Goal: Task Accomplishment & Management: Manage account settings

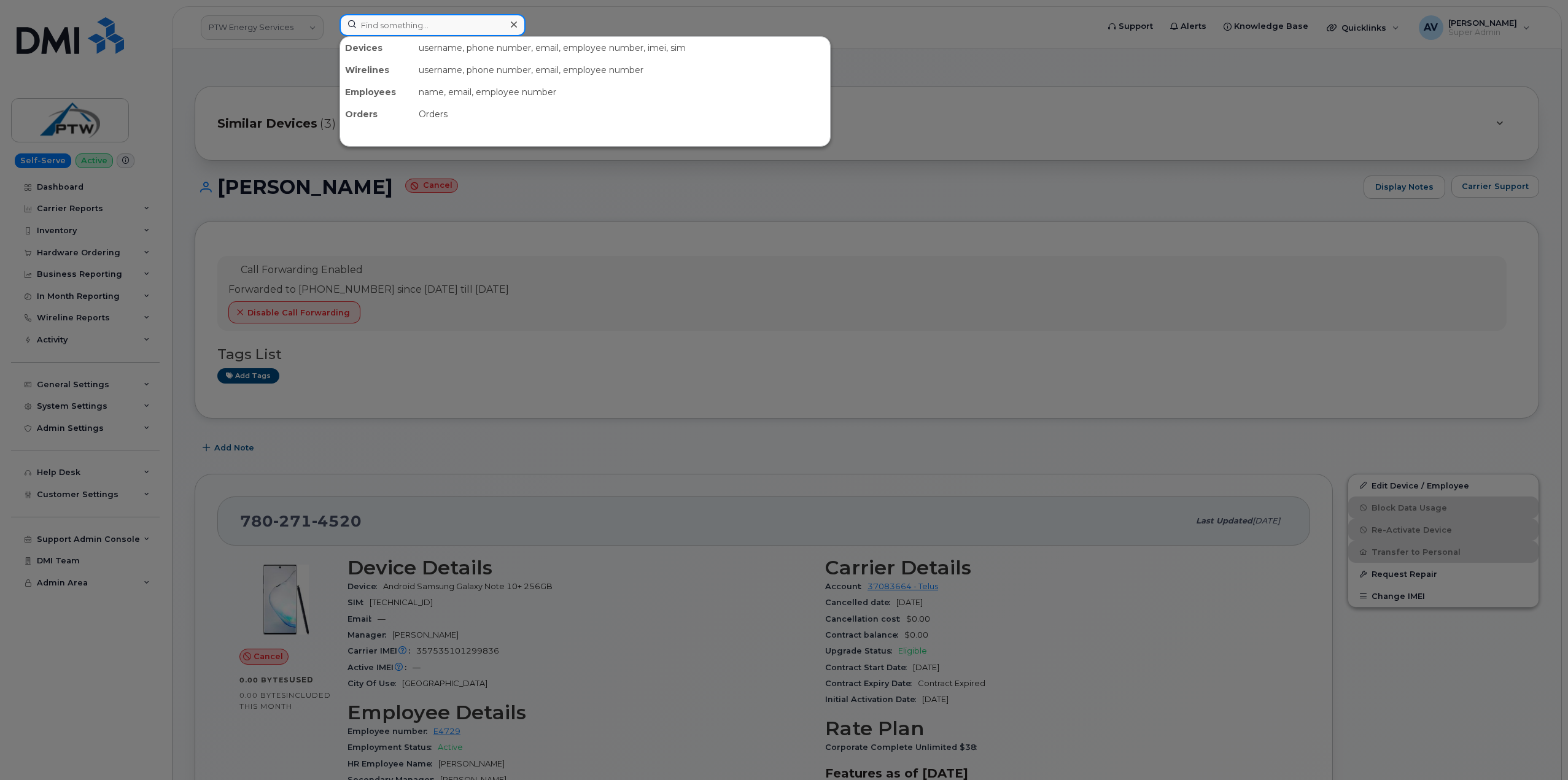
click at [431, 28] on input at bounding box center [432, 24] width 186 height 22
paste input "Anabelle Matta"
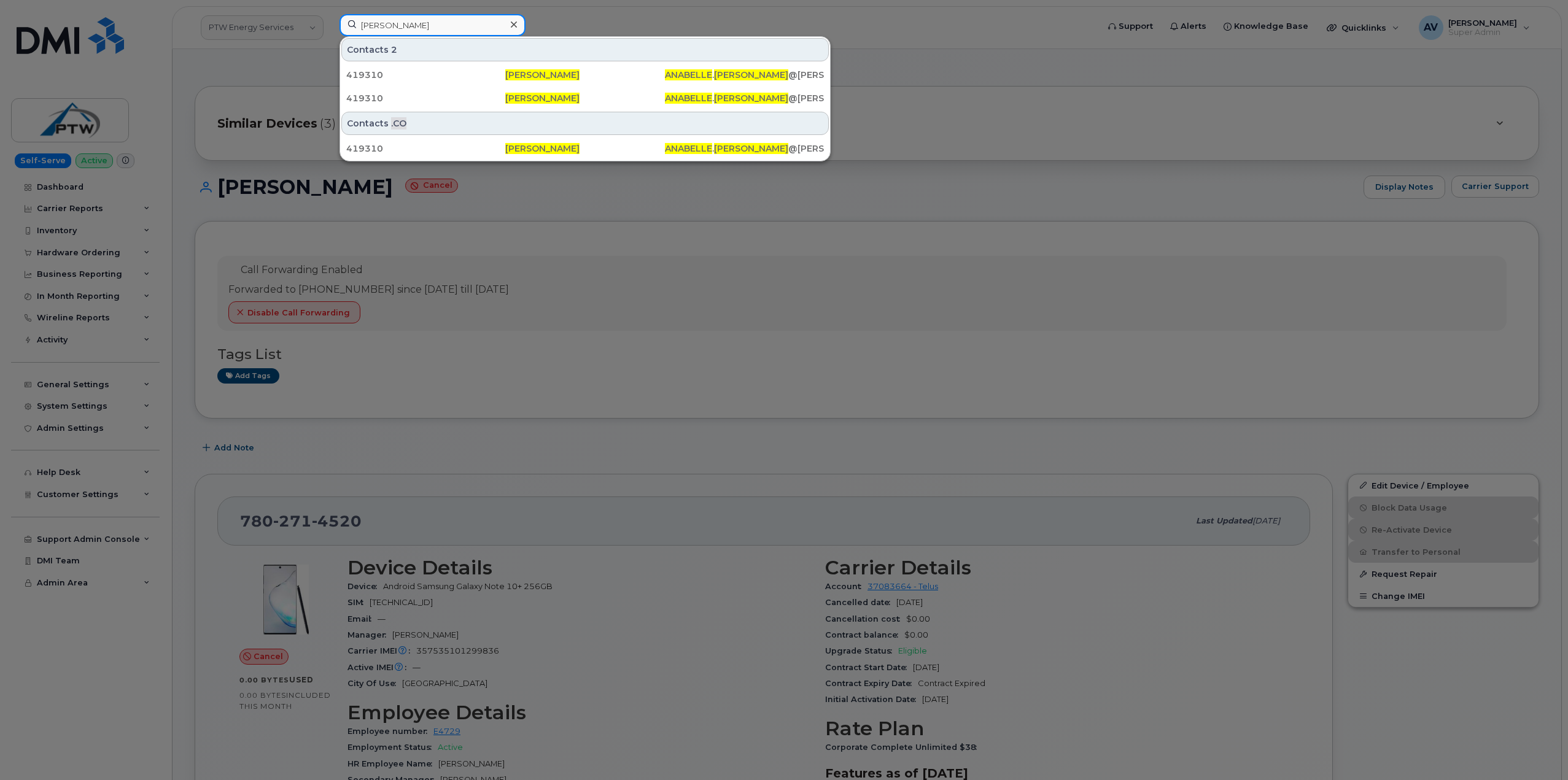
type input "Anabelle Matta"
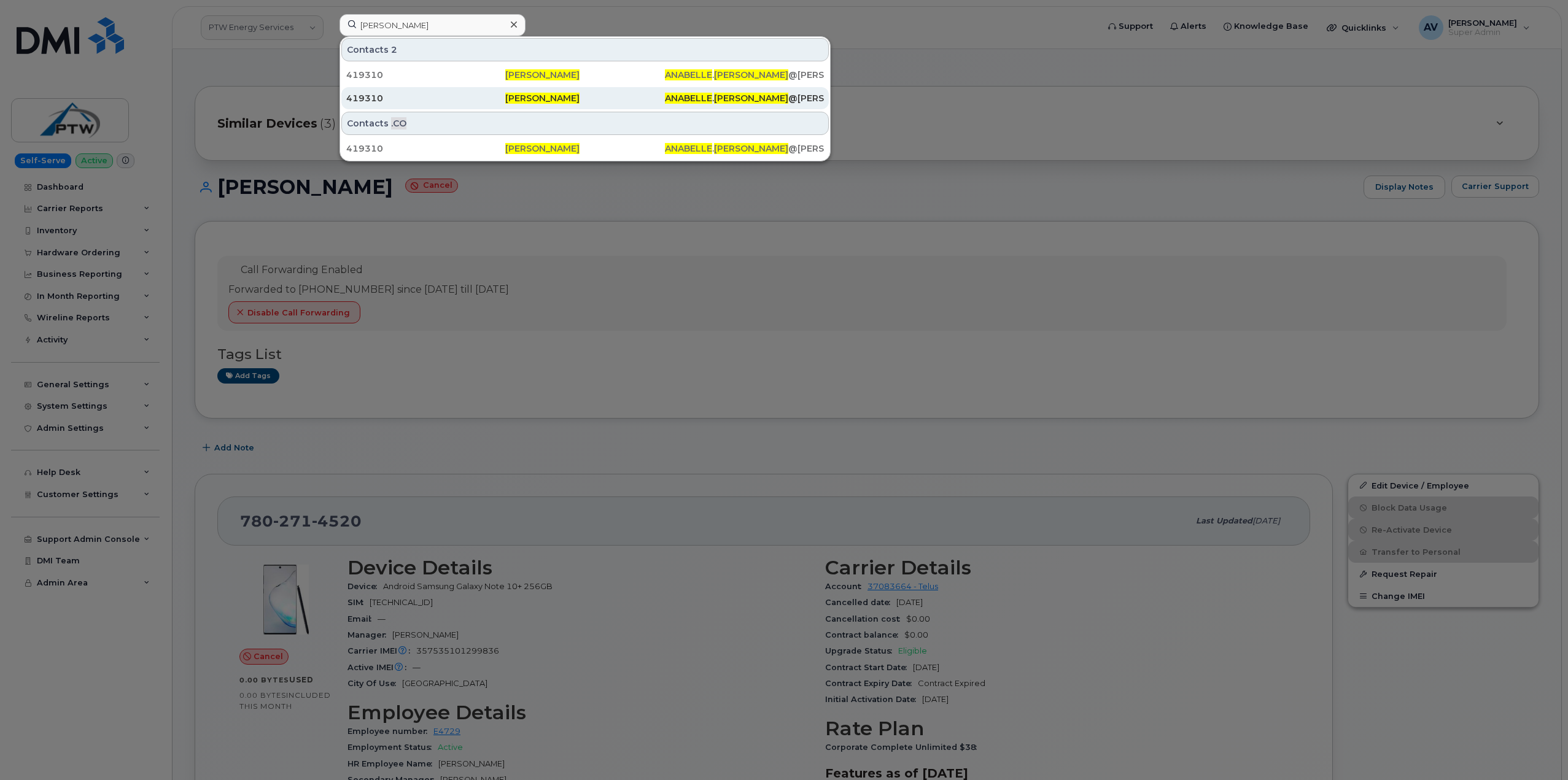
click at [405, 95] on div "419310" at bounding box center [426, 98] width 159 height 13
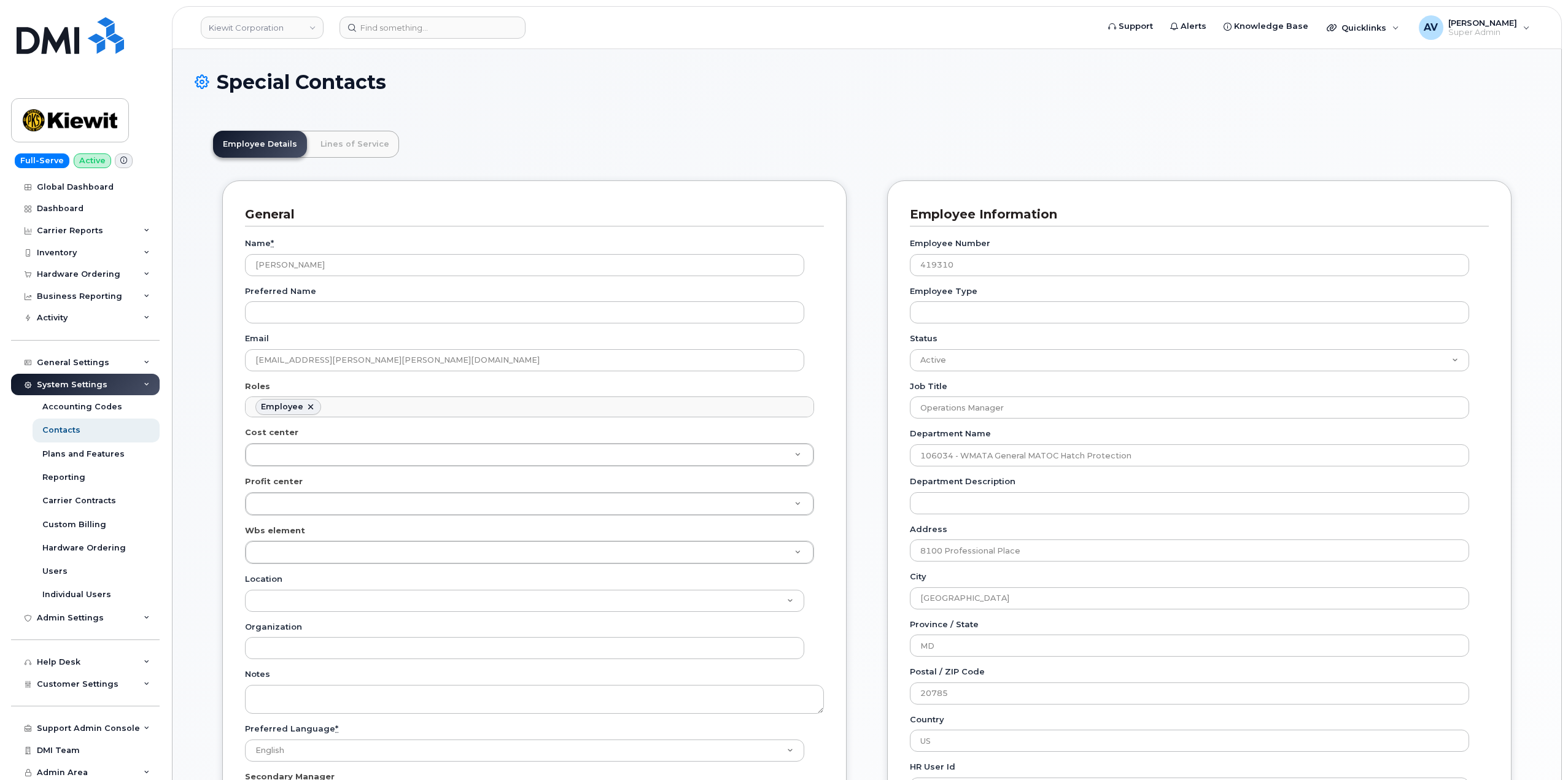
scroll to position [36, 0]
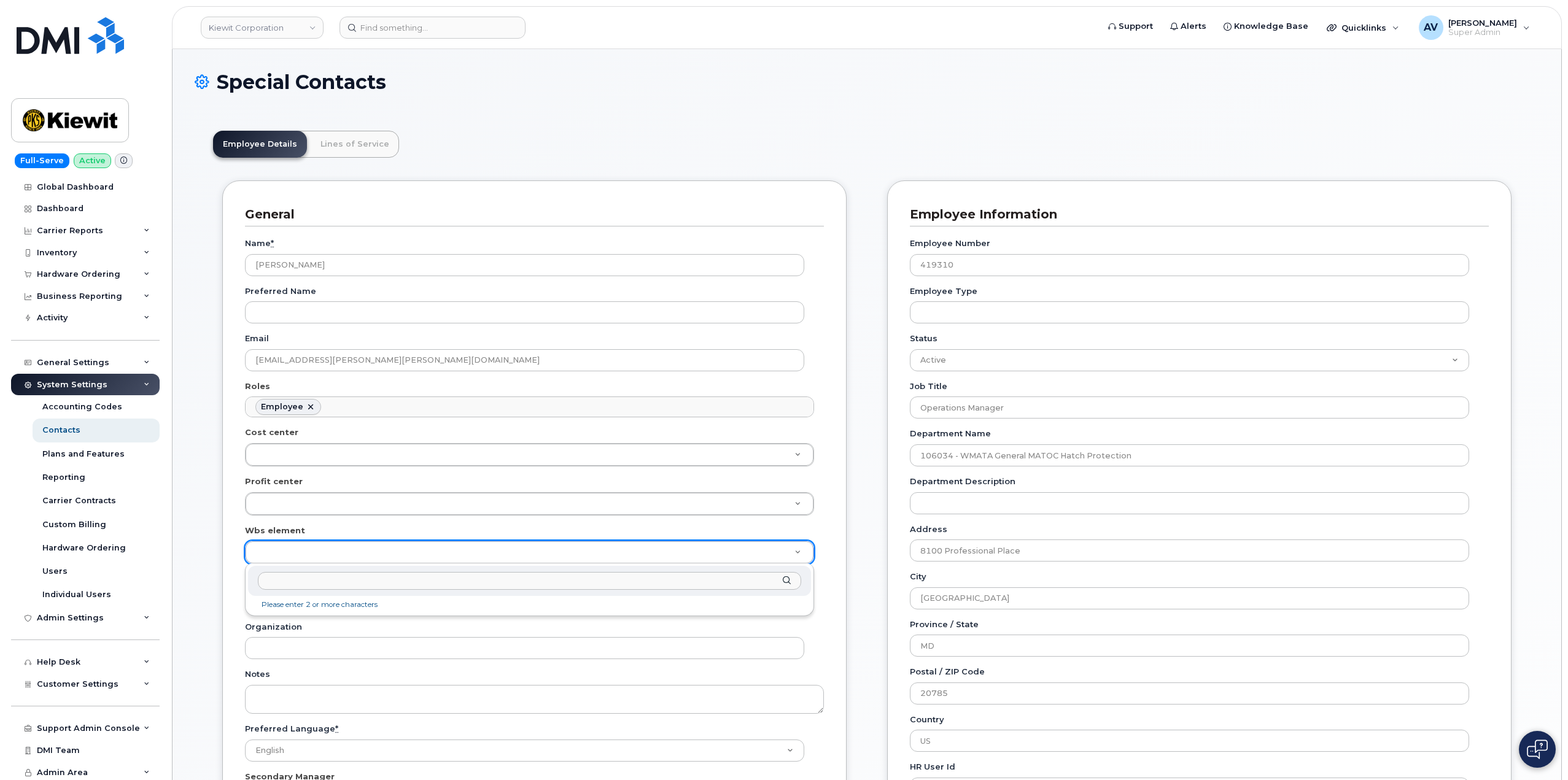
click at [366, 579] on input "text" at bounding box center [529, 581] width 543 height 18
type input "110255.1590"
type input "33807737"
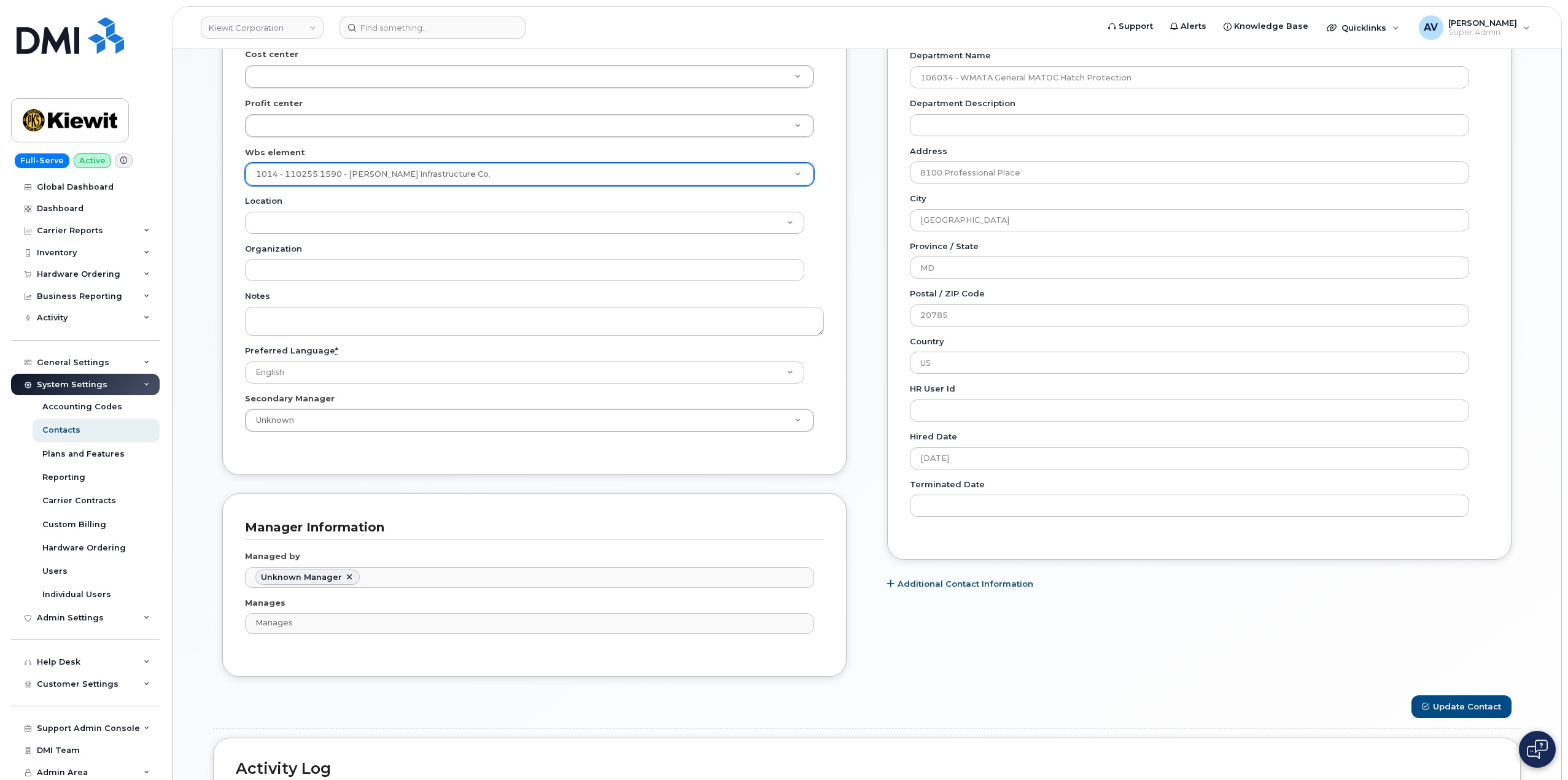
scroll to position [491, 0]
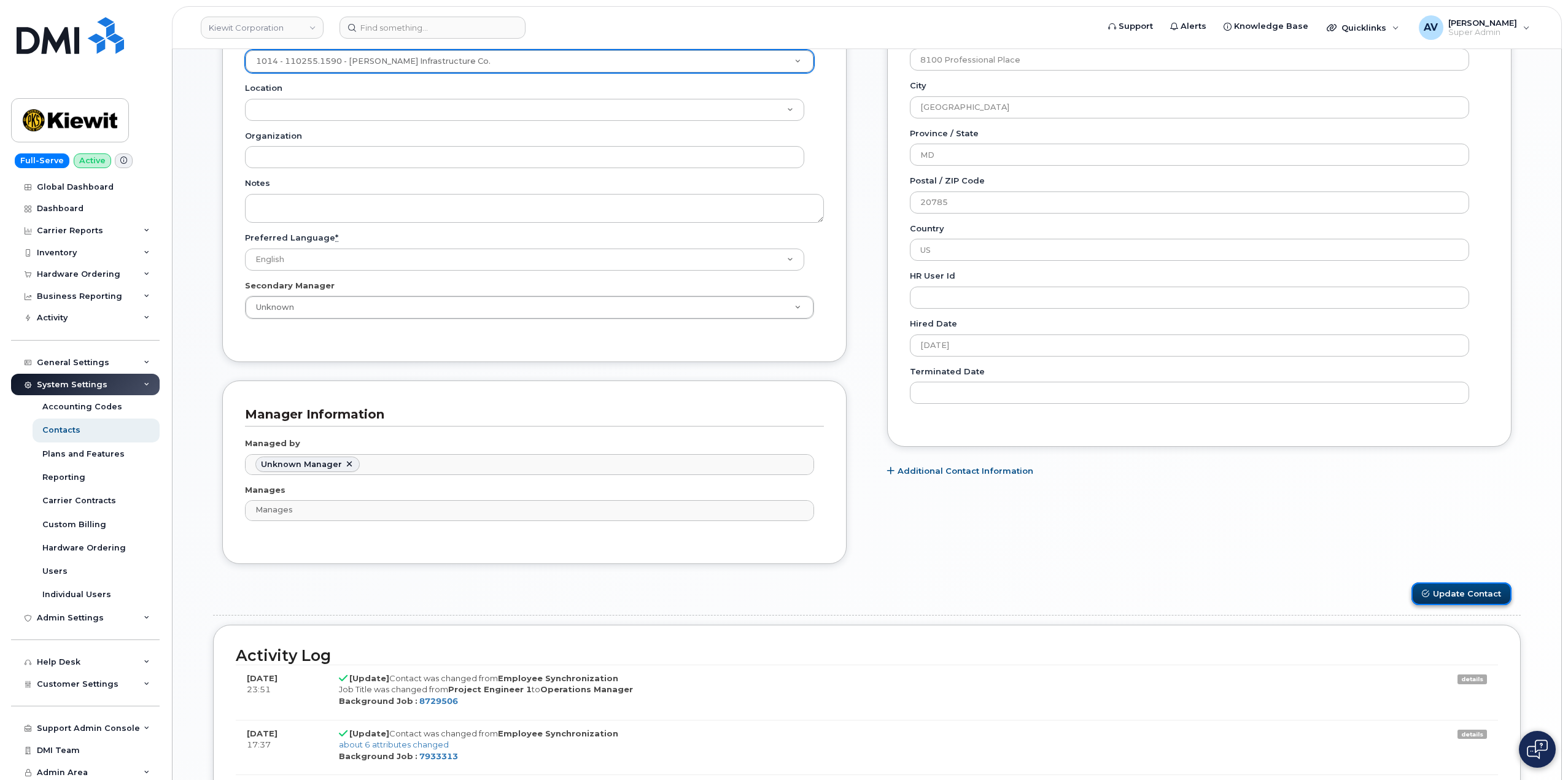
click at [1449, 595] on button "Update Contact" at bounding box center [1461, 593] width 100 height 23
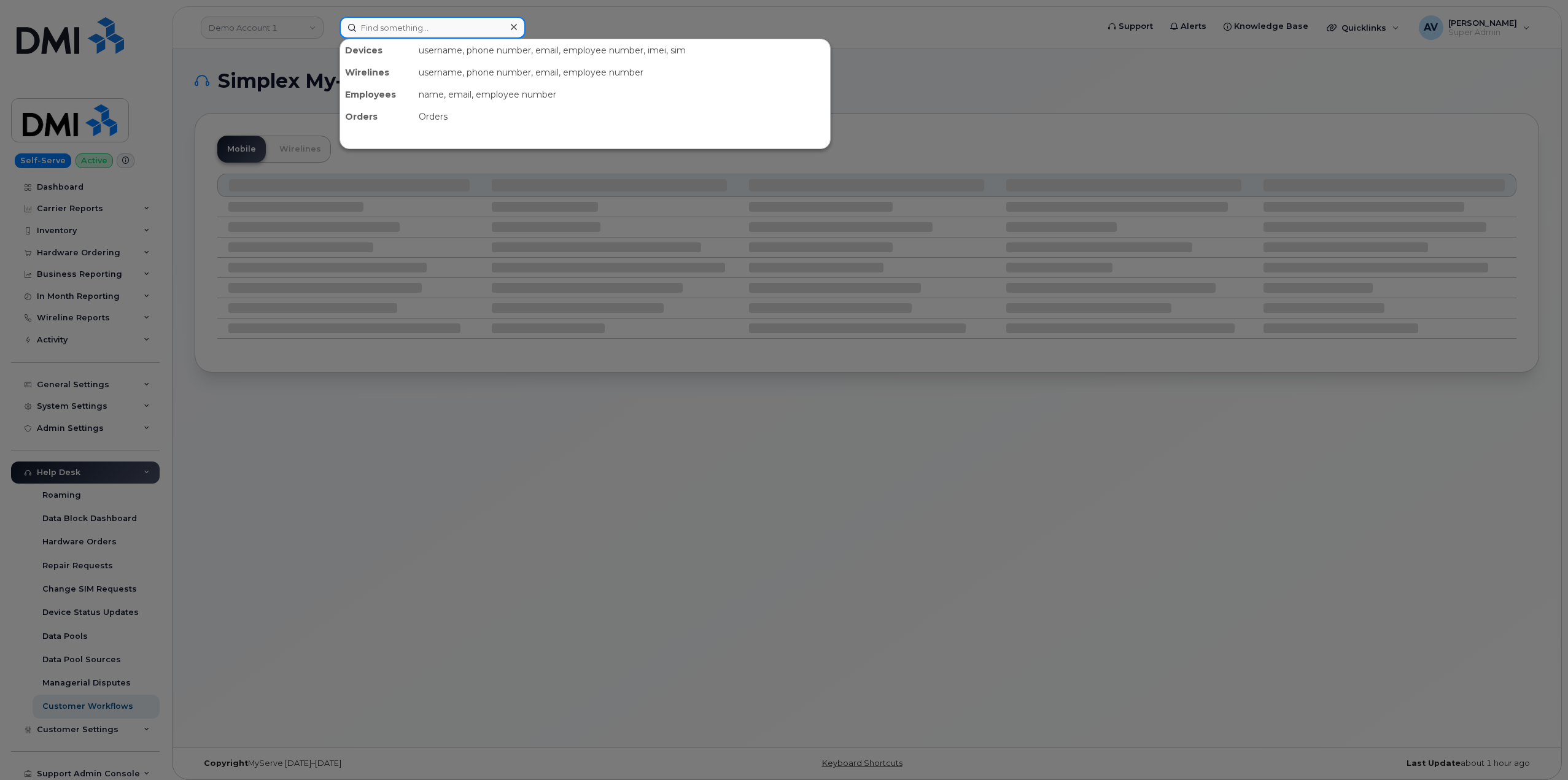
click at [458, 30] on input at bounding box center [432, 27] width 186 height 22
paste input "299095"
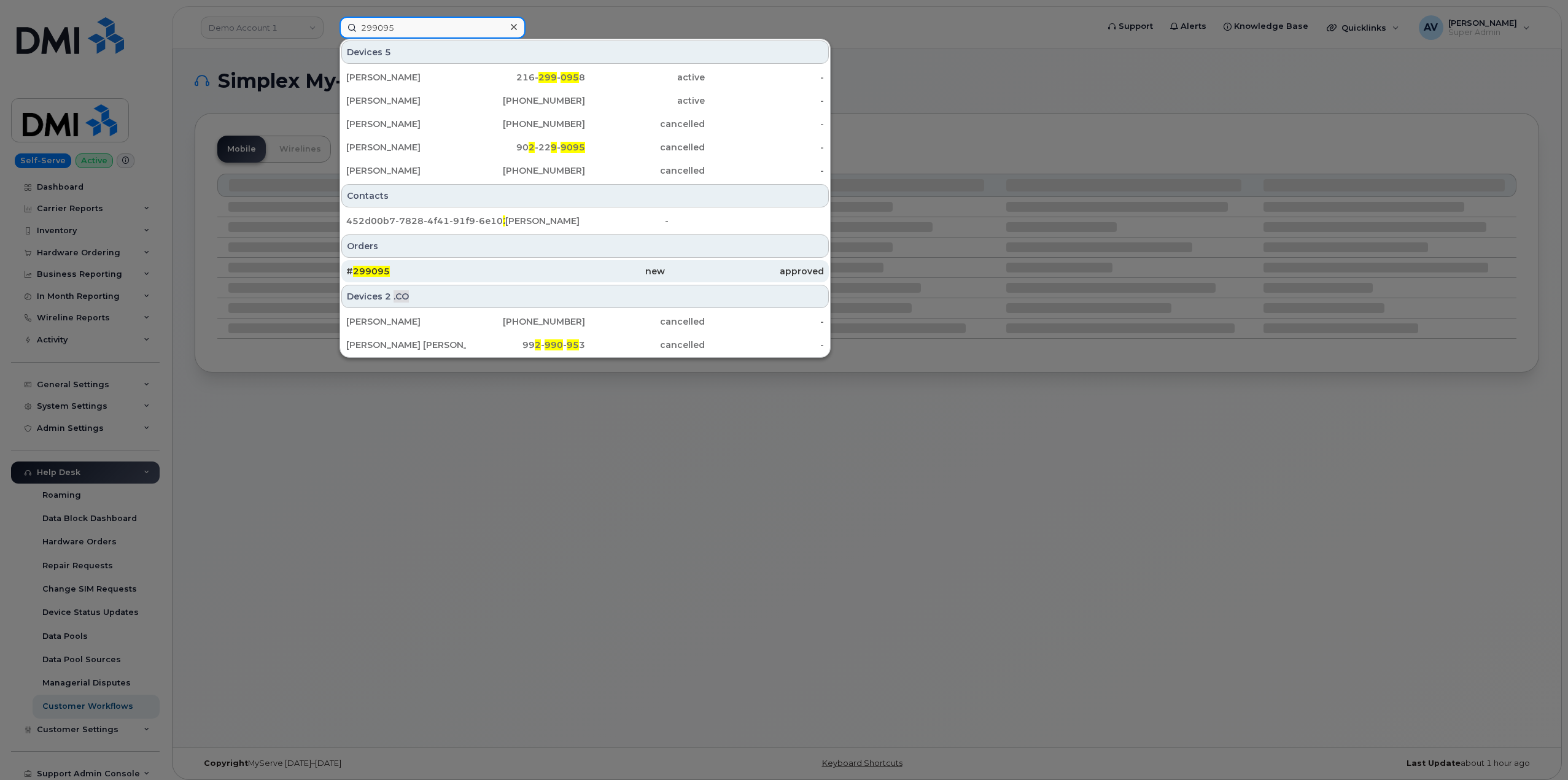
type input "299095"
click at [448, 268] on div "# 299095" at bounding box center [426, 271] width 159 height 13
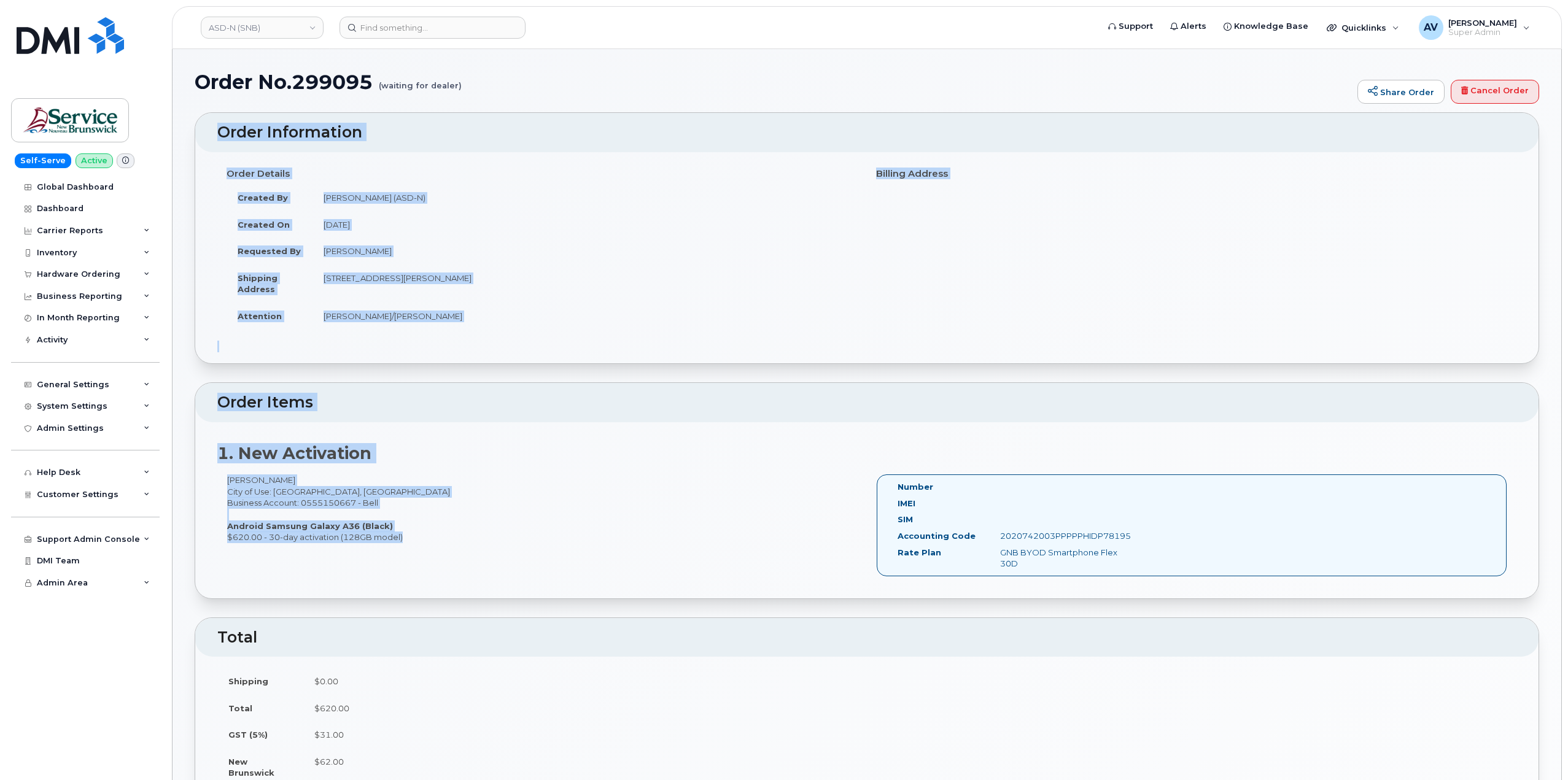
drag, startPoint x: 215, startPoint y: 132, endPoint x: 885, endPoint y: 483, distance: 756.4
copy div "Order Information Order Details Created By [PERSON_NAME] (ASD-N) Created On [DA…"
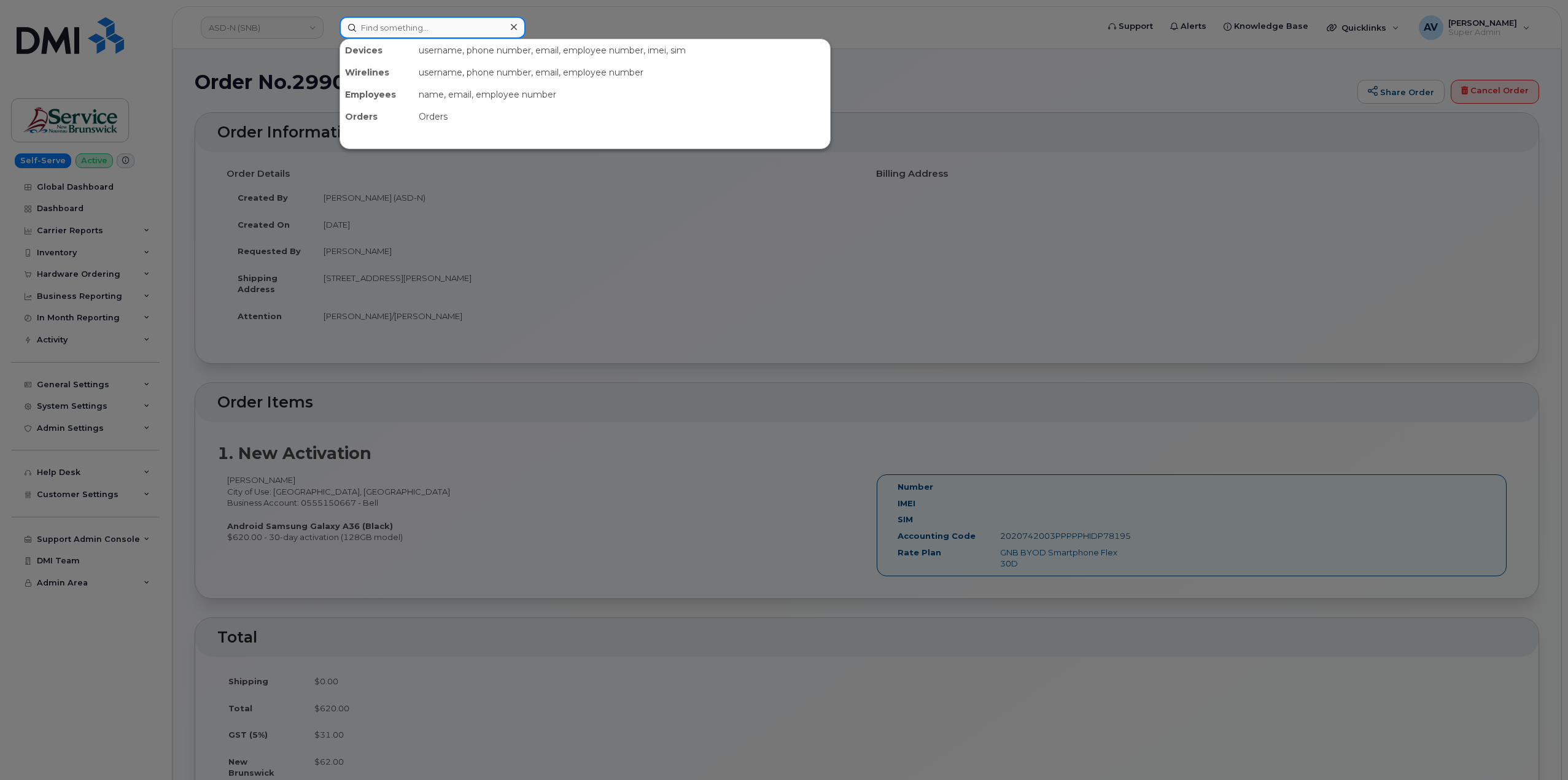
click at [454, 29] on input at bounding box center [432, 27] width 186 height 22
paste input "299069"
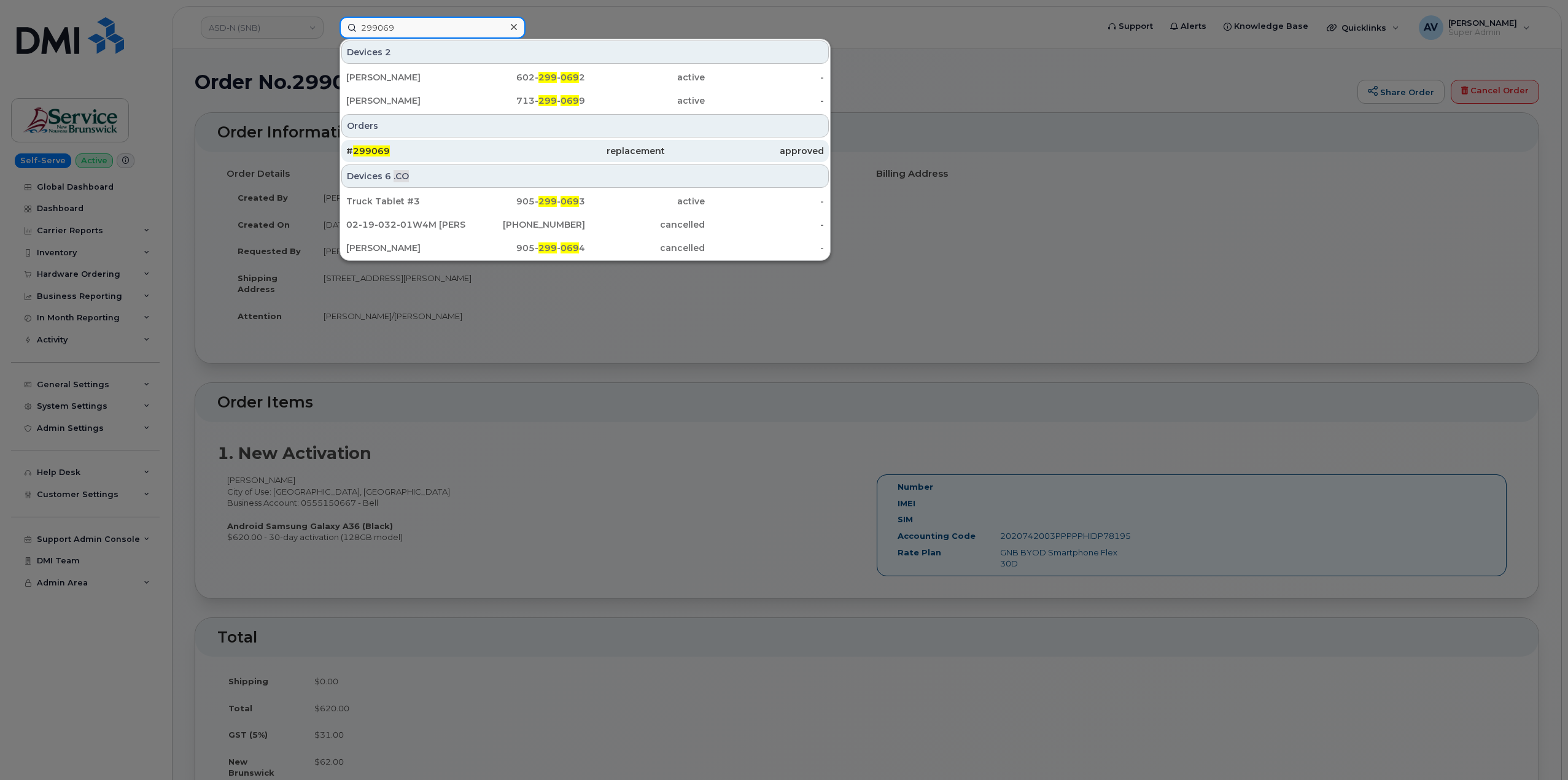
type input "299069"
click at [423, 148] on div "# 299069" at bounding box center [426, 151] width 159 height 13
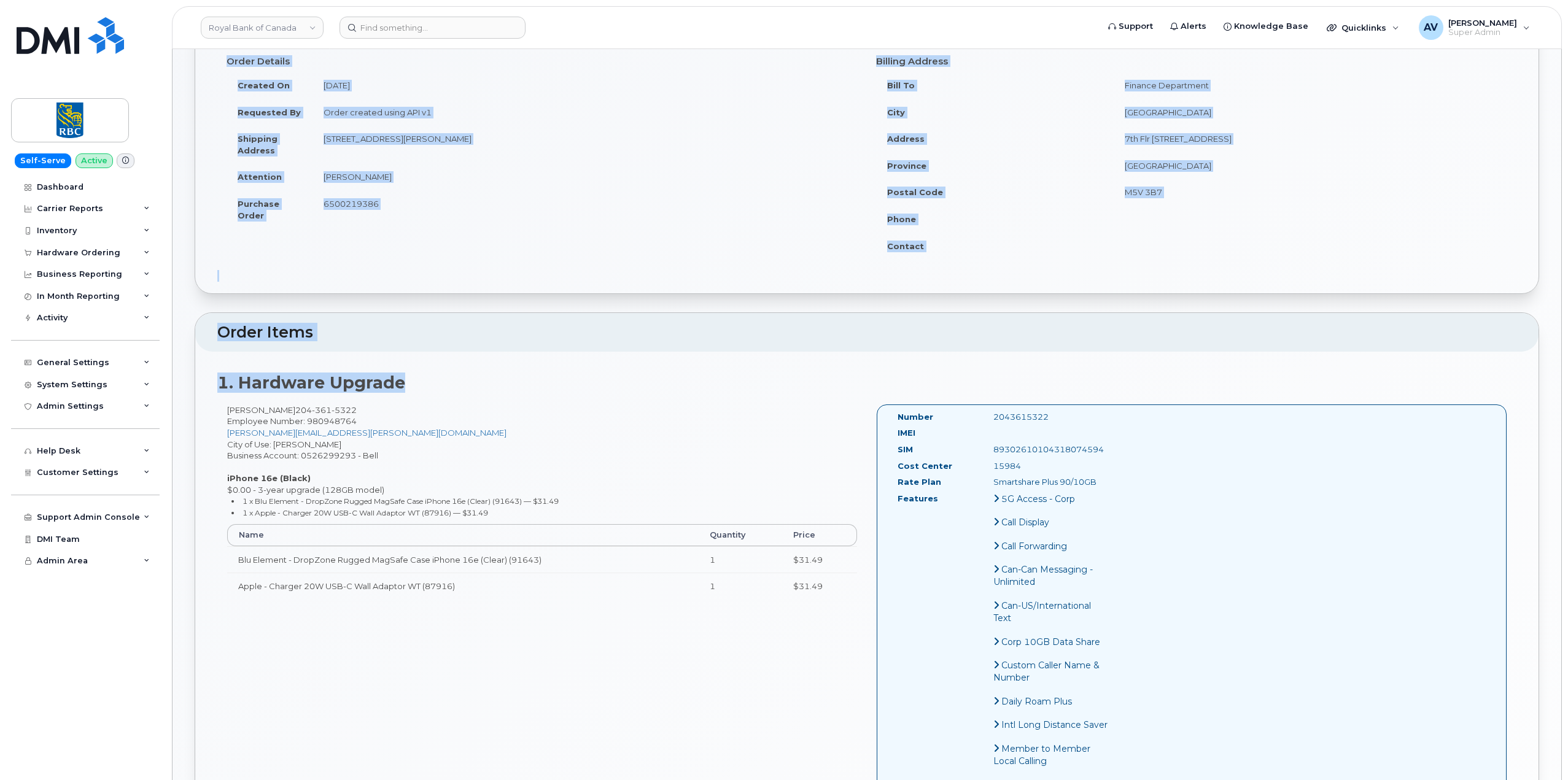
scroll to position [122, 0]
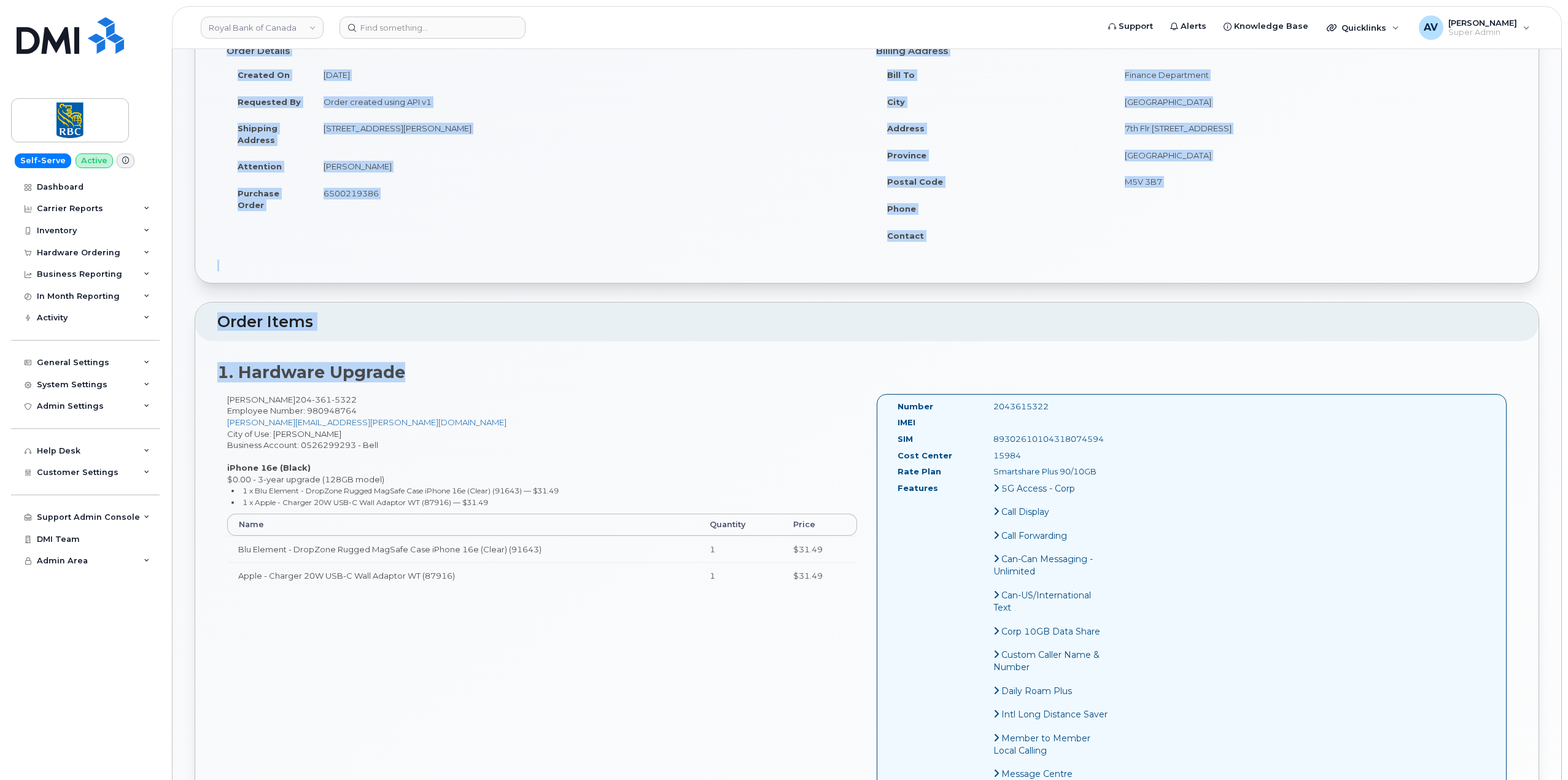
drag, startPoint x: 217, startPoint y: 134, endPoint x: 1117, endPoint y: 392, distance: 936.2
click at [1117, 392] on div "Order Information Order Details Created On [DATE] Requested By Order created us…" at bounding box center [867, 714] width 1345 height 1449
copy div "Order Information Order Details Created On August 24, 2025 Requested By Order c…"
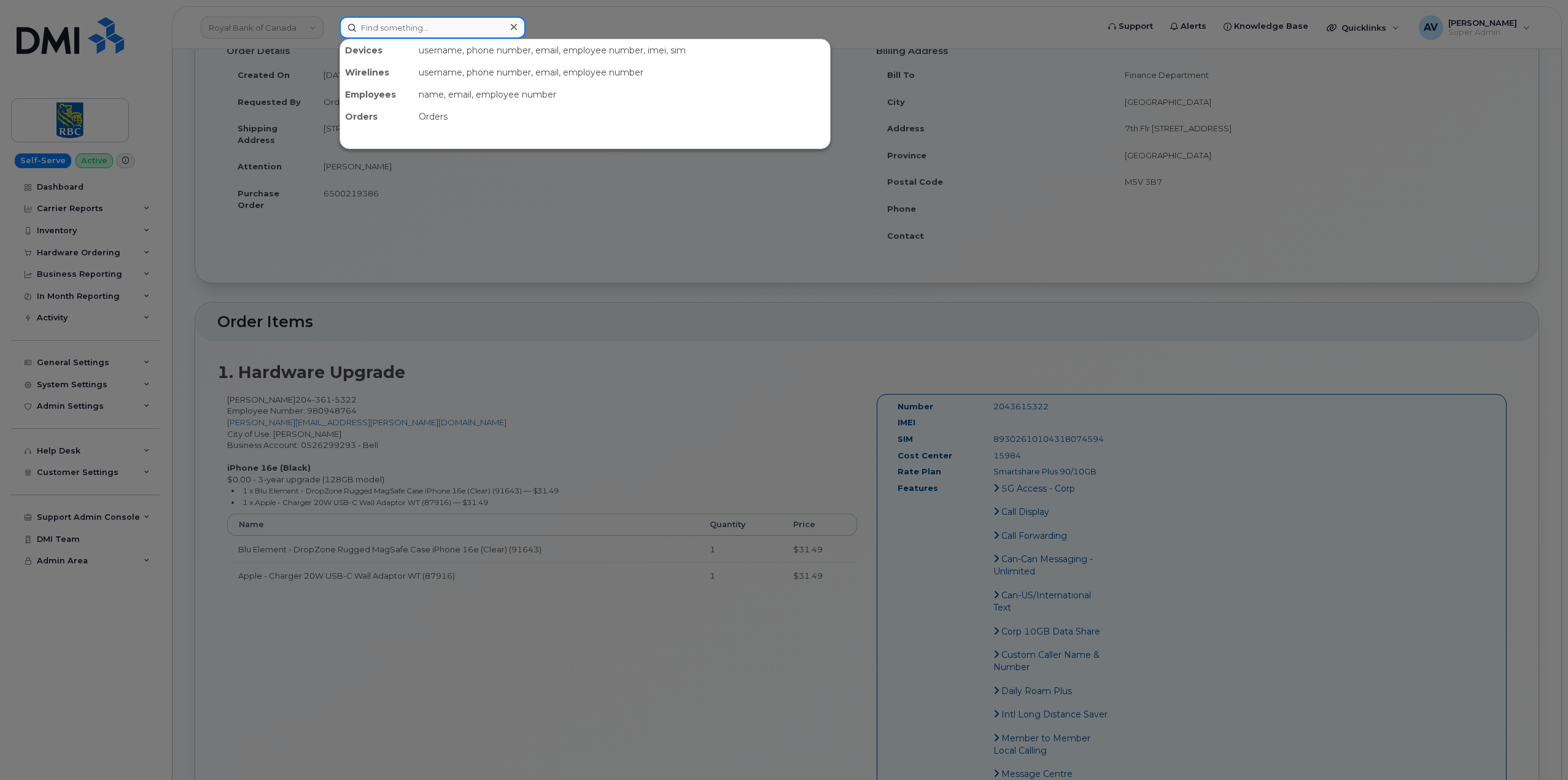
click at [459, 20] on input at bounding box center [432, 27] width 186 height 22
paste input "299034"
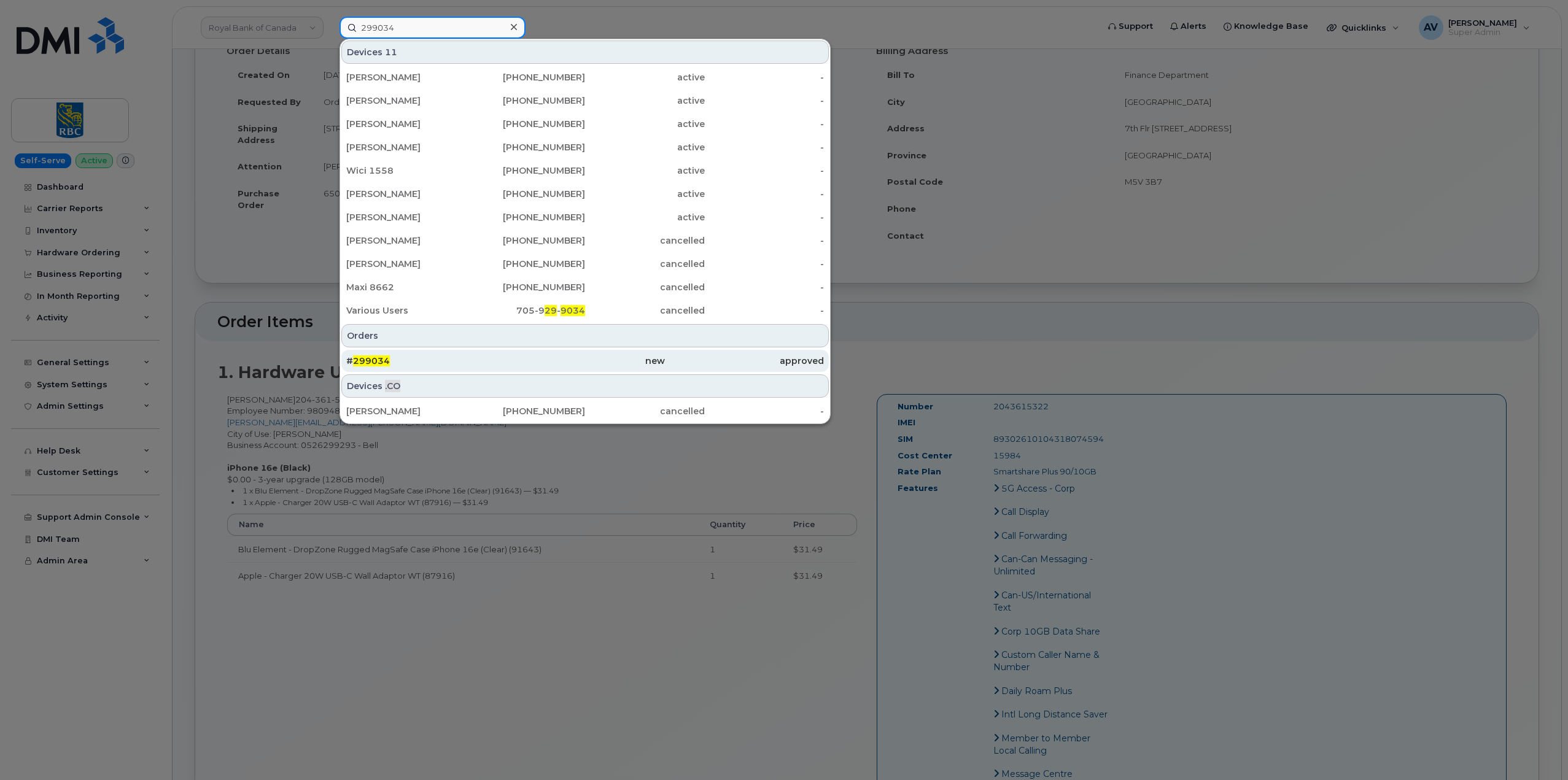
type input "299034"
click at [499, 360] on div "# 299034" at bounding box center [426, 361] width 159 height 13
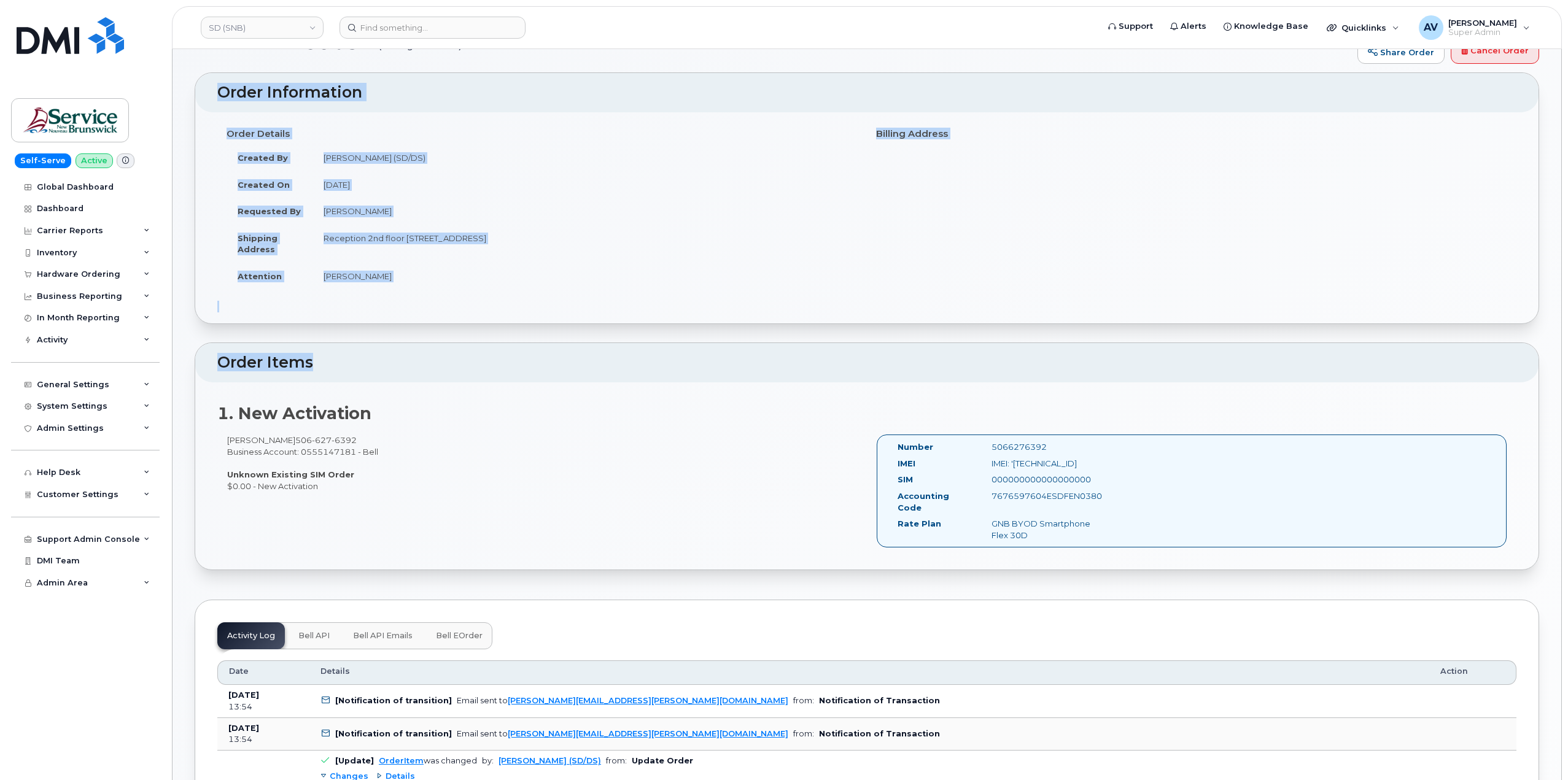
scroll to position [62, 0]
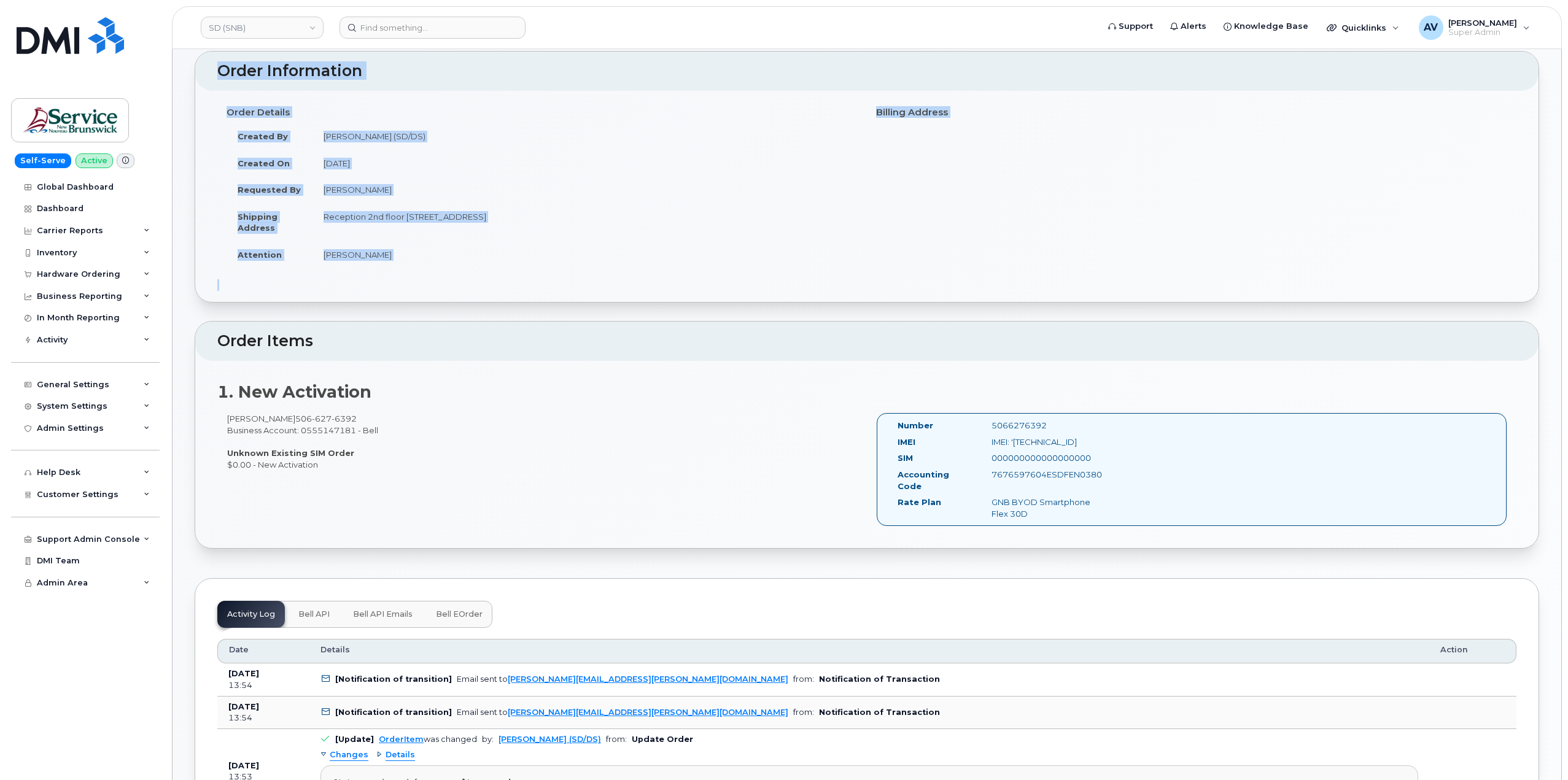
drag, startPoint x: 209, startPoint y: 139, endPoint x: 739, endPoint y: 297, distance: 553.0
click at [739, 297] on div "Order Information Order Details Created By Torres-Flores, Fernando (SD/DS) Crea…" at bounding box center [867, 177] width 1345 height 252
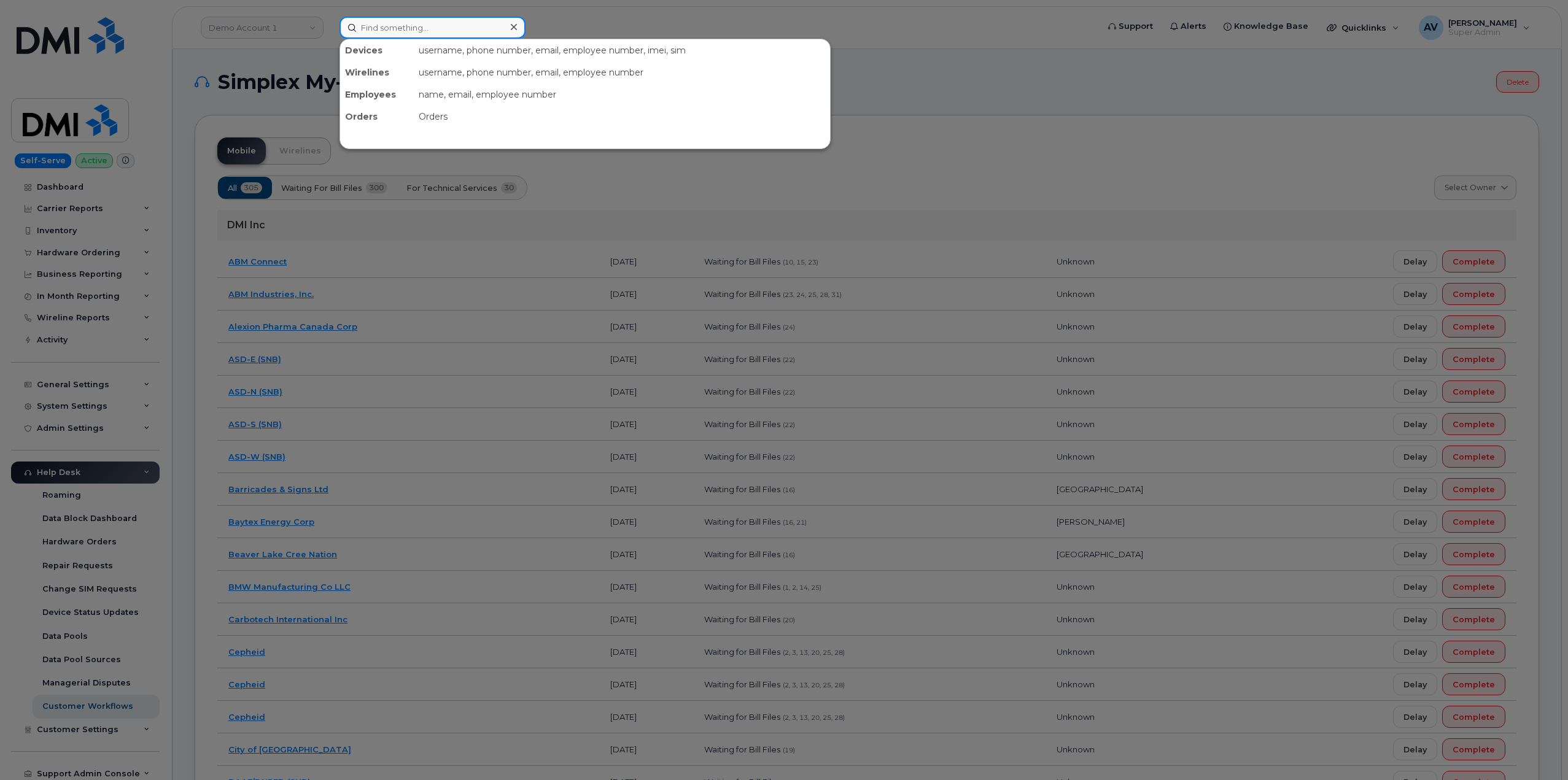
click at [454, 21] on input at bounding box center [432, 27] width 186 height 22
paste input "352472594086691"
drag, startPoint x: 473, startPoint y: 24, endPoint x: 268, endPoint y: 13, distance: 205.3
click at [330, 17] on div "352472594086691 No results" at bounding box center [715, 27] width 770 height 22
paste input "4706505148"
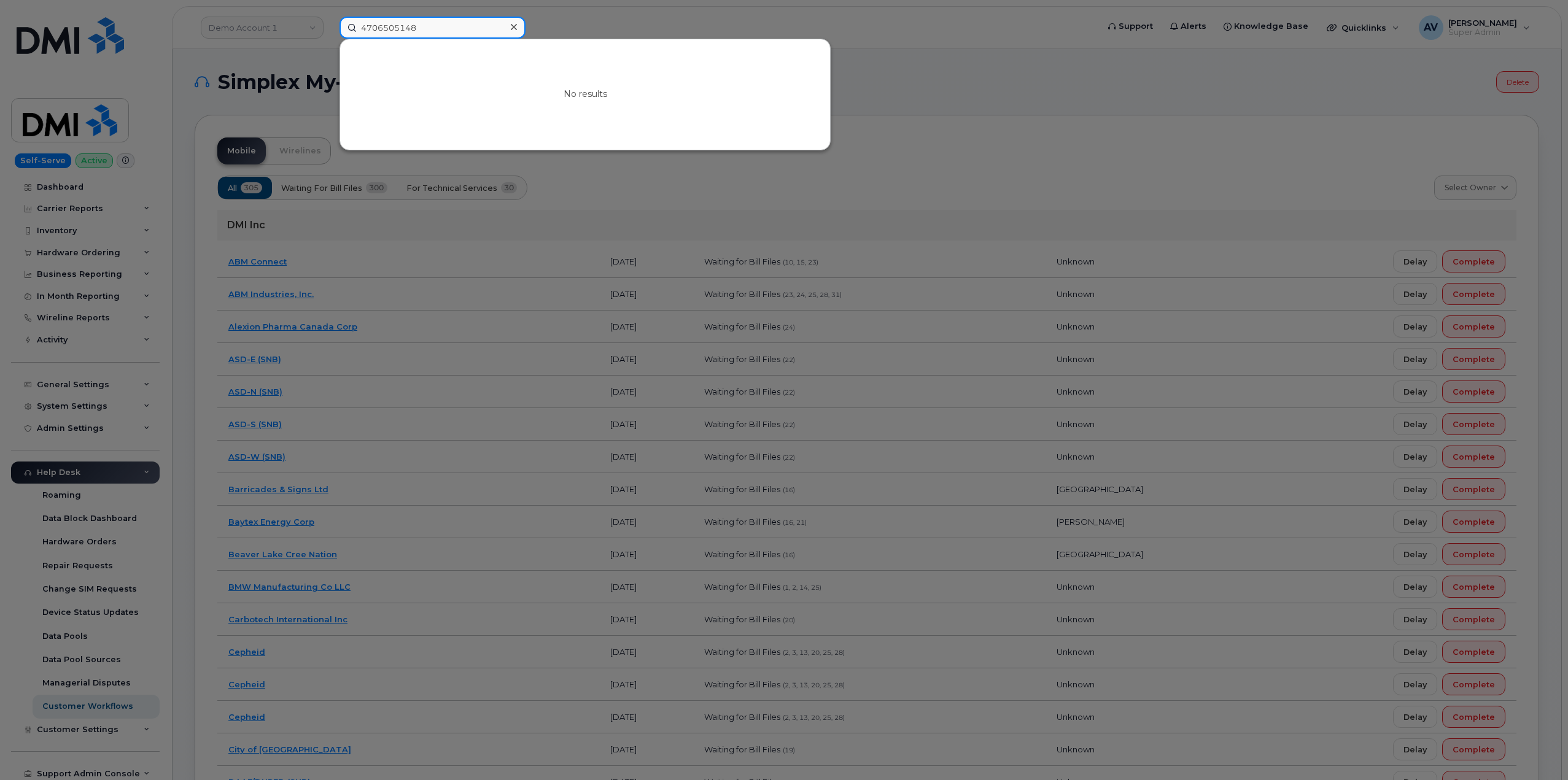
drag, startPoint x: 455, startPoint y: 24, endPoint x: 248, endPoint y: 13, distance: 207.3
click at [330, 17] on div "4706505148 No results" at bounding box center [715, 27] width 770 height 22
paste input "T Galbraith"
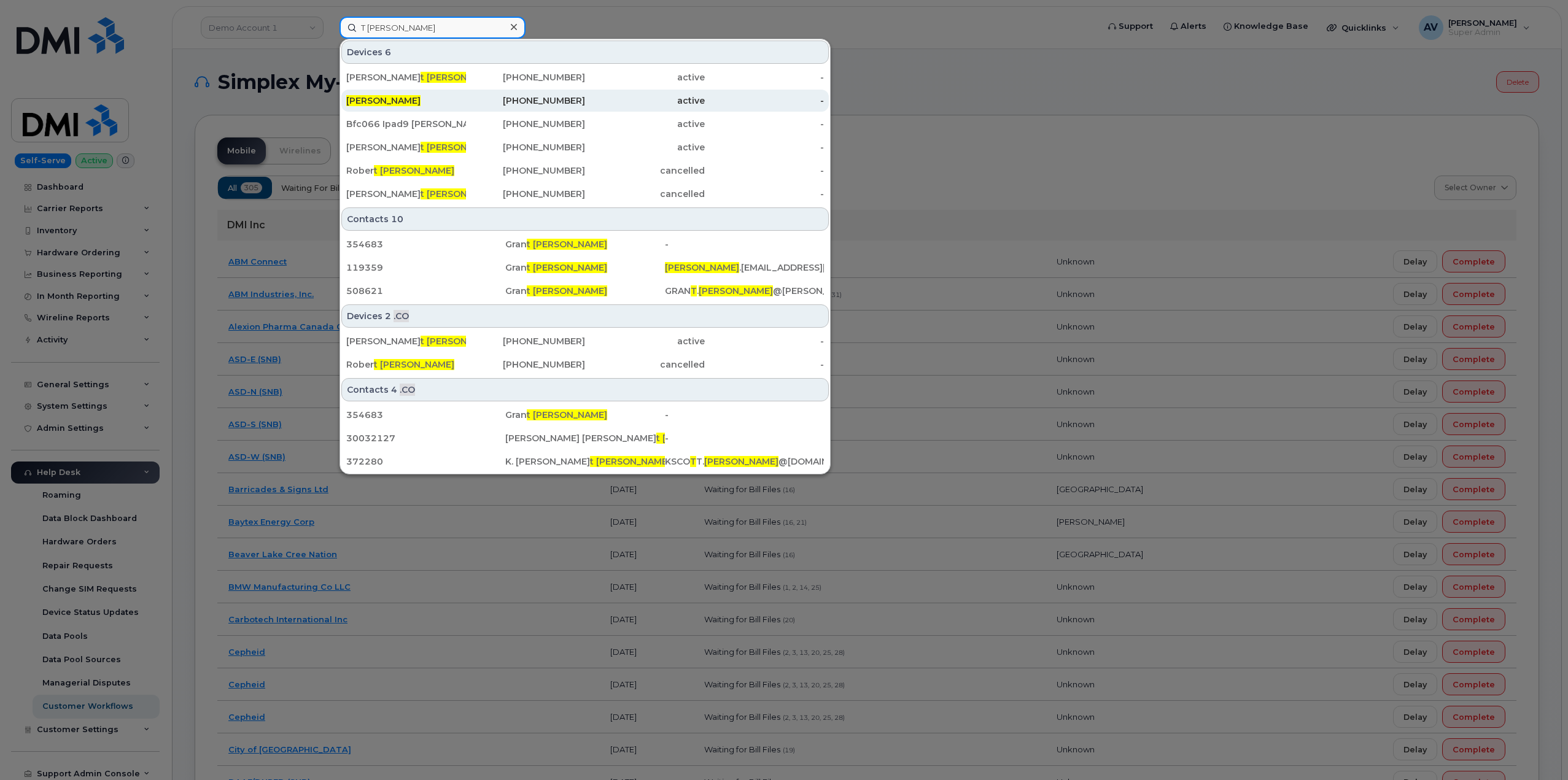
type input "T Galbraith"
click at [585, 94] on div "402-669-4718" at bounding box center [645, 100] width 120 height 22
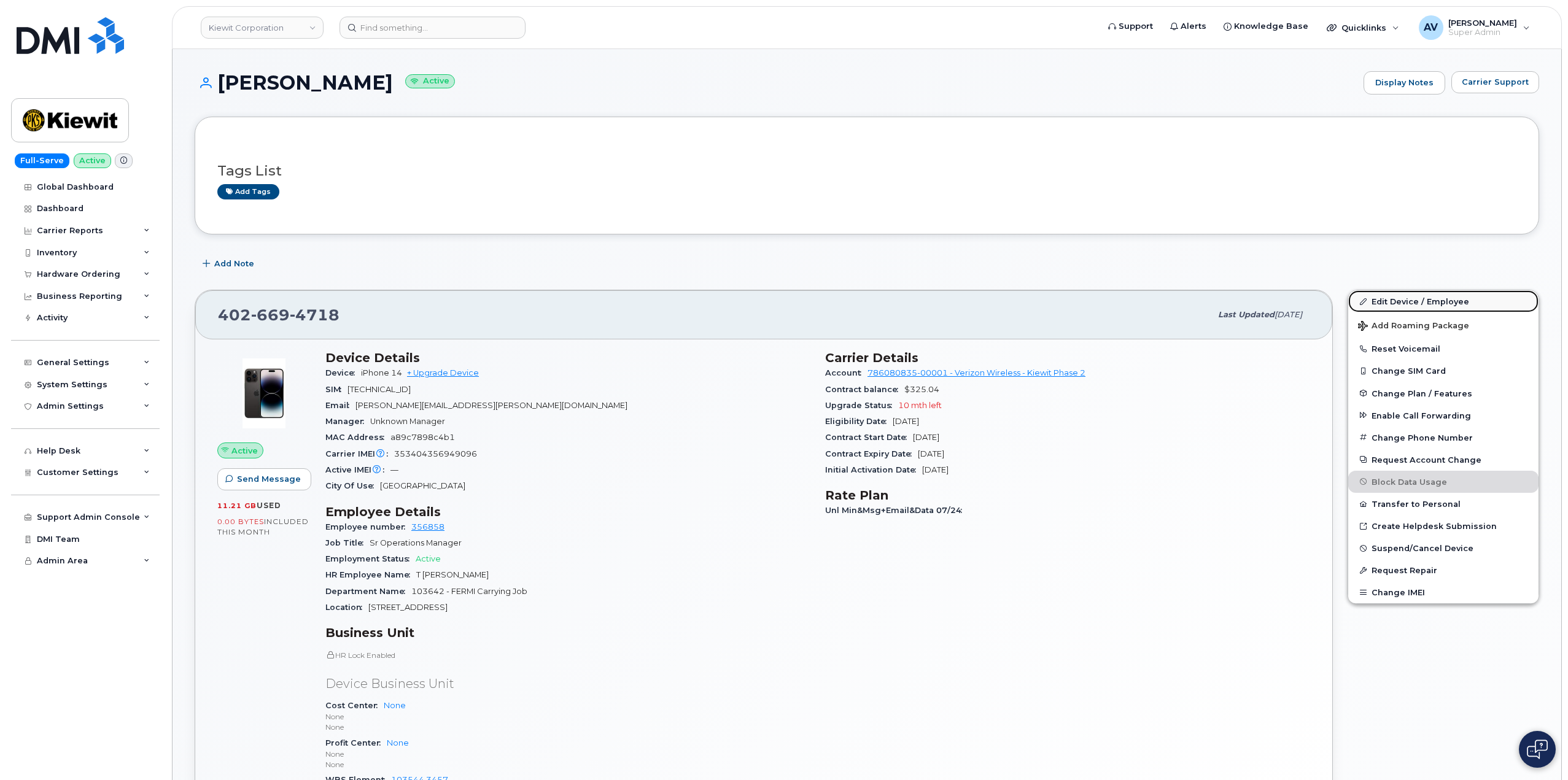
click at [1441, 297] on link "Edit Device / Employee" at bounding box center [1443, 301] width 190 height 22
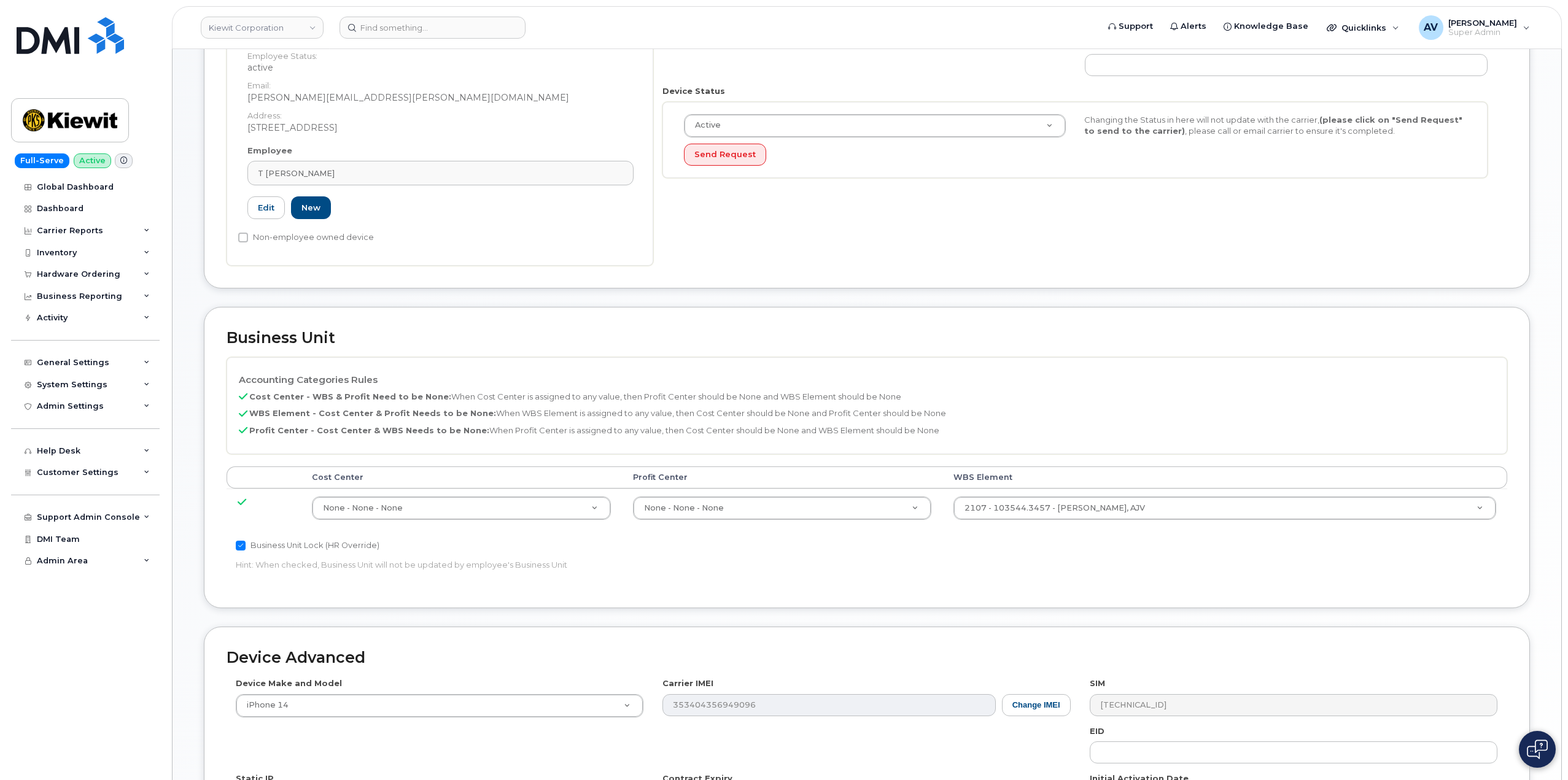
scroll to position [307, 0]
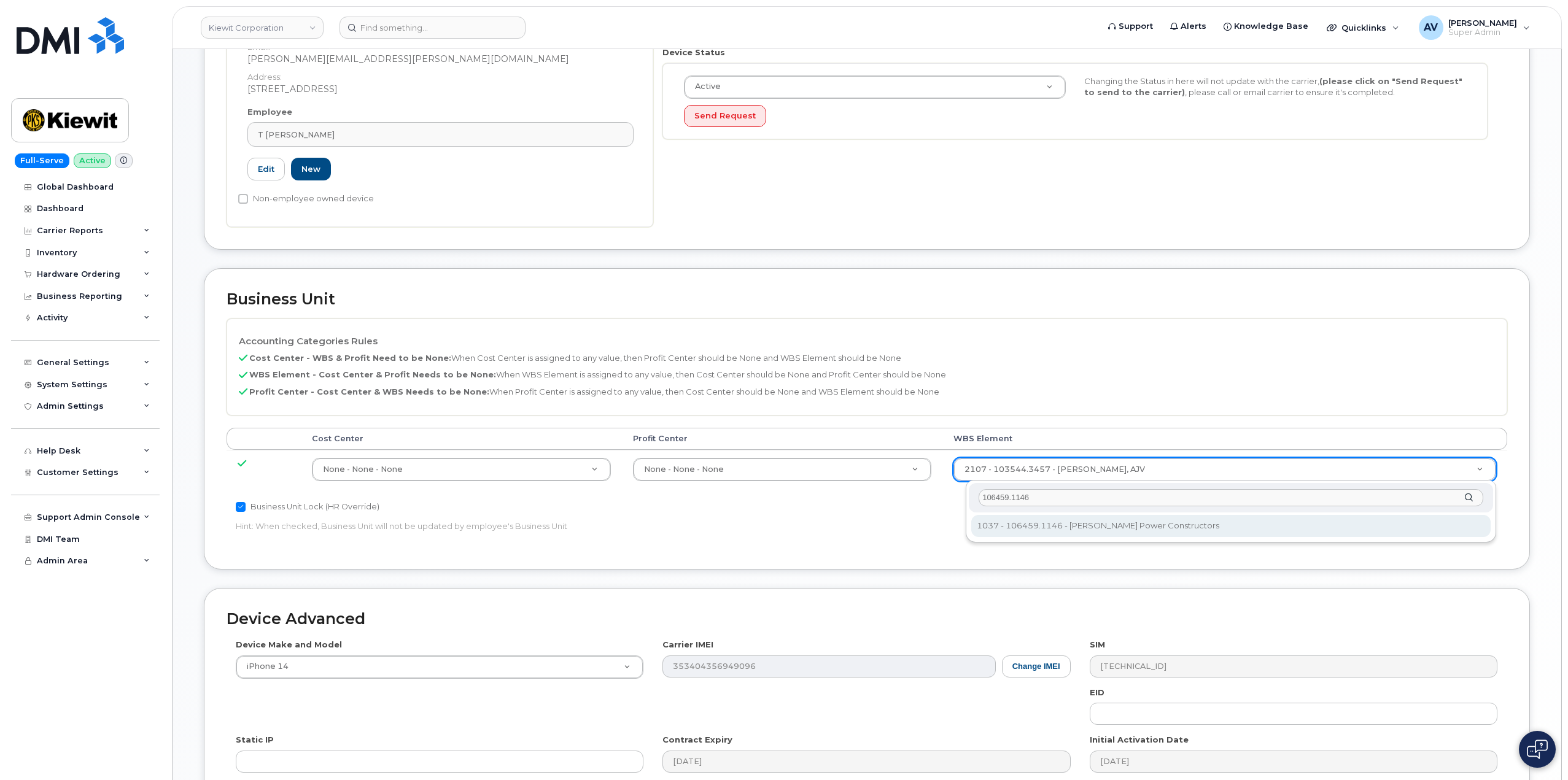
type input "106459.1146"
type input "35545309"
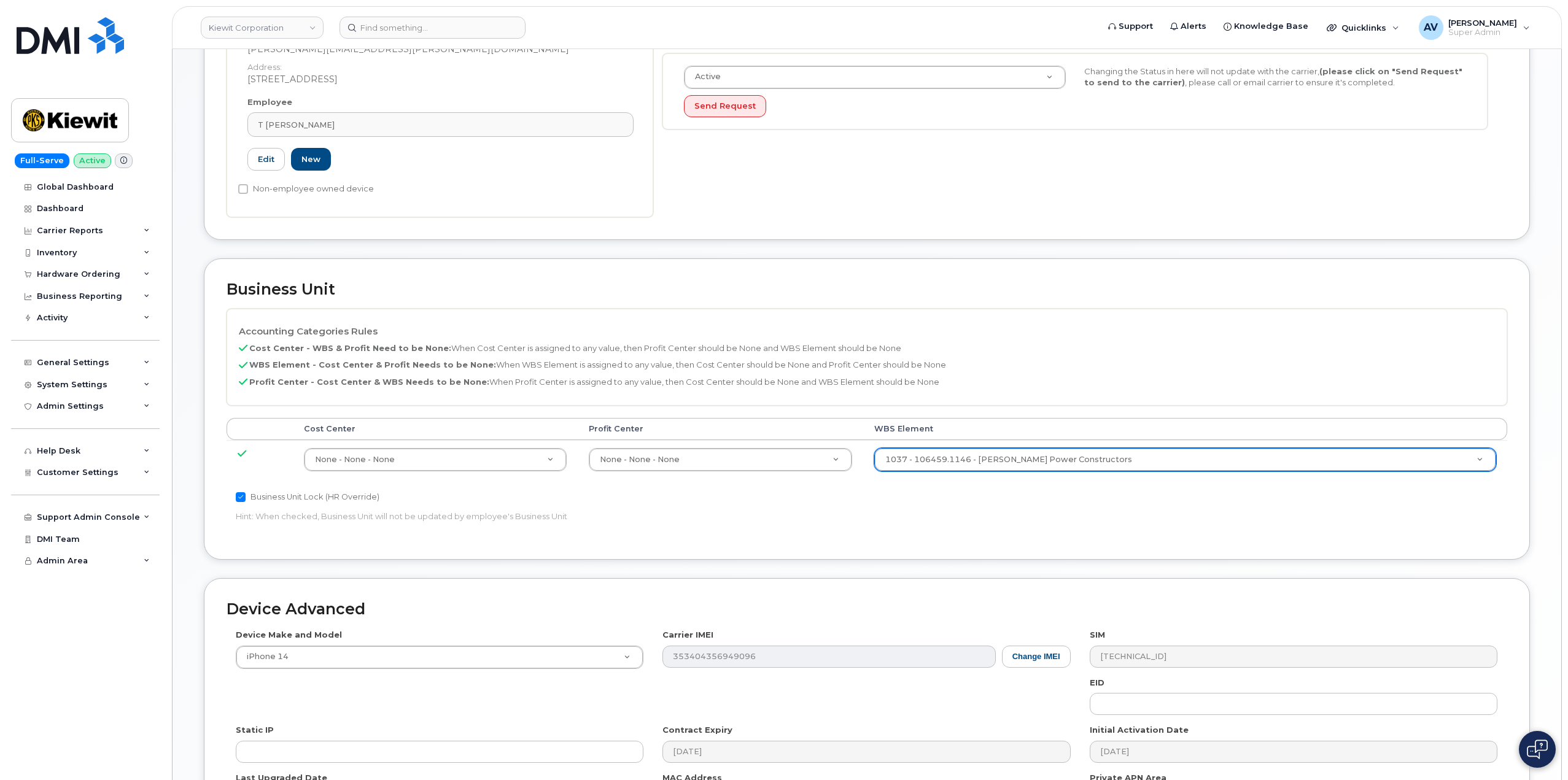
scroll to position [481, 0]
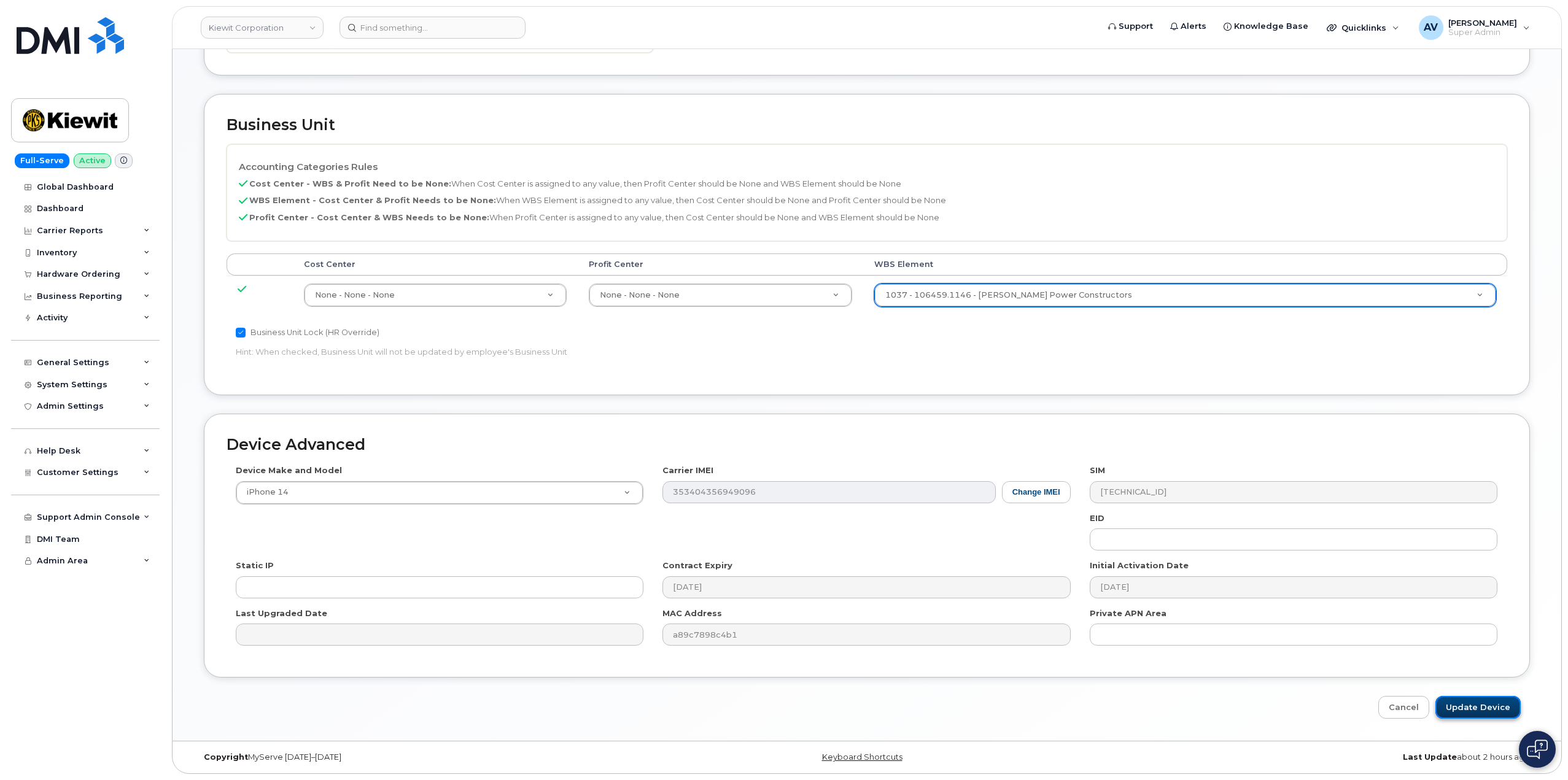
click at [1491, 710] on input "Update Device" at bounding box center [1478, 707] width 85 height 23
type input "Saving..."
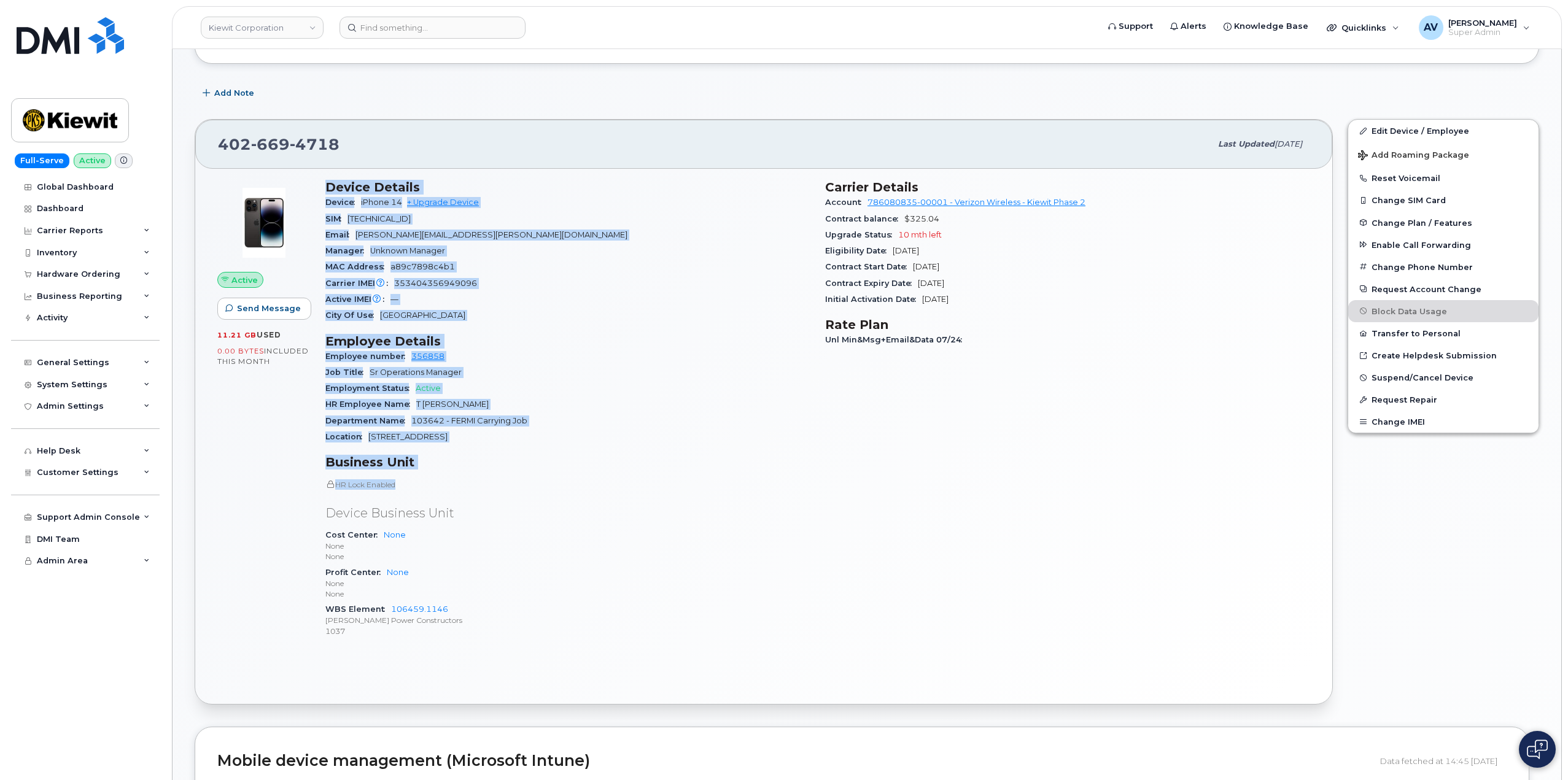
scroll to position [184, 0]
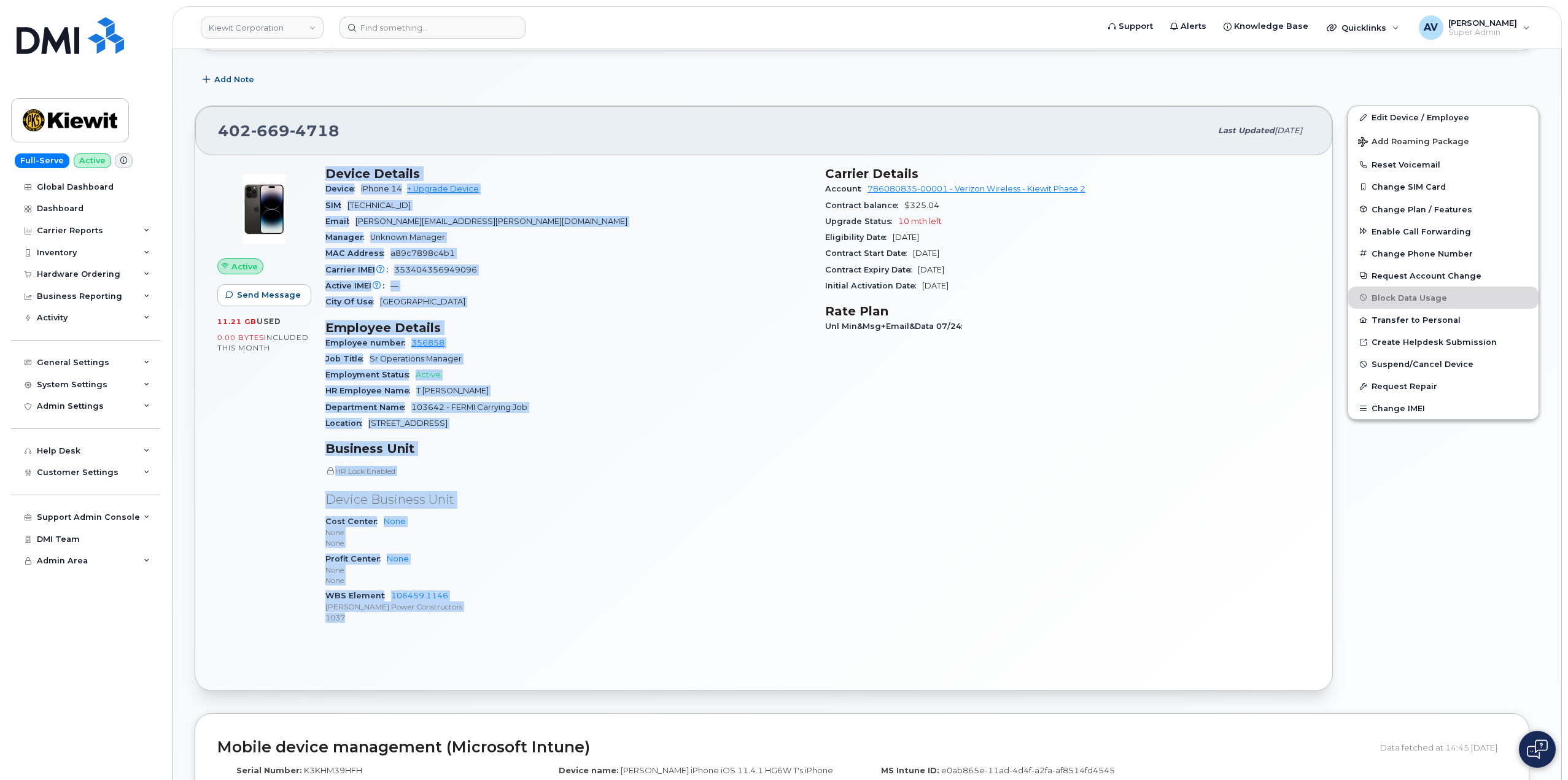
drag, startPoint x: 321, startPoint y: 356, endPoint x: 488, endPoint y: 614, distance: 307.3
click at [488, 614] on div "Device Details Device iPhone 14 + Upgrade Device SIM [TECHNICAL_ID] Email [PERS…" at bounding box center [568, 400] width 499 height 483
copy div "Device Details Device iPhone 14 + Upgrade Device SIM [TECHNICAL_ID] Email [PERS…"
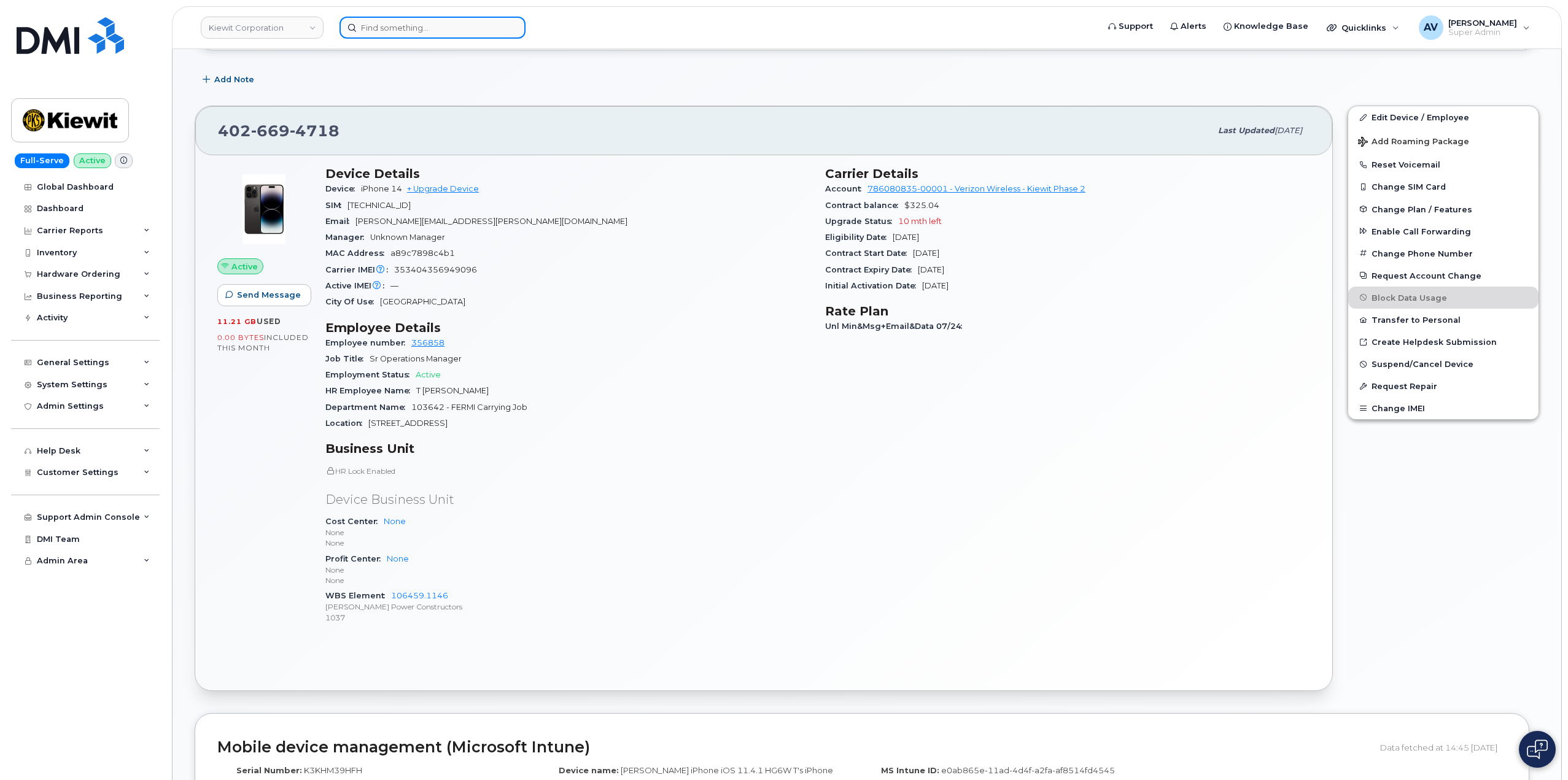
click at [448, 32] on input at bounding box center [432, 27] width 186 height 22
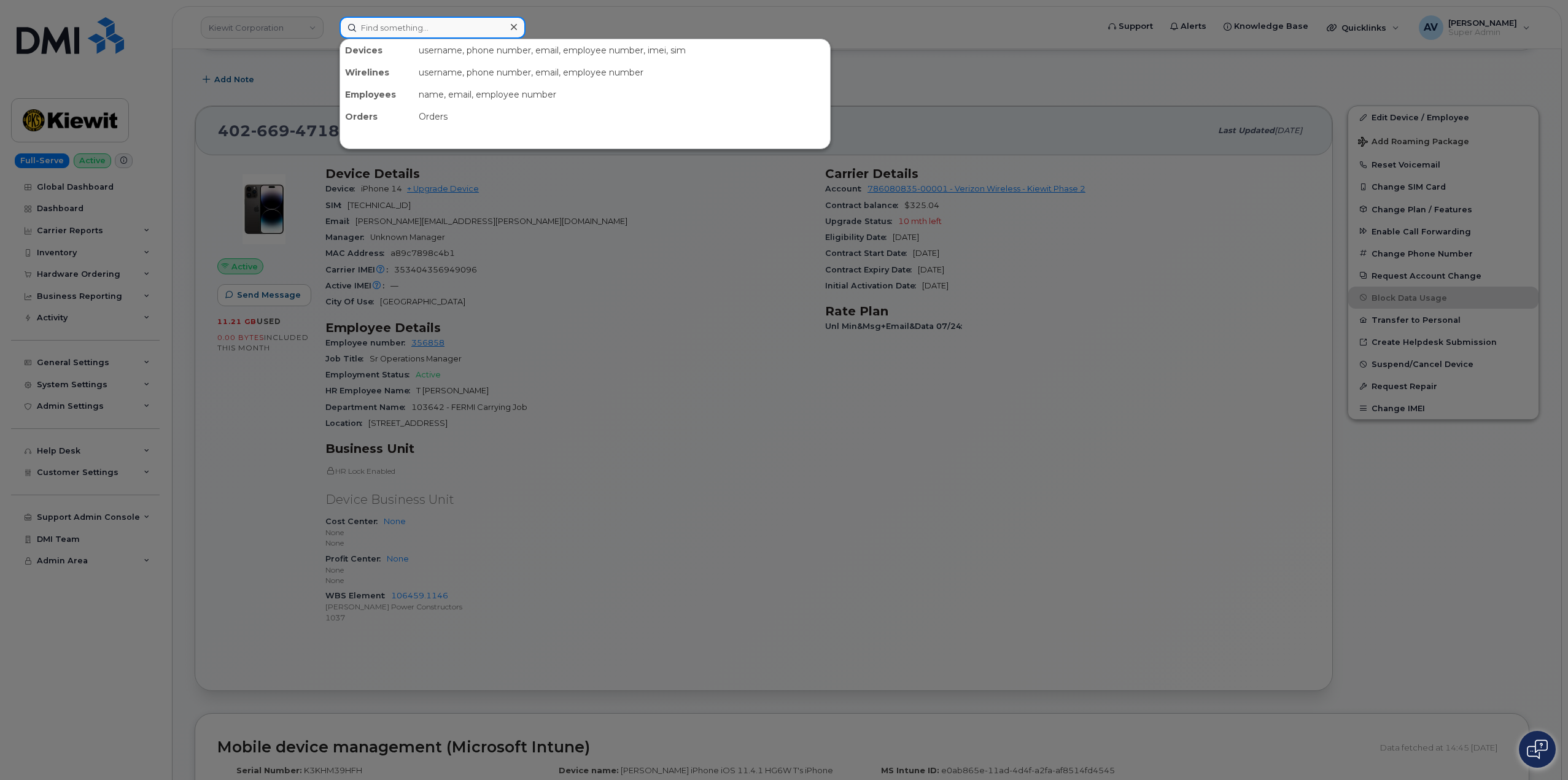
paste input "[PERSON_NAME]"
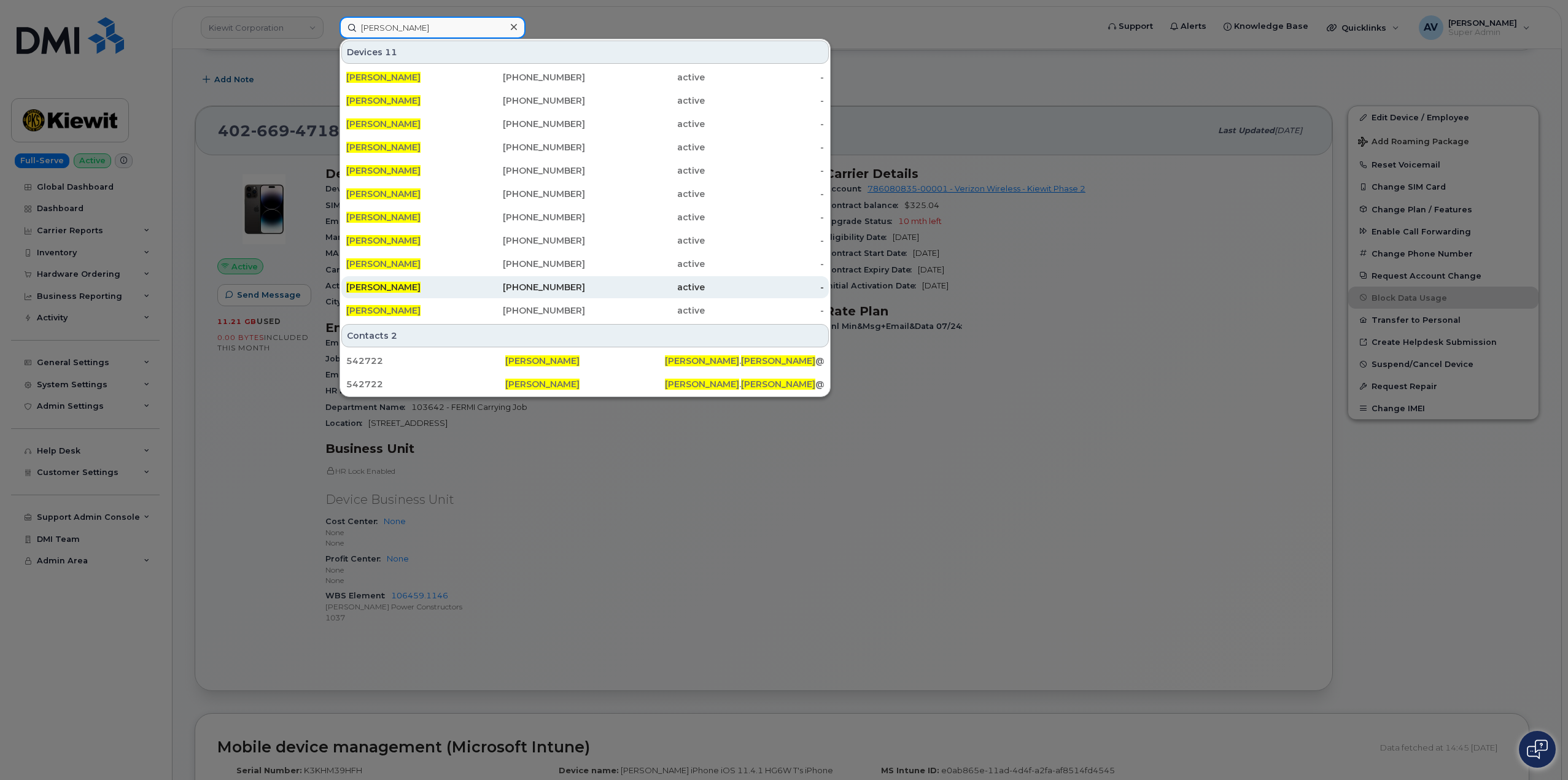
type input "[PERSON_NAME]"
click at [465, 291] on link "THOMAS SKOUBY 636-669-8543 active -" at bounding box center [585, 287] width 488 height 22
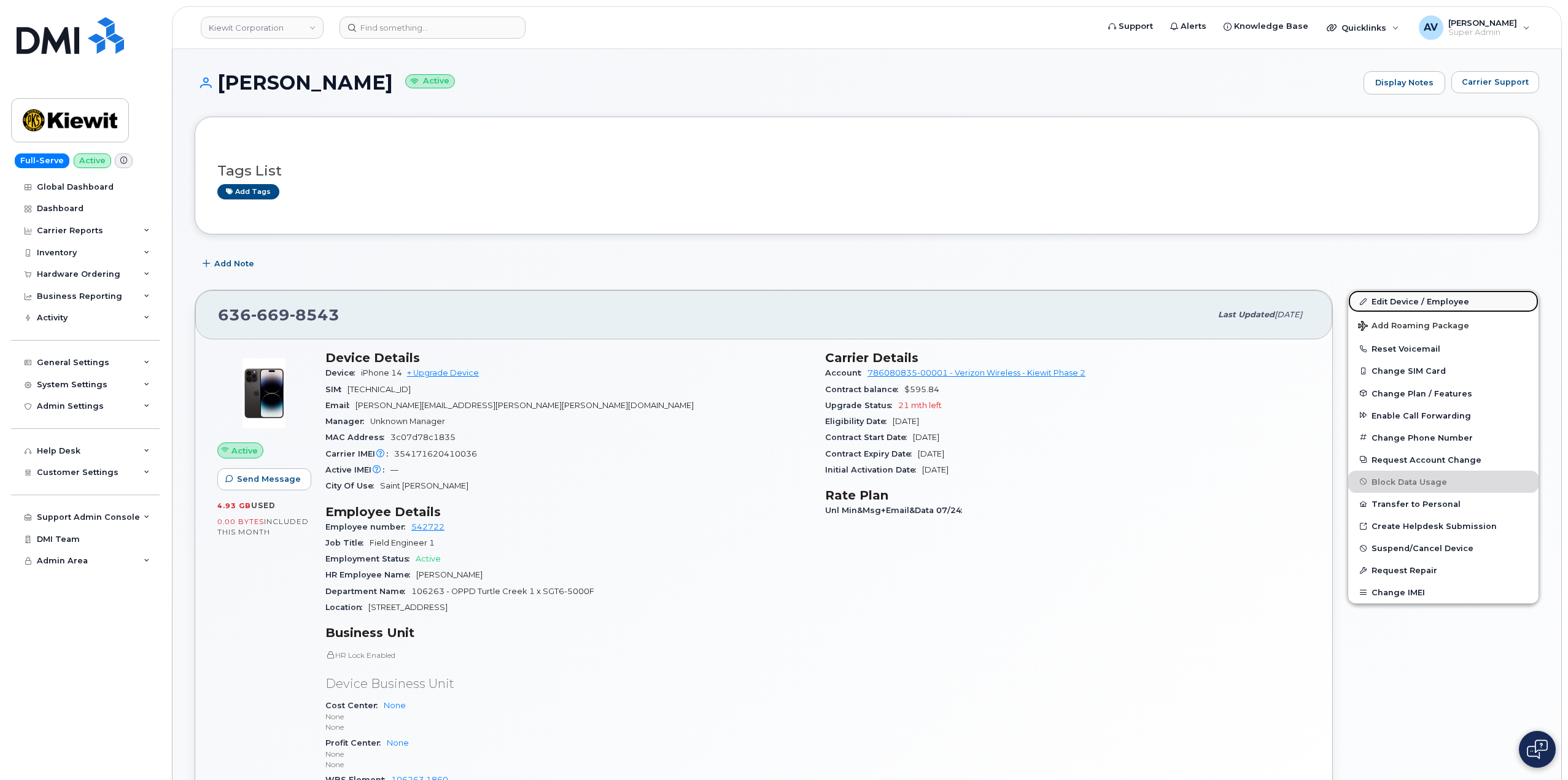
click at [1402, 299] on link "Edit Device / Employee" at bounding box center [1443, 301] width 190 height 22
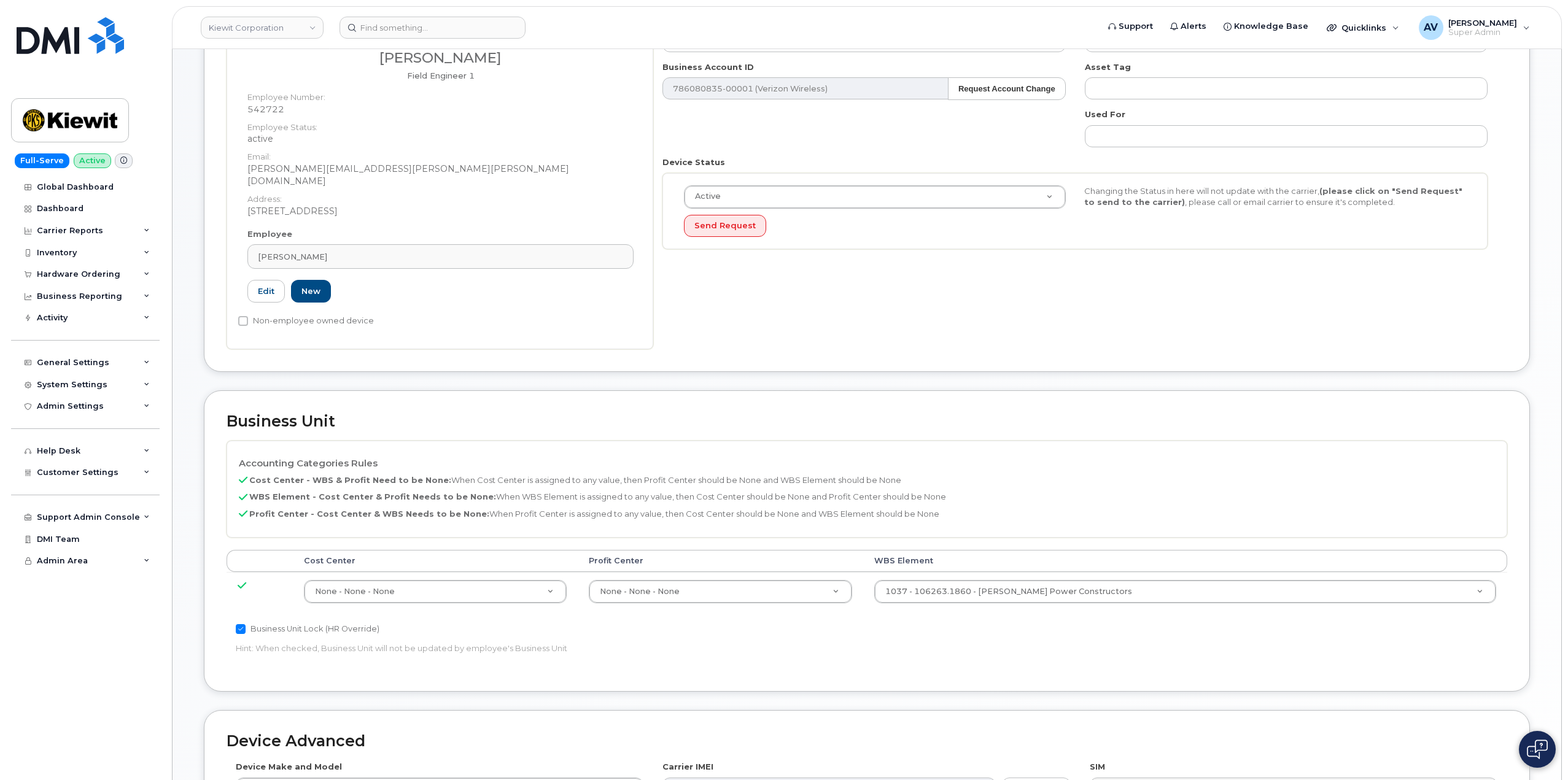
scroll to position [246, 0]
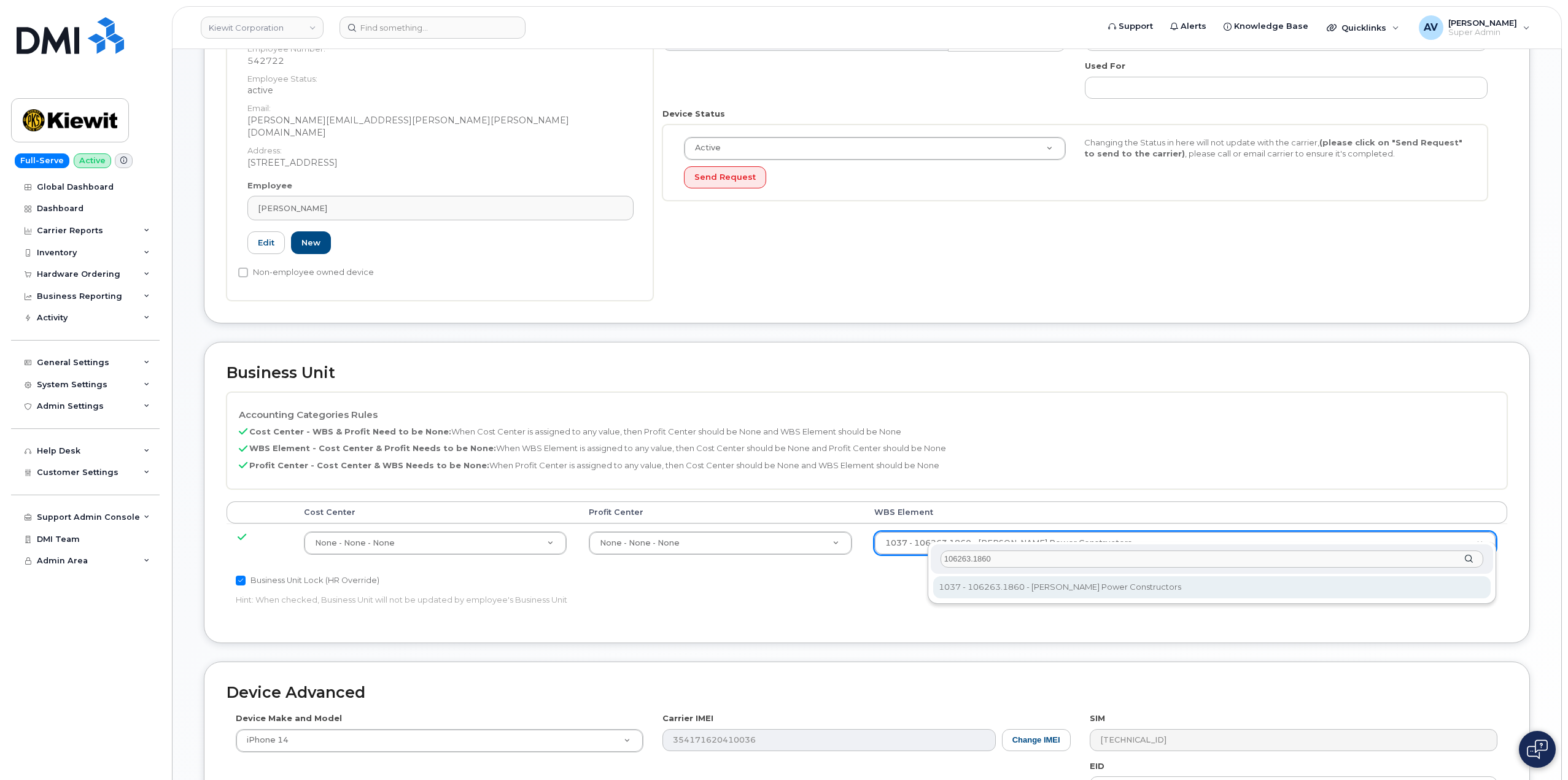
type input "106263.1860"
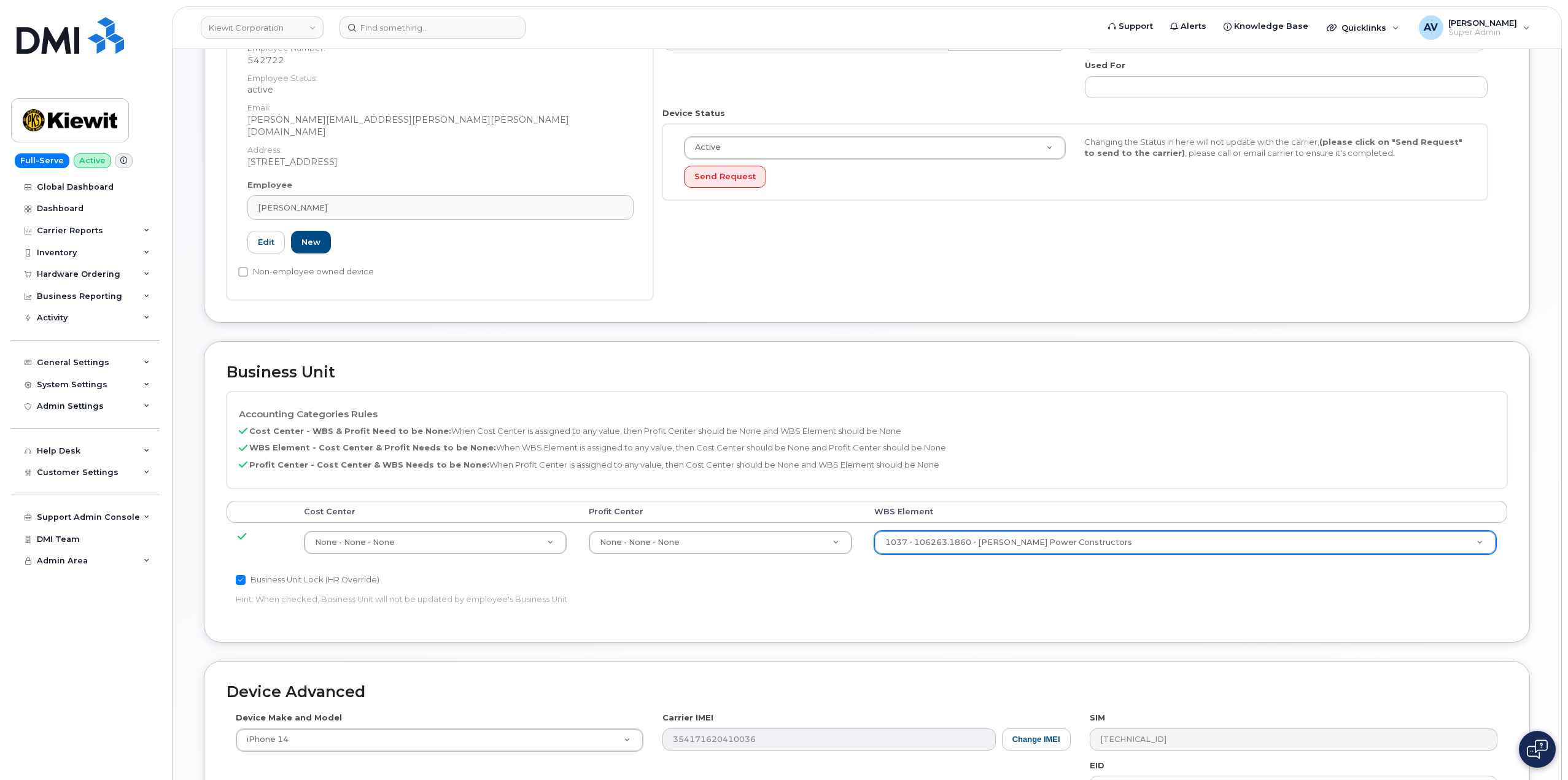
scroll to position [481, 0]
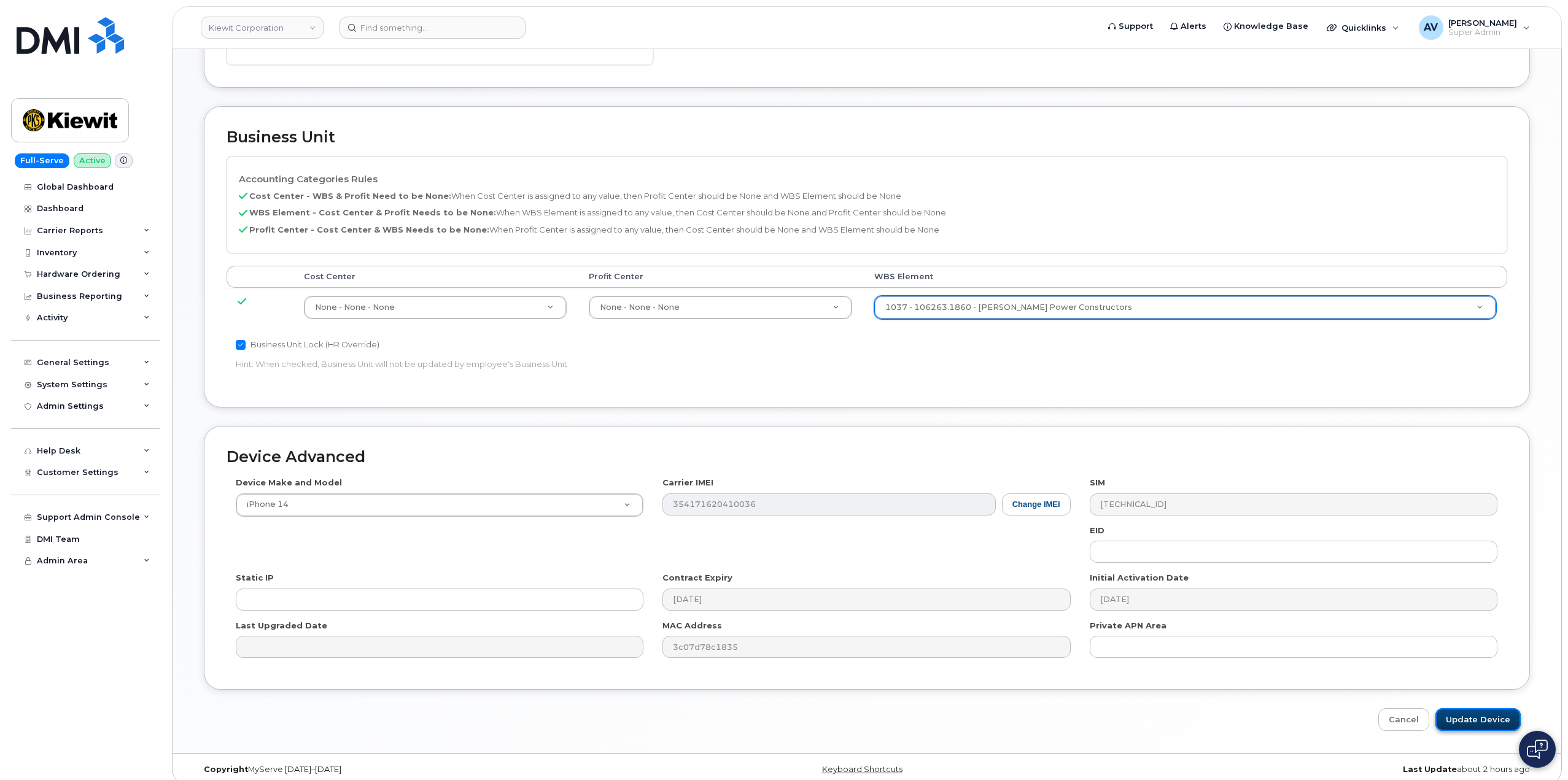
click at [1479, 708] on input "Update Device" at bounding box center [1478, 719] width 85 height 23
type input "Saving..."
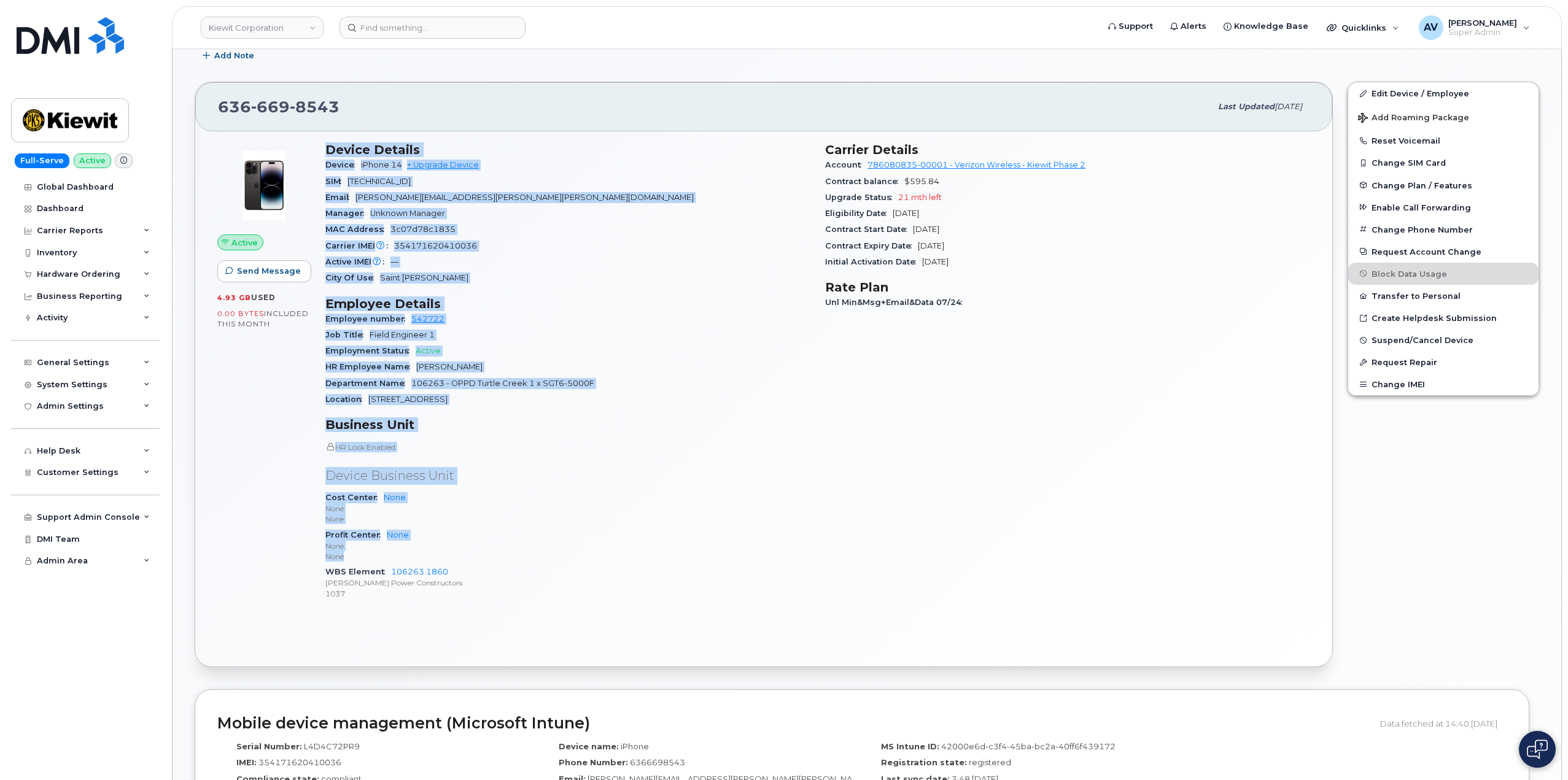
scroll to position [246, 0]
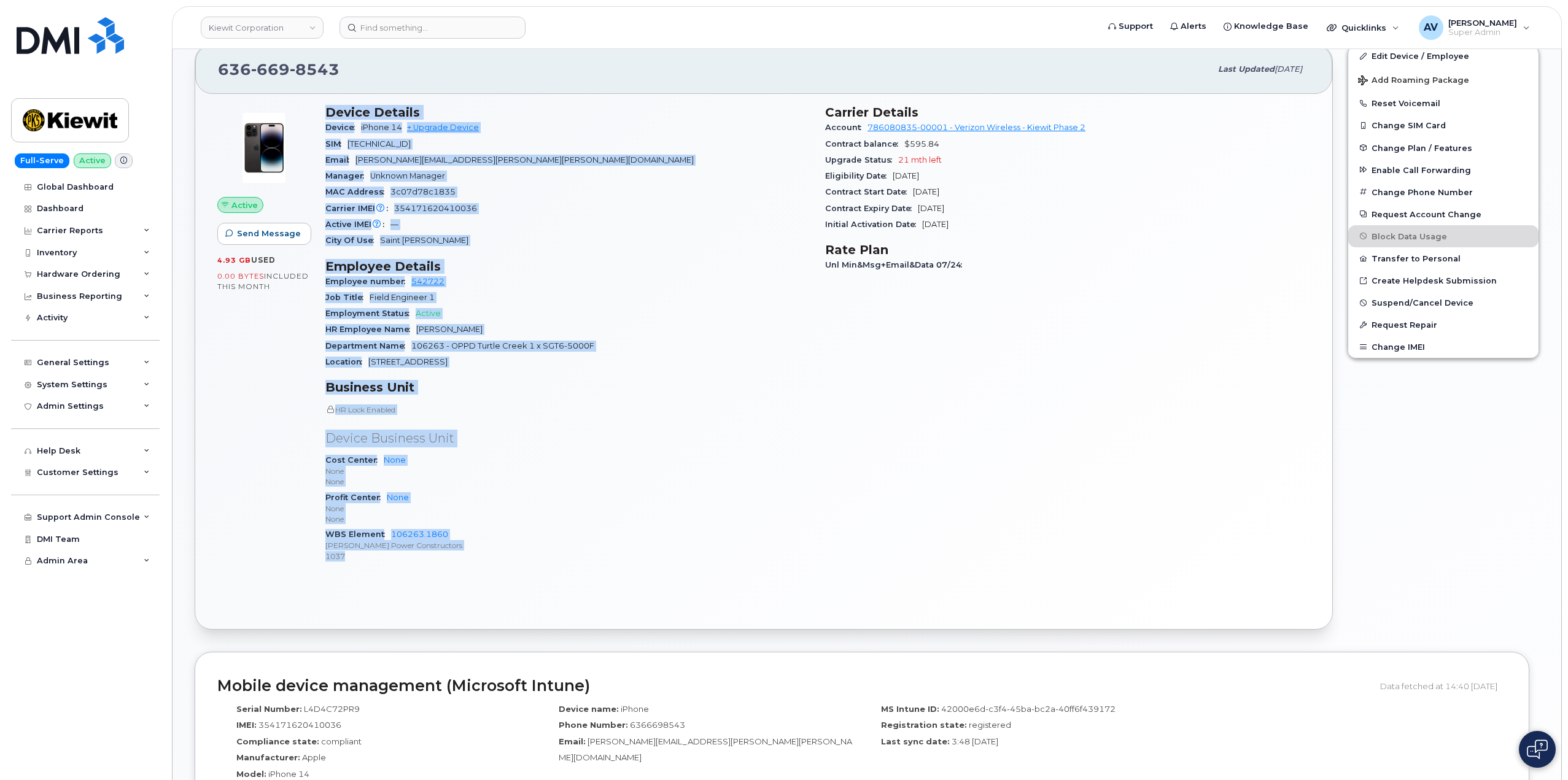
drag, startPoint x: 329, startPoint y: 362, endPoint x: 484, endPoint y: 561, distance: 252.2
click at [484, 561] on div "Device Details Device iPhone 14 + Upgrade Device SIM [TECHNICAL_ID] Email [PERS…" at bounding box center [568, 338] width 499 height 483
copy div "Device Details Device iPhone 14 + Upgrade Device SIM 89148000011916381302 Email…"
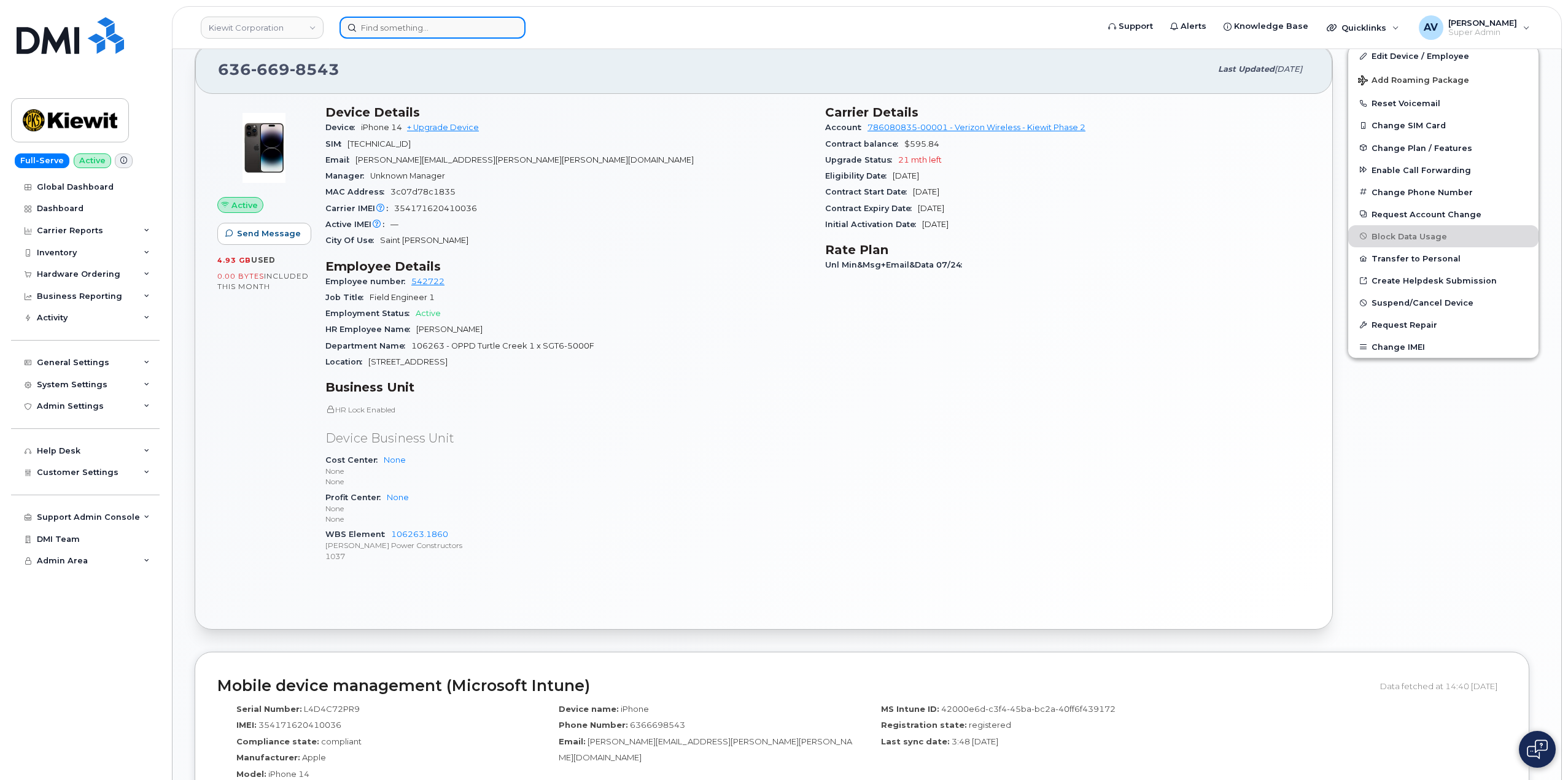
click at [494, 22] on input at bounding box center [432, 27] width 186 height 22
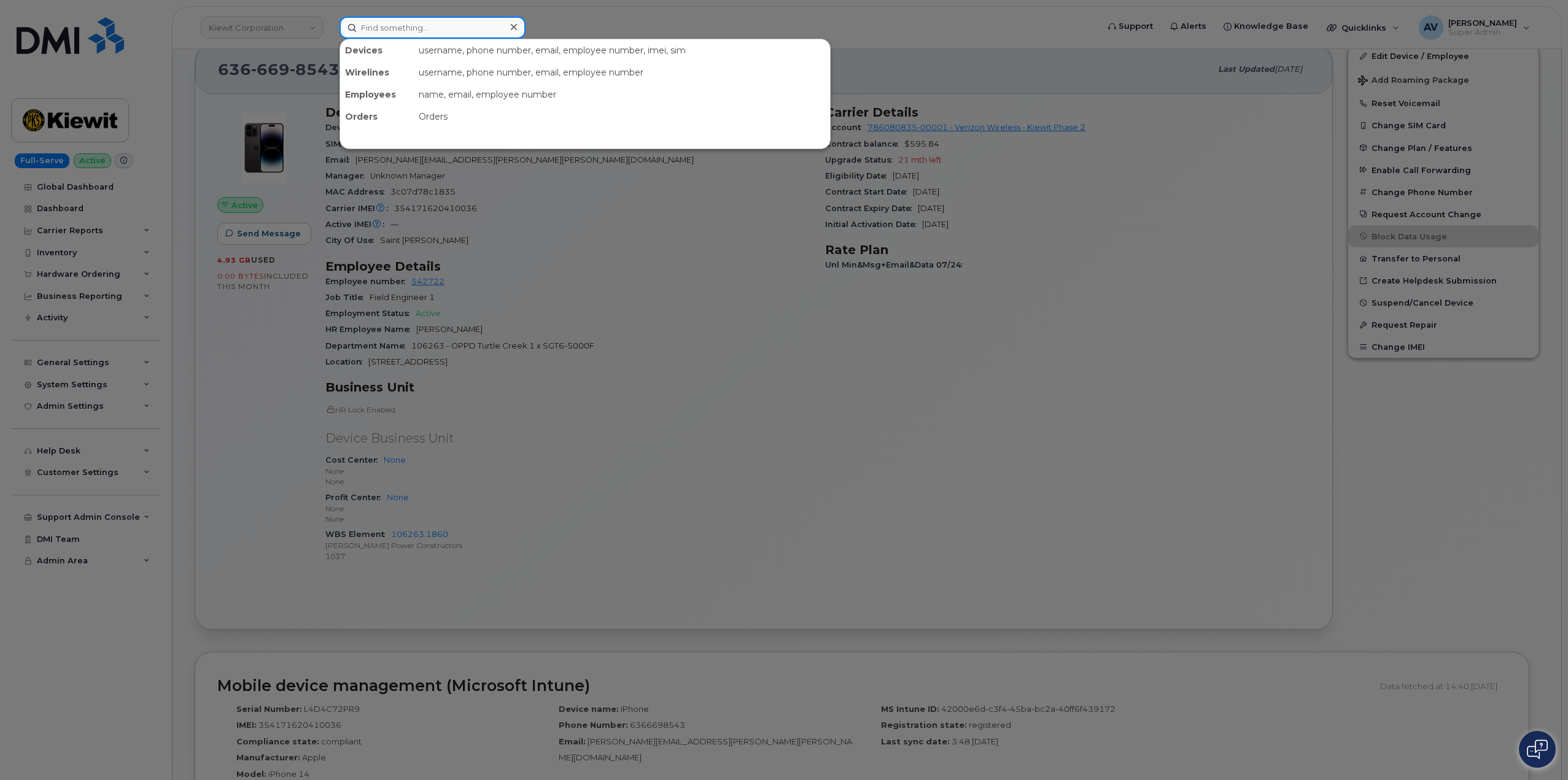
paste input "[PERSON_NAME]"
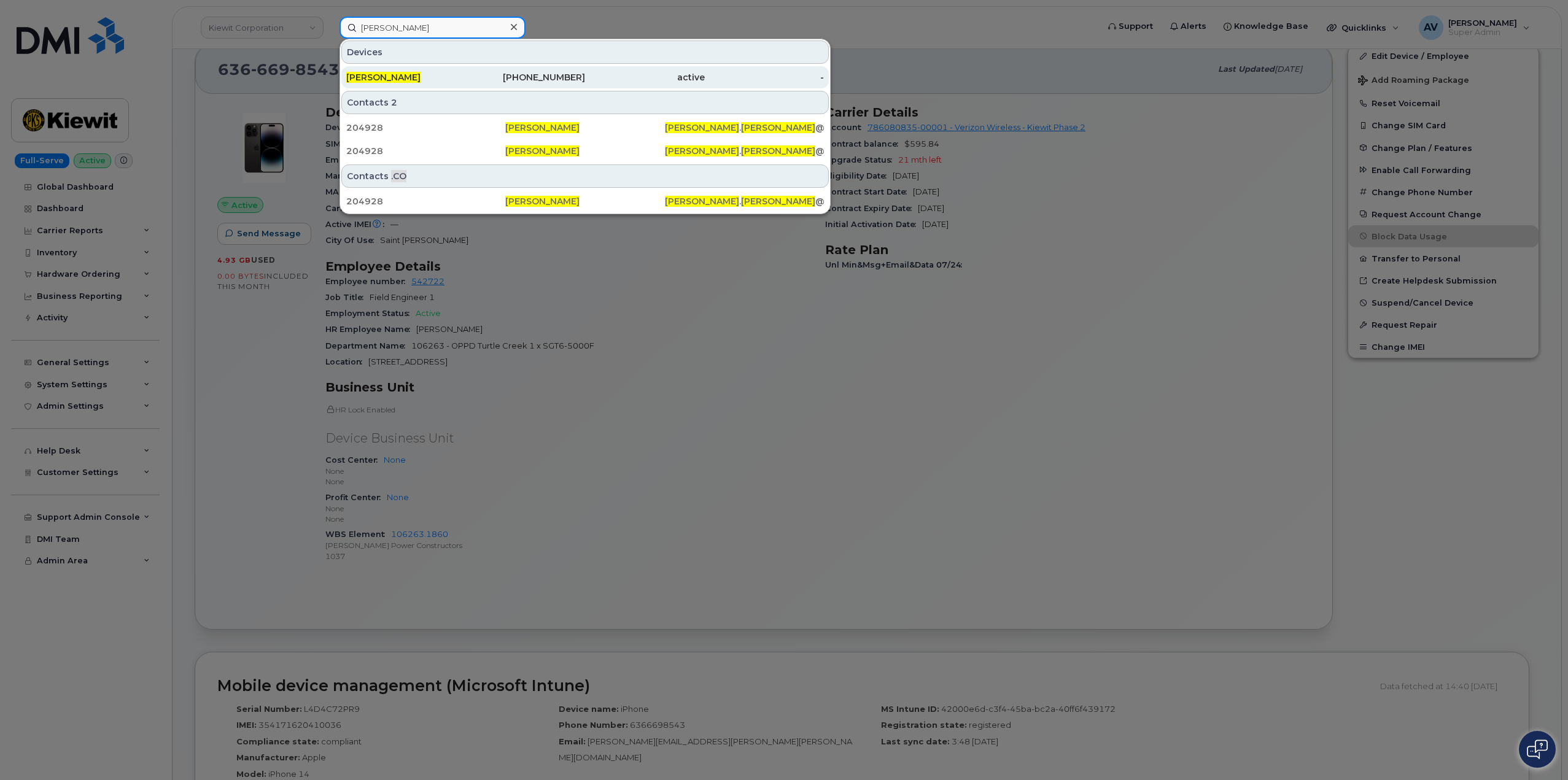
type input "[PERSON_NAME]"
click at [601, 79] on div "active" at bounding box center [645, 77] width 120 height 13
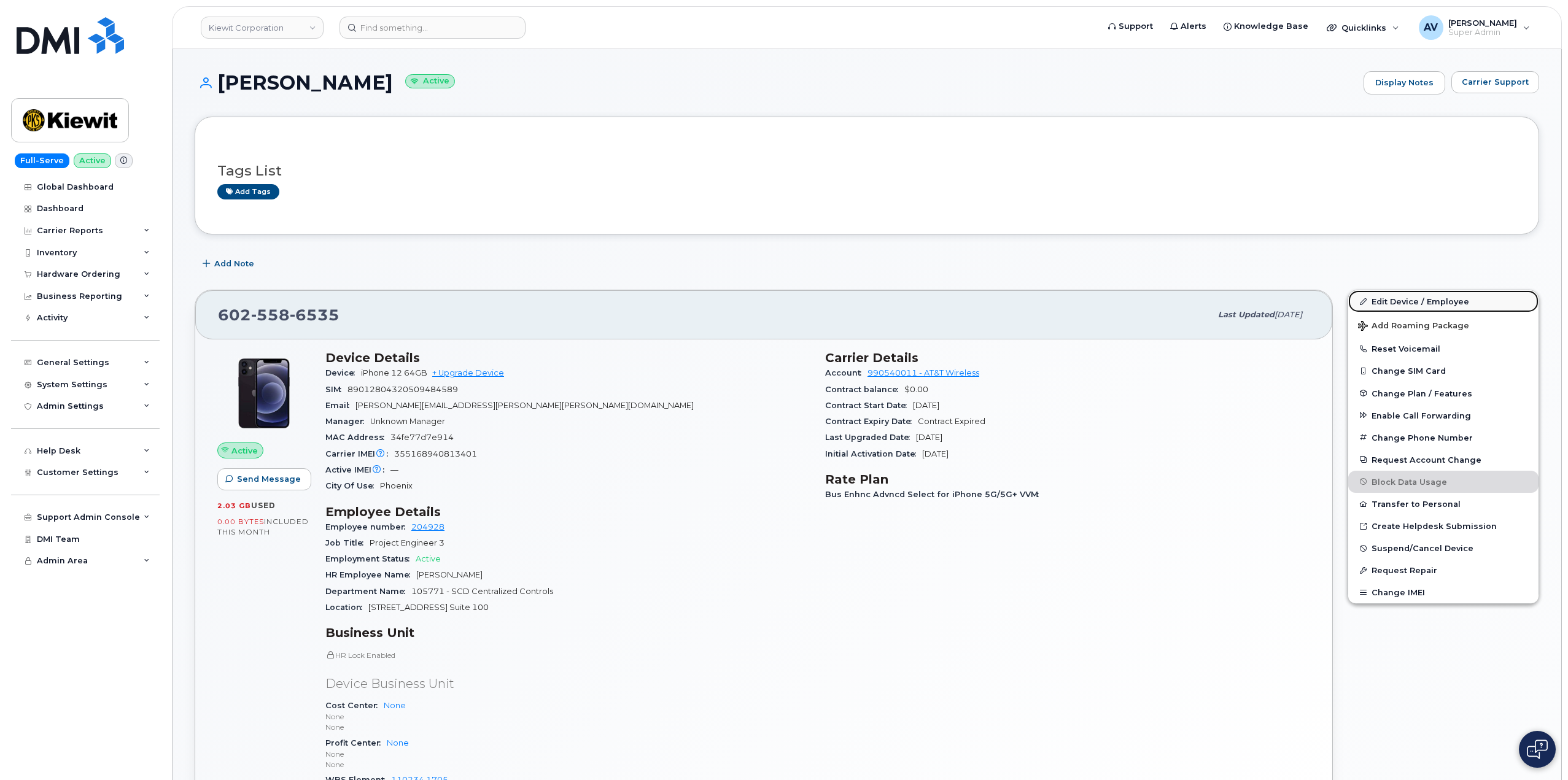
click at [1403, 301] on link "Edit Device / Employee" at bounding box center [1443, 301] width 190 height 22
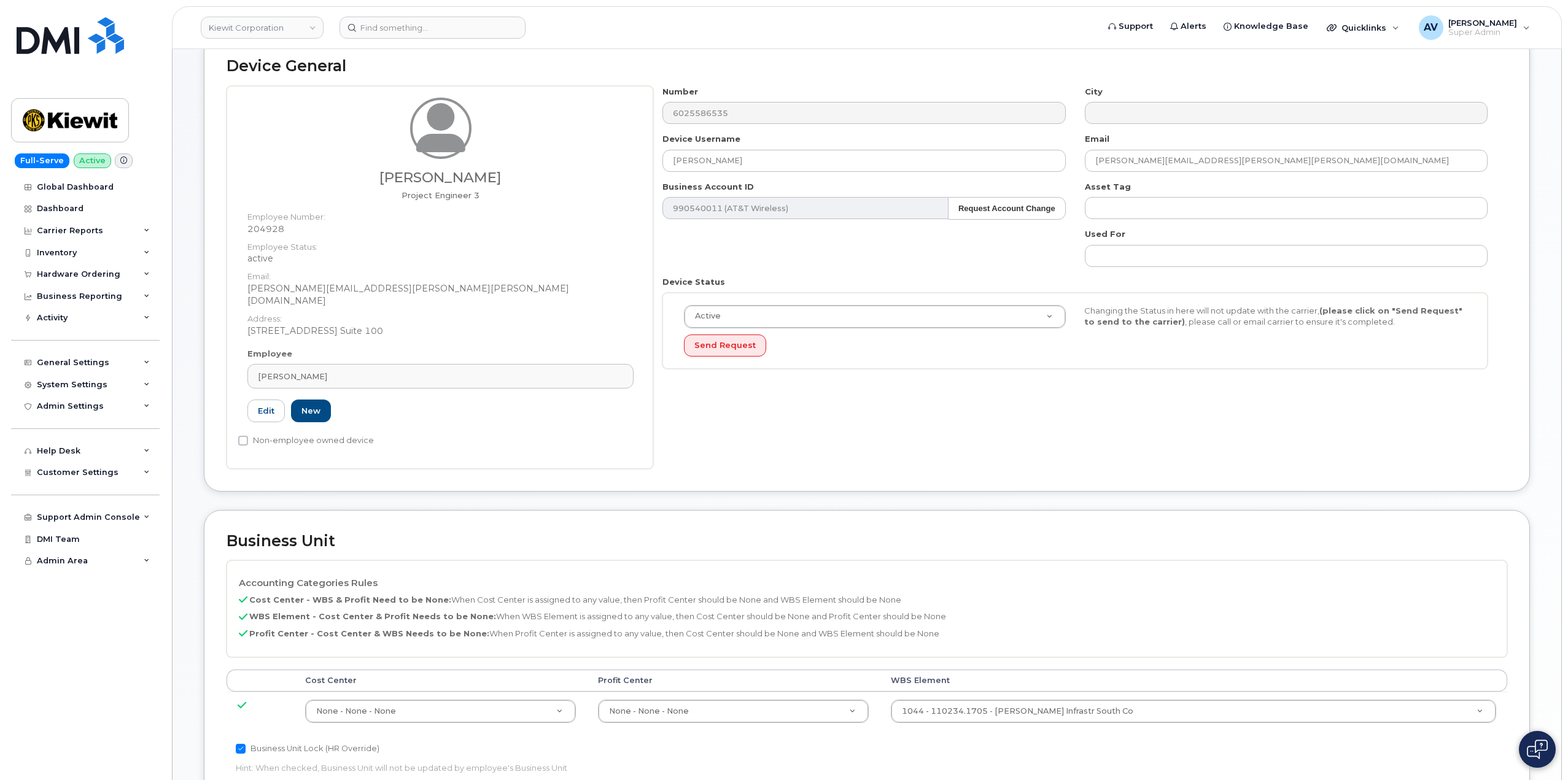
scroll to position [307, 0]
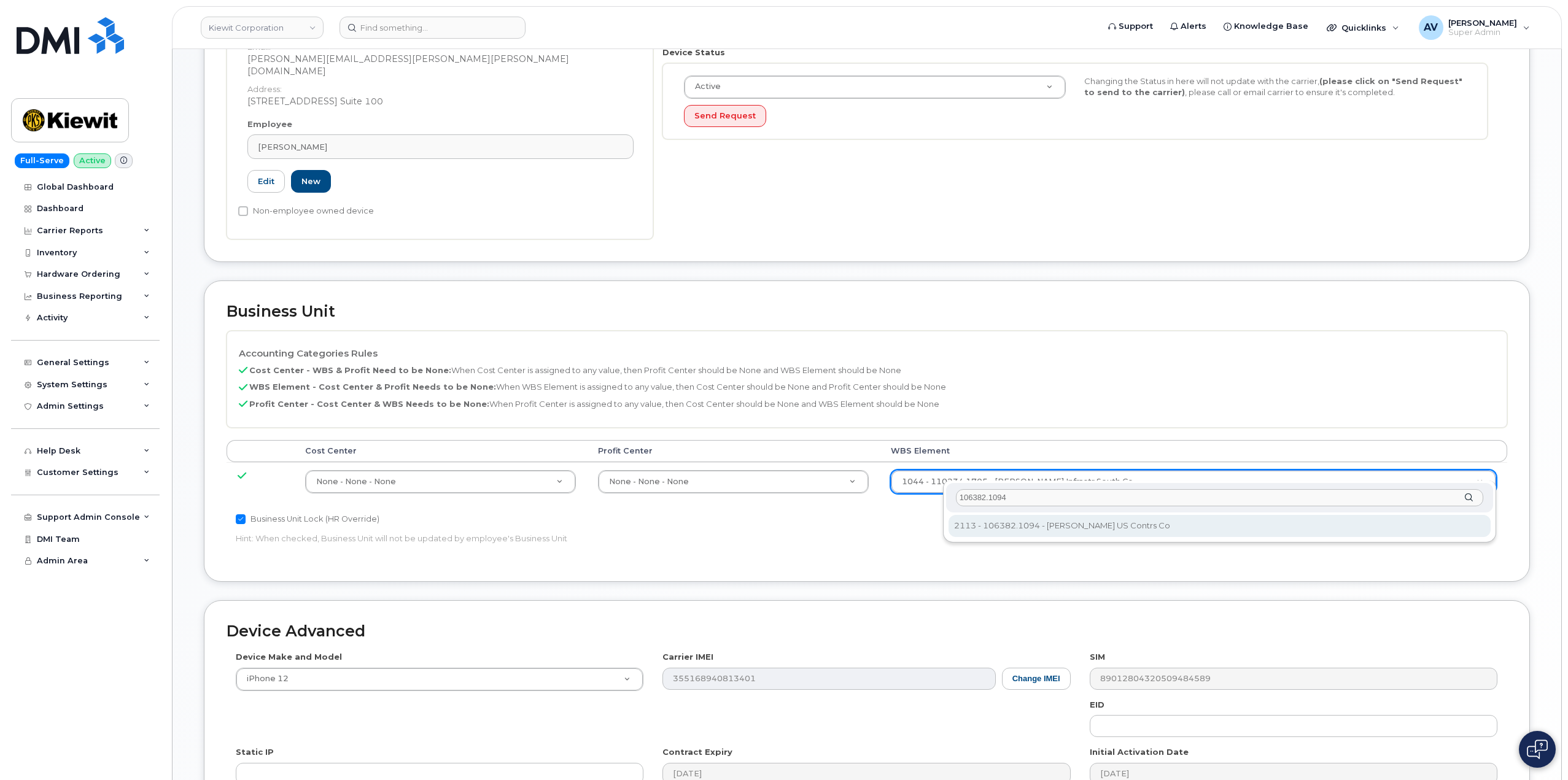
type input "106382.1094"
type input "35920735"
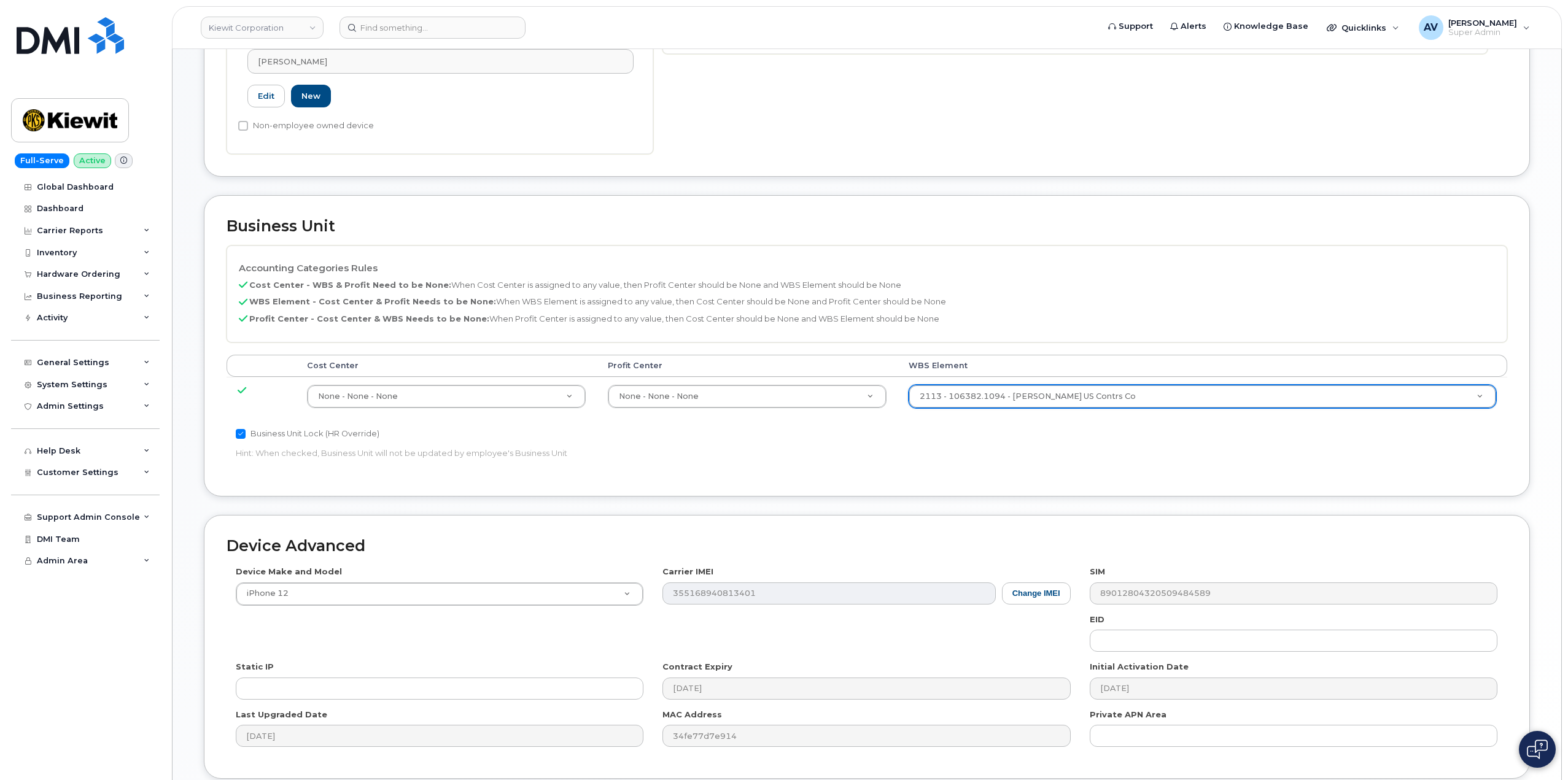
scroll to position [481, 0]
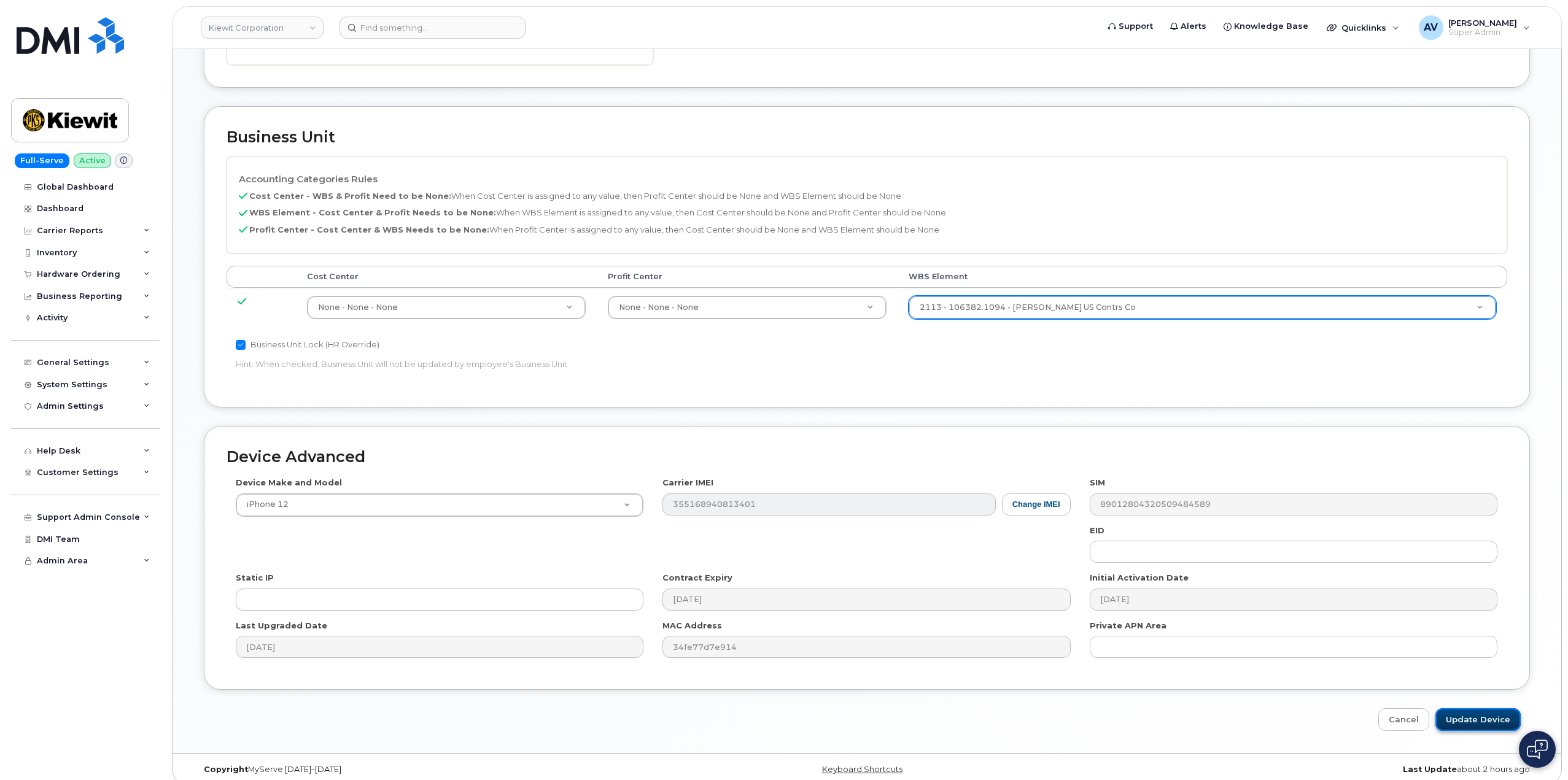
click at [1477, 708] on input "Update Device" at bounding box center [1478, 719] width 85 height 23
type input "Saving..."
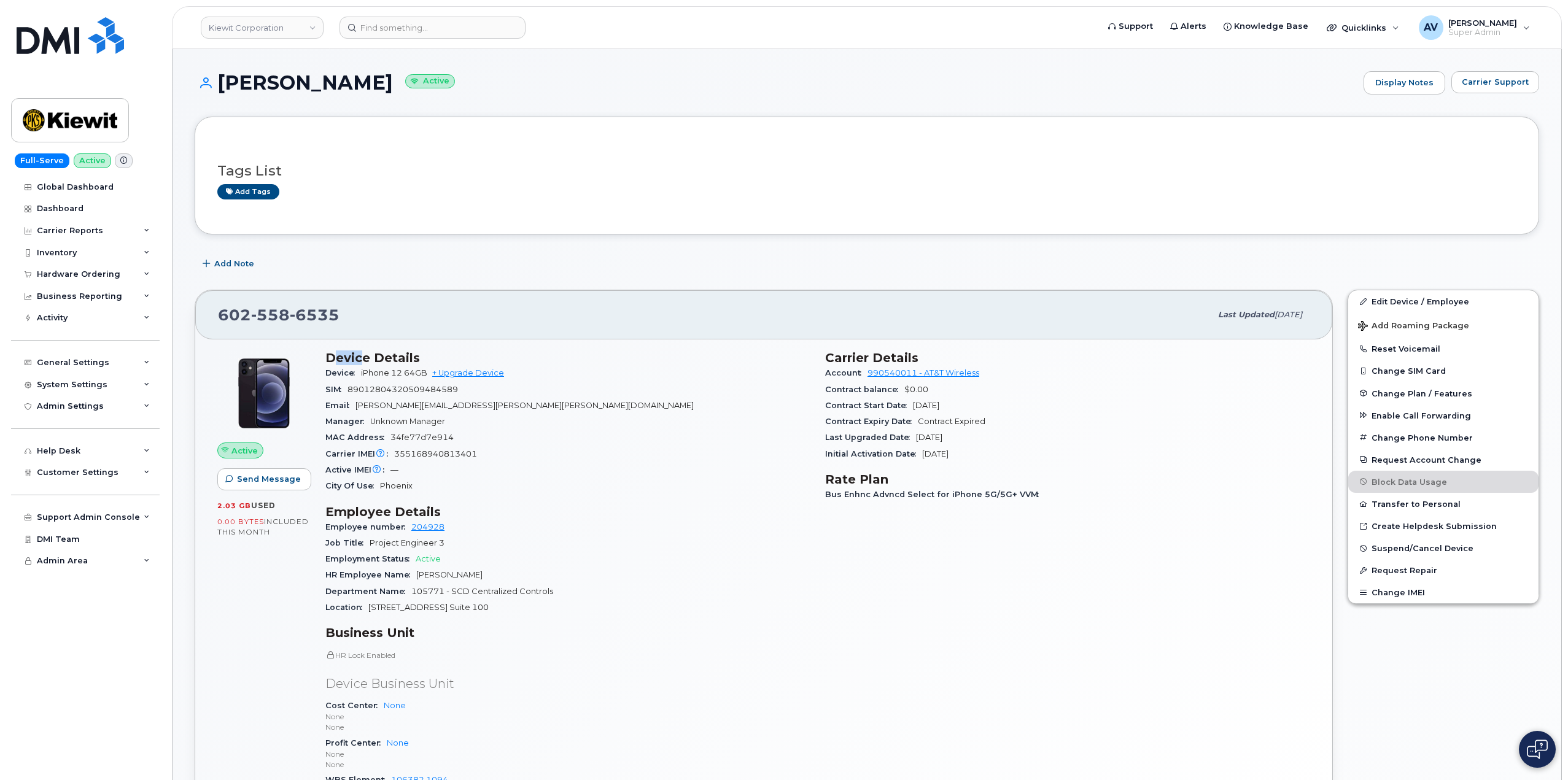
drag, startPoint x: 333, startPoint y: 358, endPoint x: 358, endPoint y: 364, distance: 25.7
click at [358, 364] on h3 "Device Details" at bounding box center [568, 358] width 485 height 15
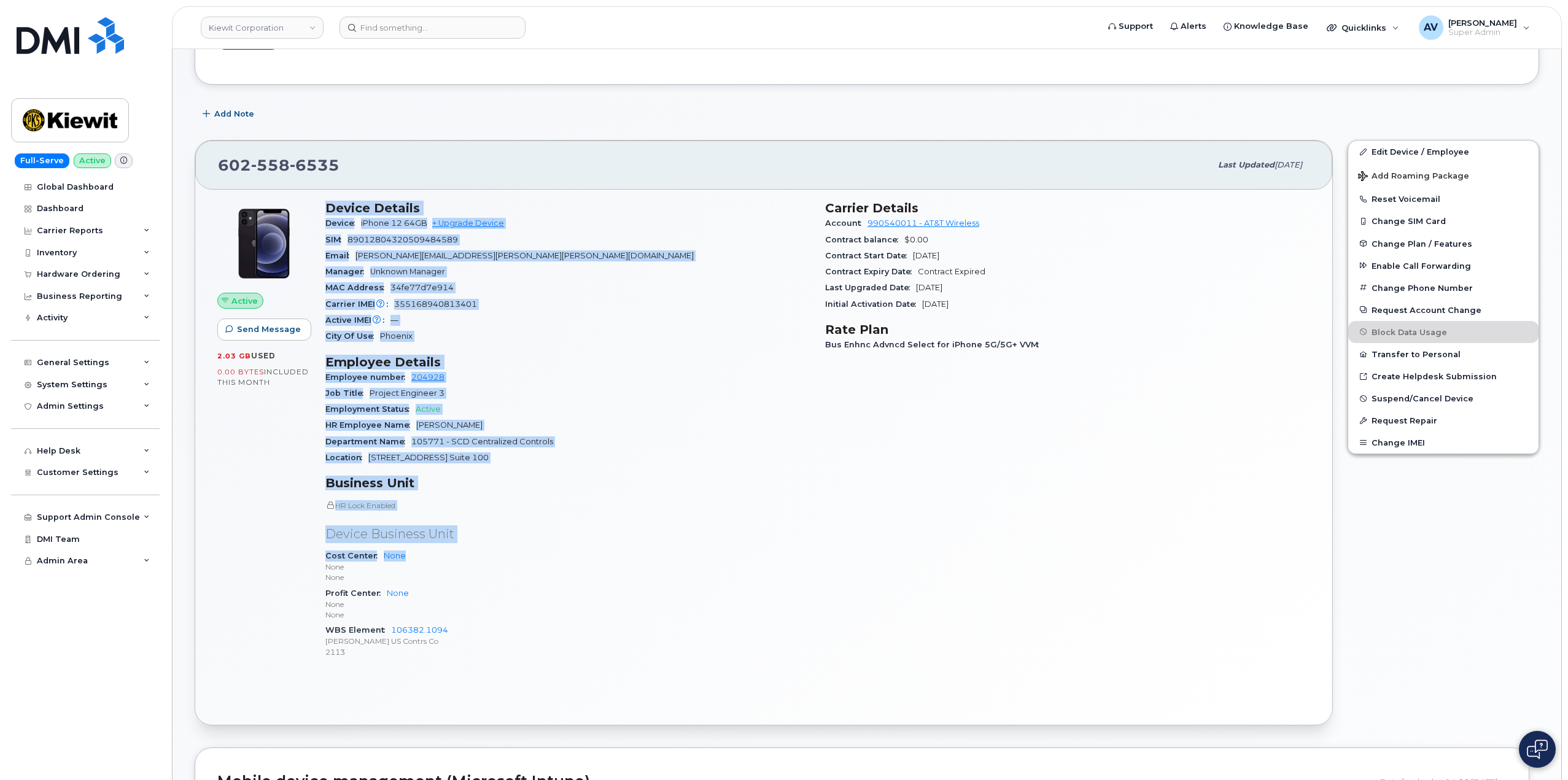
scroll to position [184, 0]
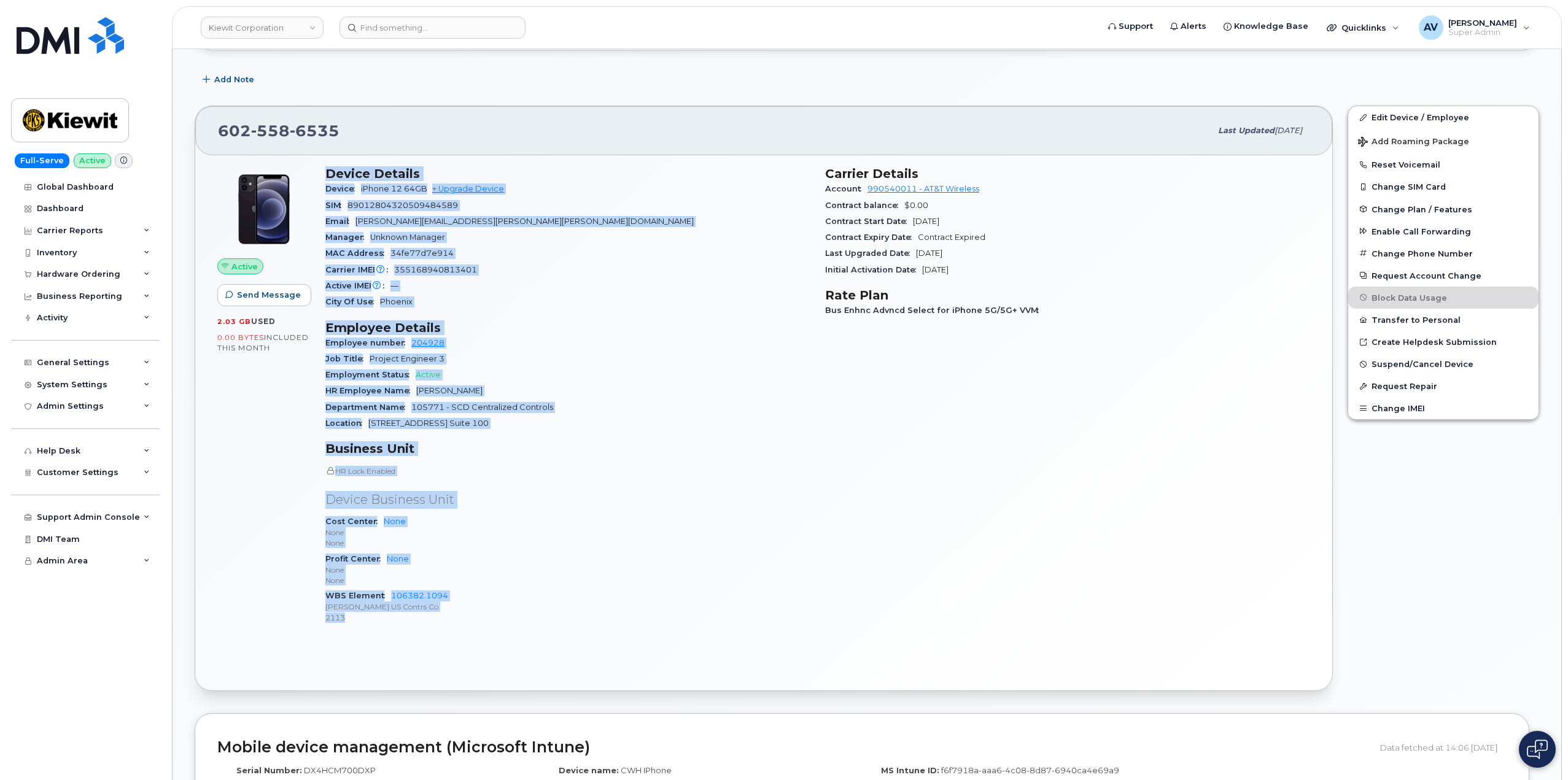
drag, startPoint x: 335, startPoint y: 360, endPoint x: 505, endPoint y: 620, distance: 310.6
click at [505, 620] on div "Device Details Device iPhone 12 64GB + Upgrade Device SIM 89012804320509484589 …" at bounding box center [568, 400] width 499 height 483
copy div "Device Details Device iPhone 12 64GB + Upgrade Device SIM 89012804320509484589 …"
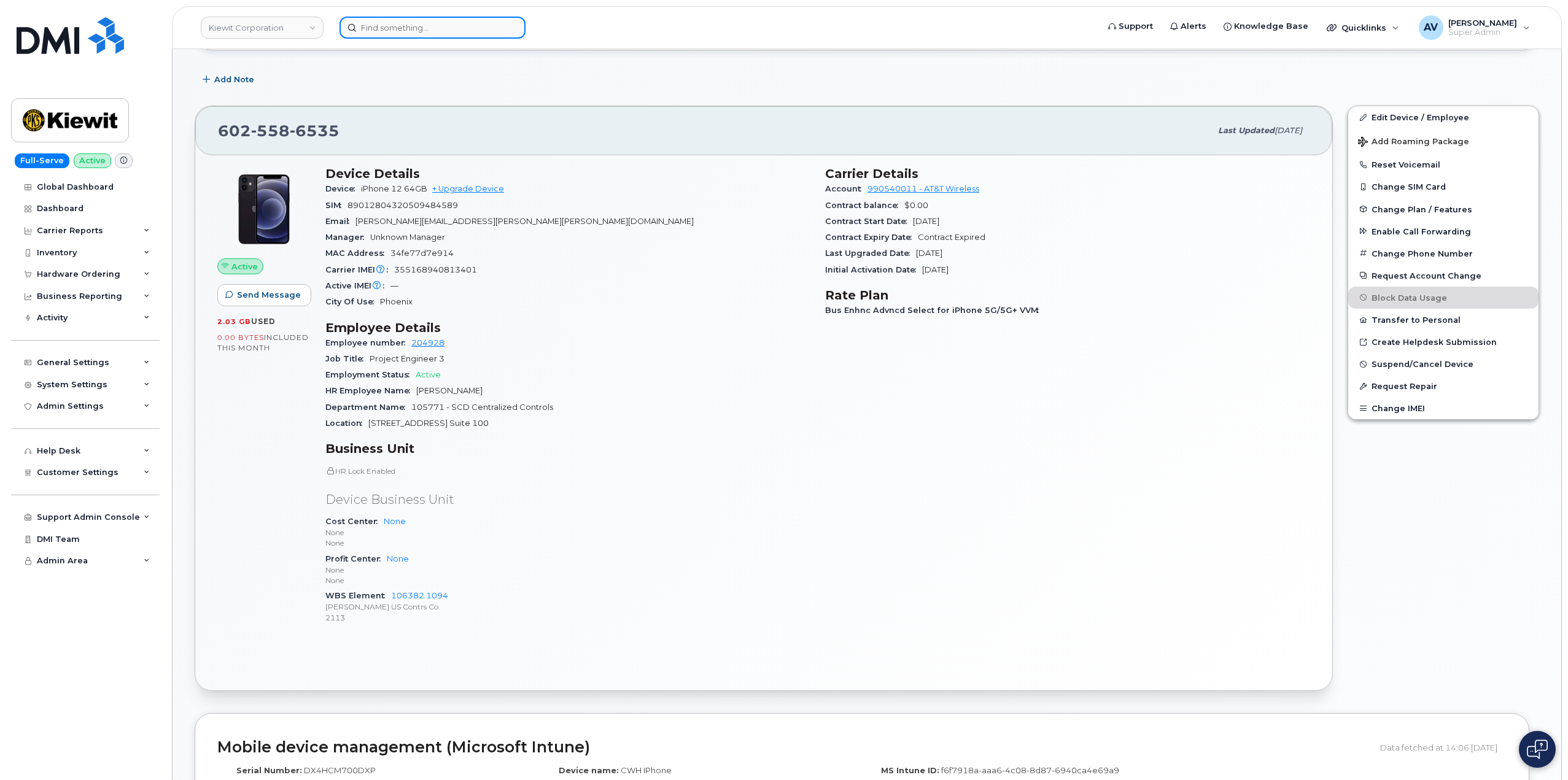
click at [364, 23] on input at bounding box center [432, 27] width 186 height 22
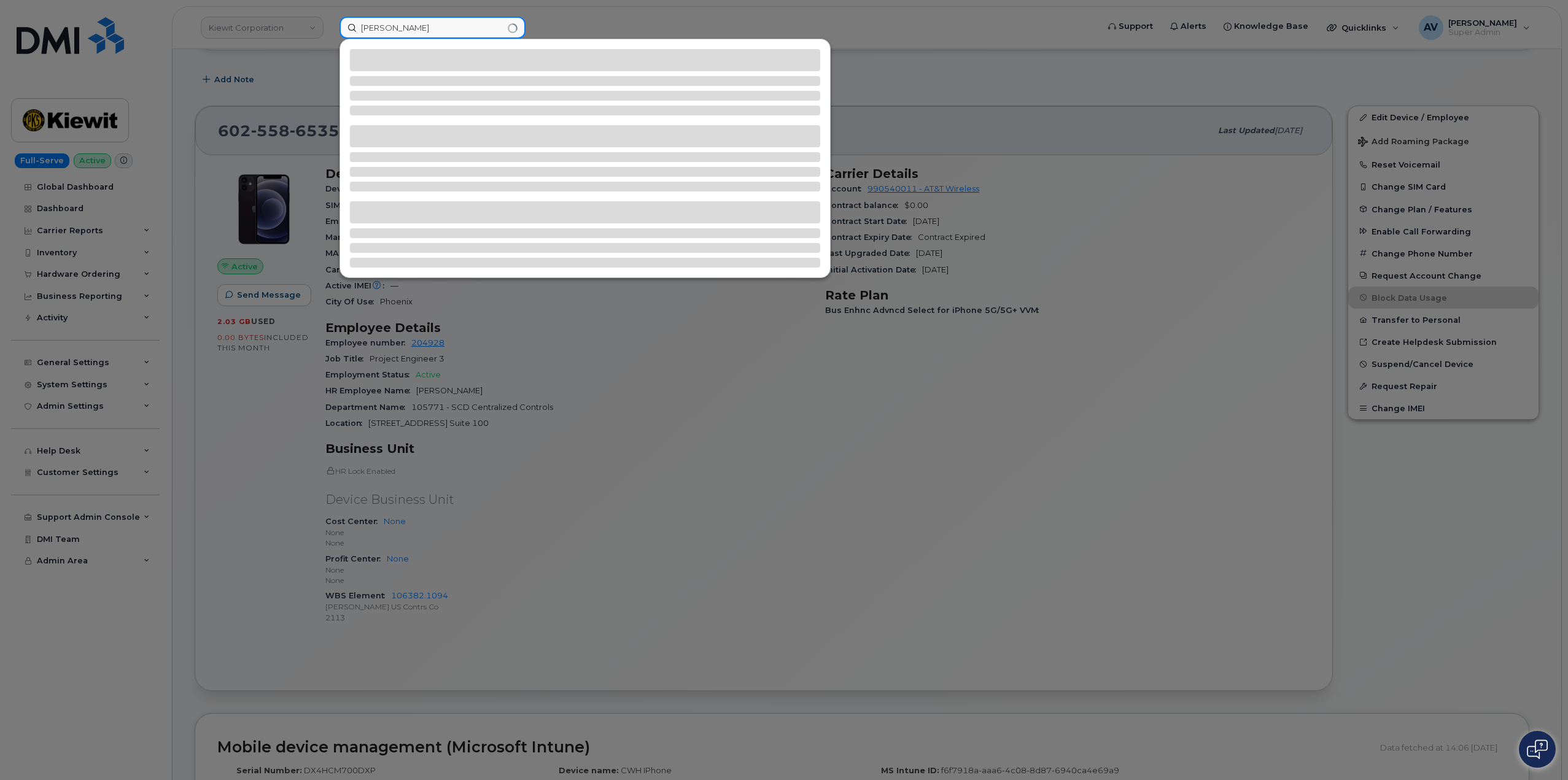
type input "xavier brown"
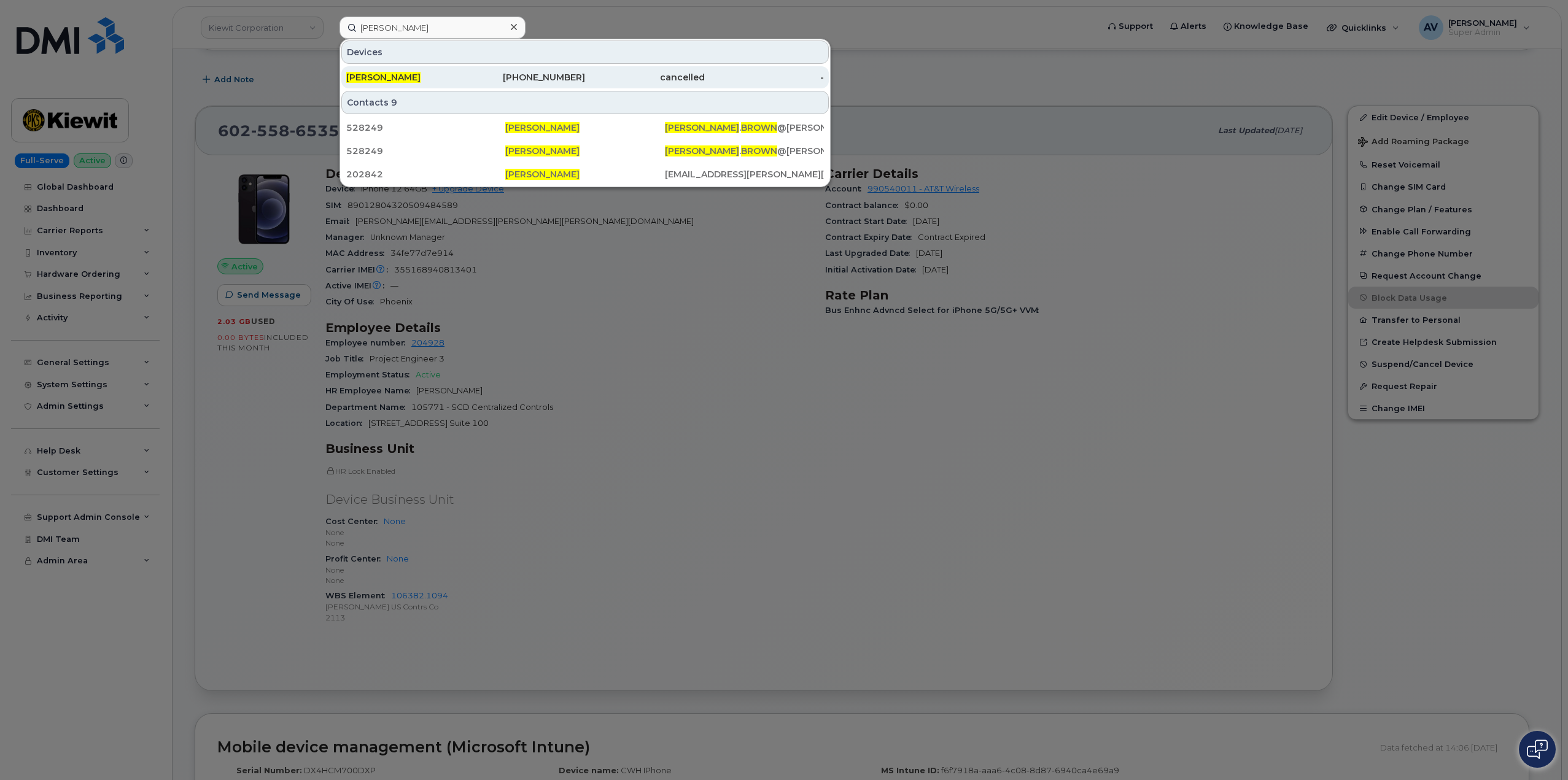
click at [482, 76] on div "912-724-1031" at bounding box center [525, 77] width 120 height 13
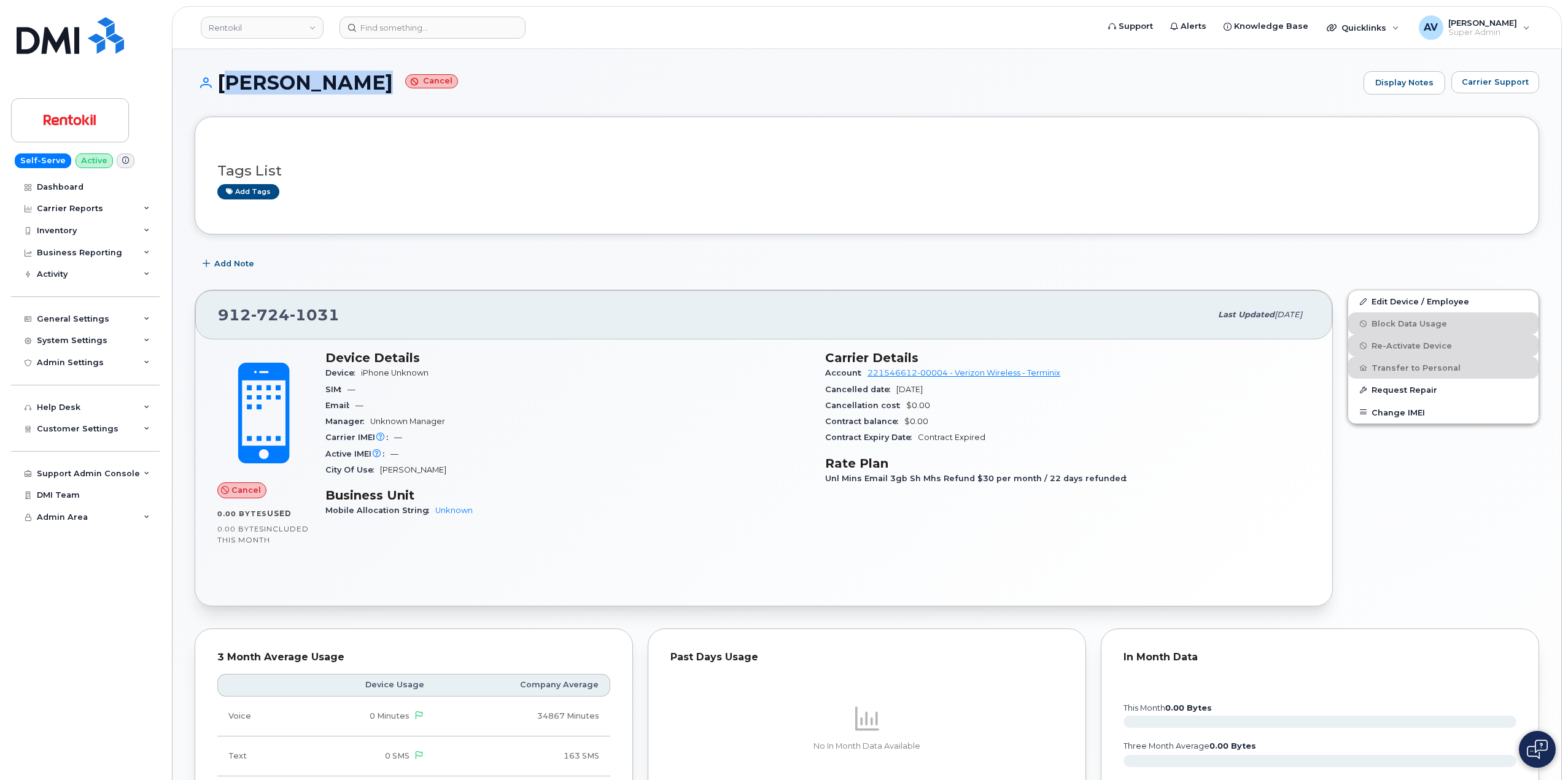
drag, startPoint x: 217, startPoint y: 72, endPoint x: 349, endPoint y: 82, distance: 132.4
click at [349, 82] on h1 "Xavier Brown Cancel" at bounding box center [776, 82] width 1163 height 21
copy h1 "[PERSON_NAME]"
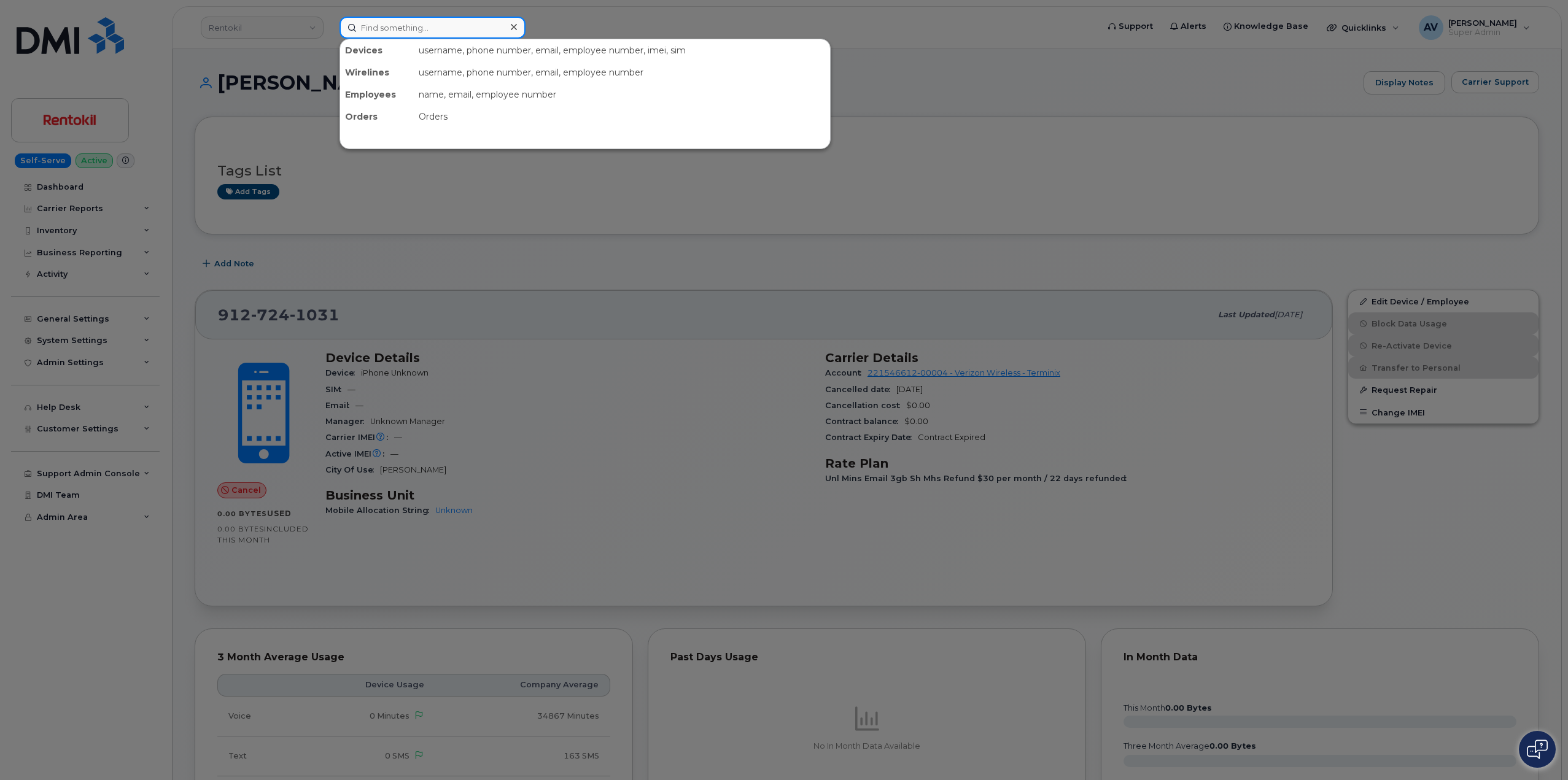
click at [415, 24] on input at bounding box center [432, 27] width 186 height 22
paste input "Xavier Brown"
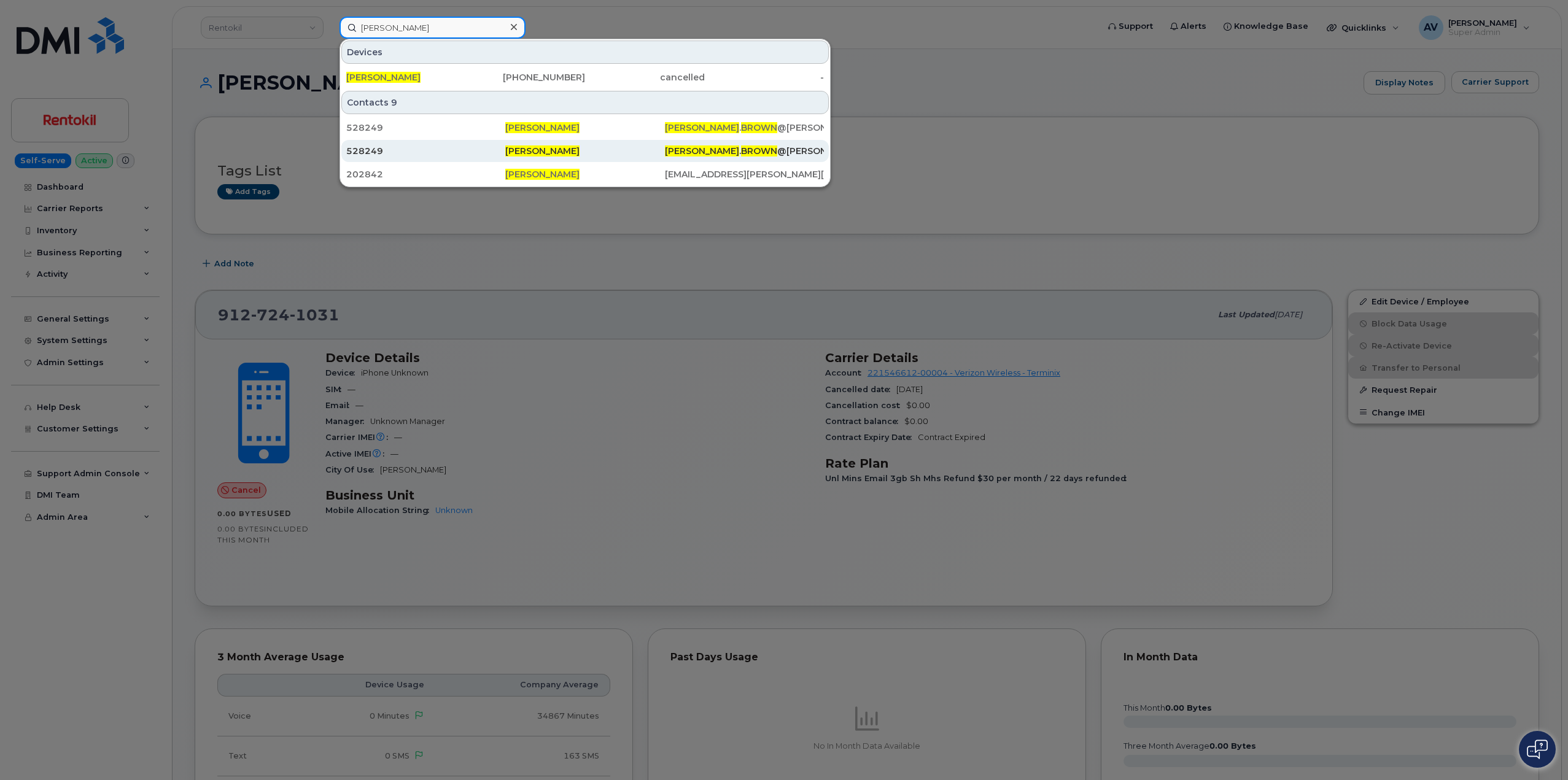
type input "Xavier Brown"
click at [518, 146] on span "[PERSON_NAME]" at bounding box center [543, 151] width 74 height 11
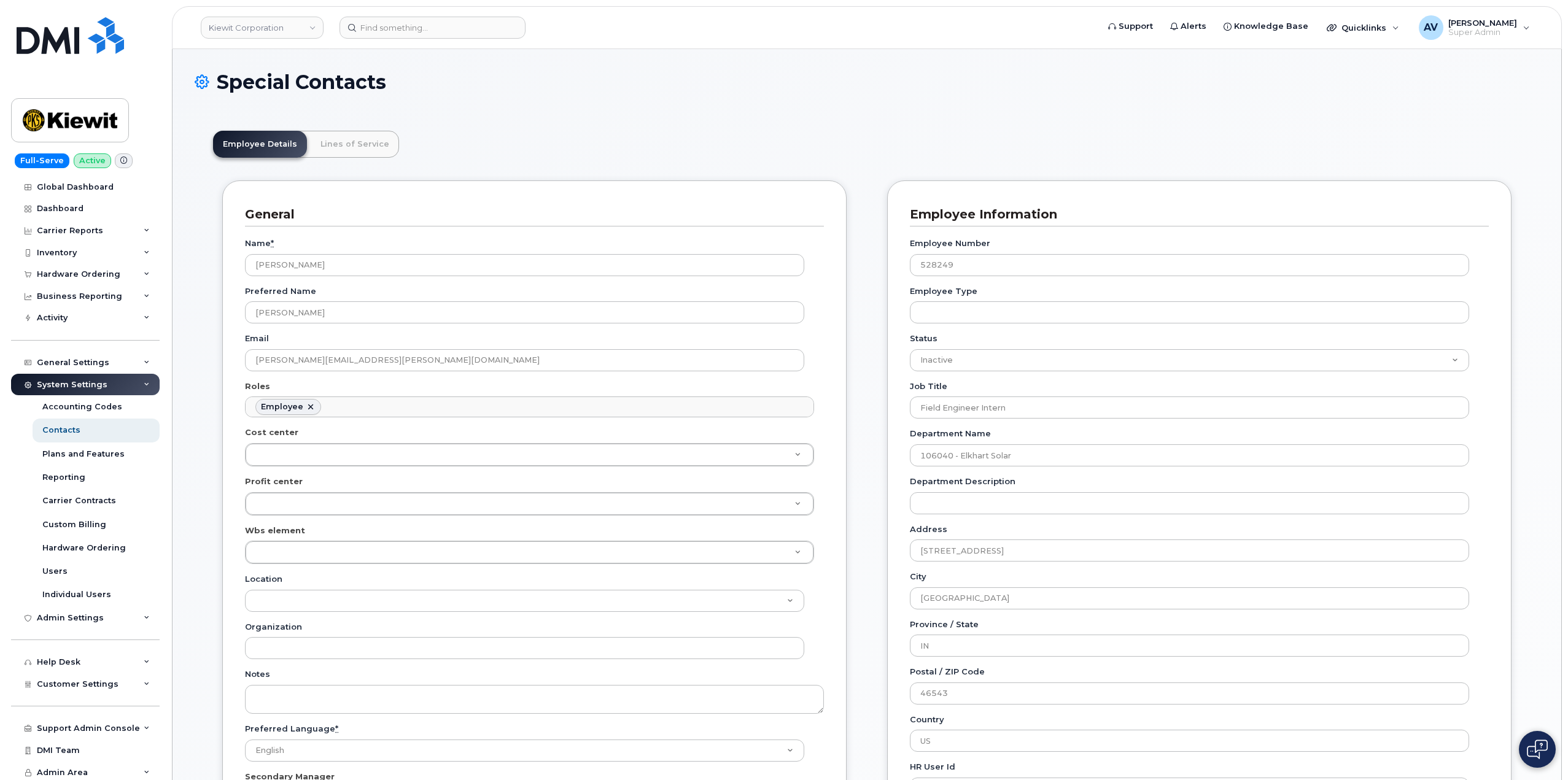
scroll to position [36, 0]
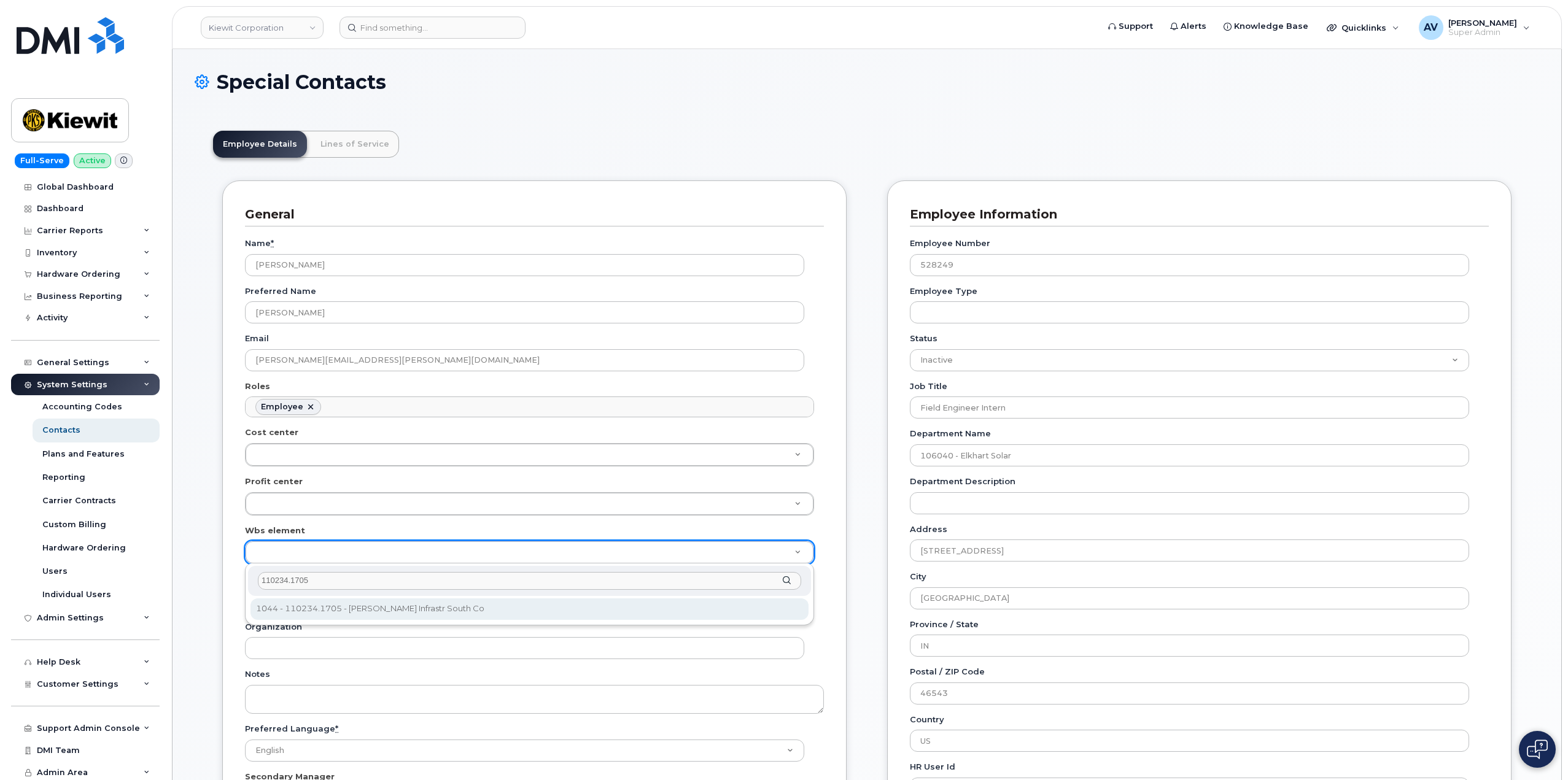
type input "110234.1705"
type input "33471551"
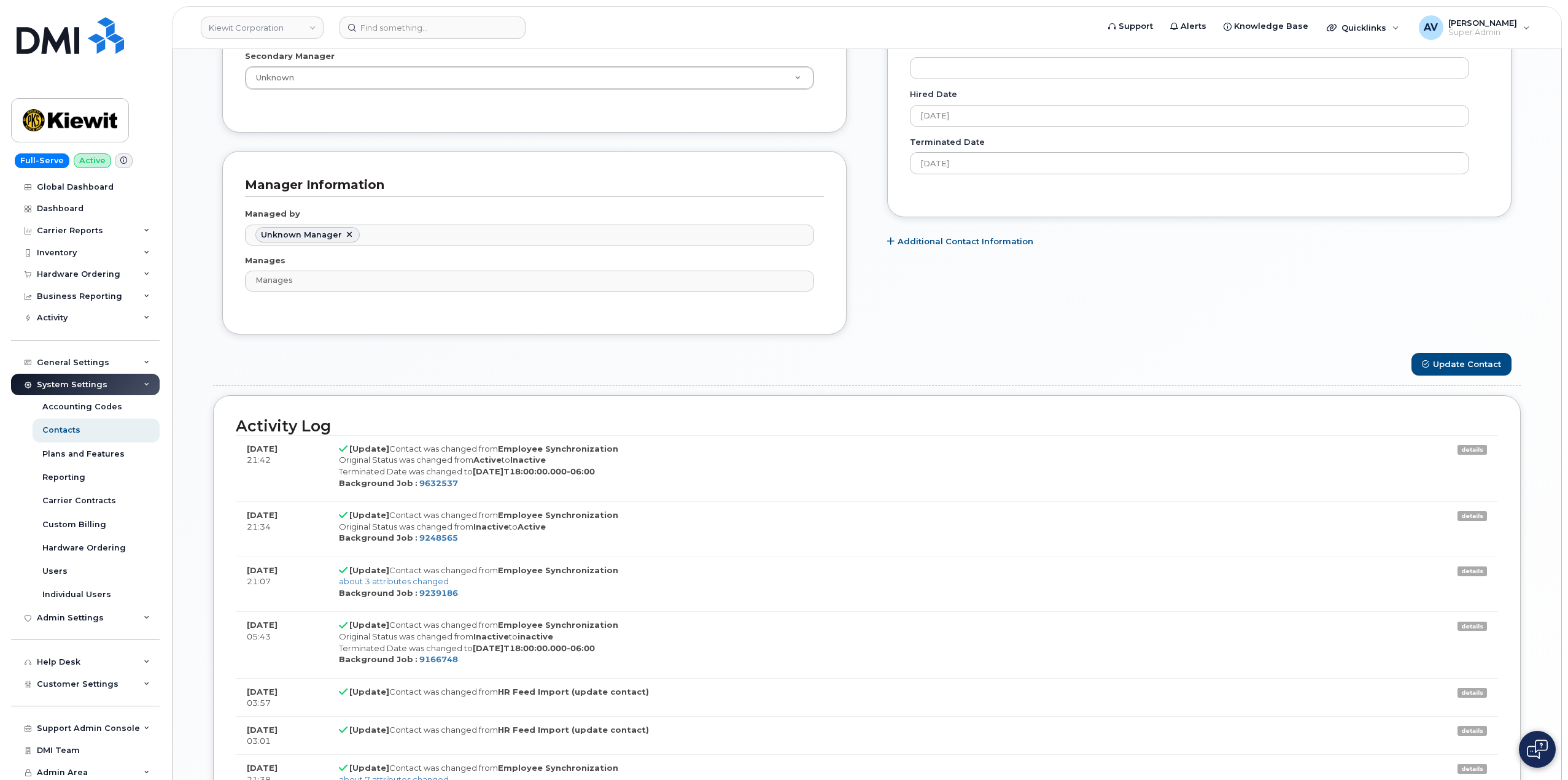
scroll to position [736, 0]
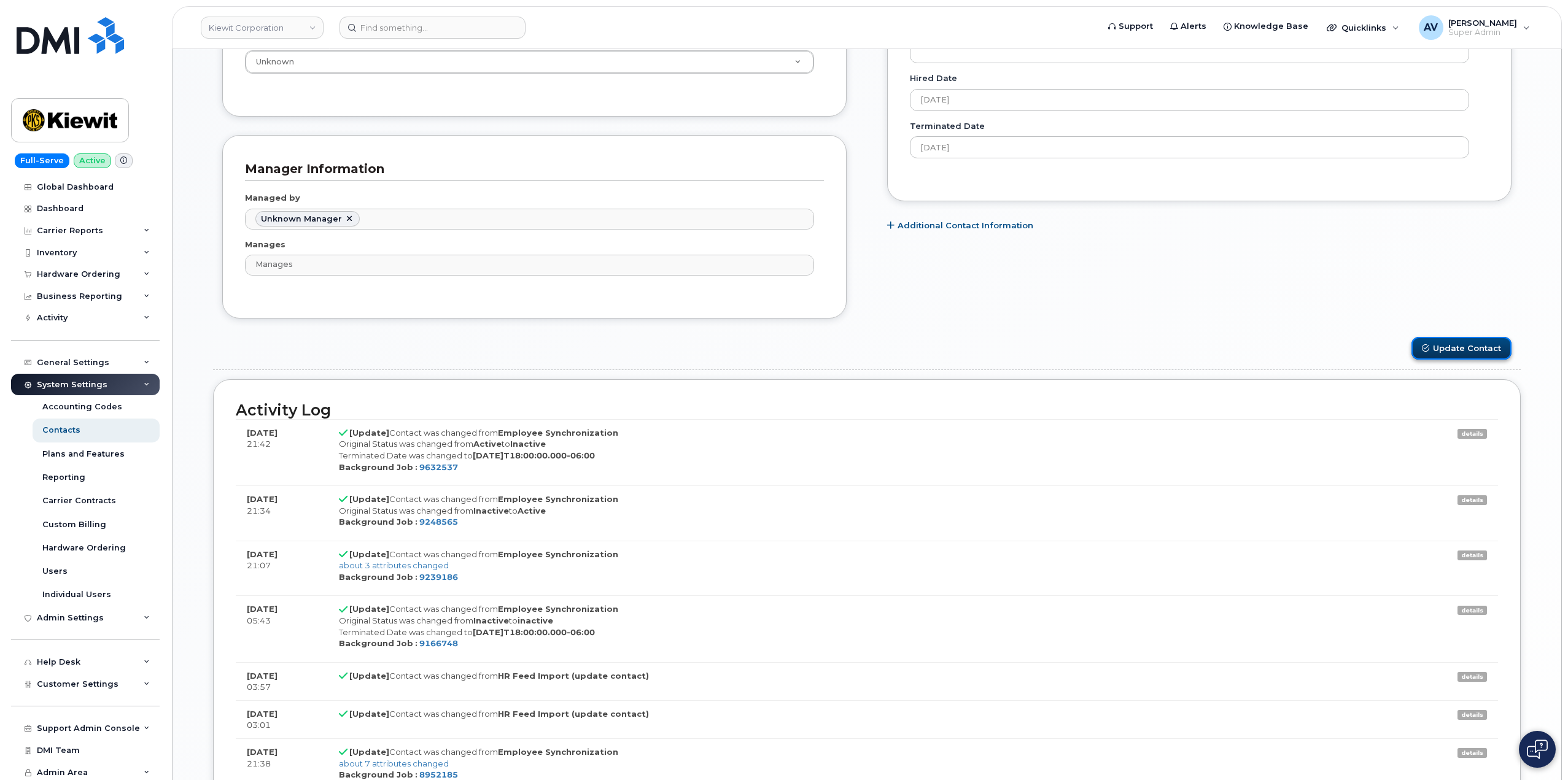
click at [1442, 342] on button "Update Contact" at bounding box center [1461, 348] width 100 height 23
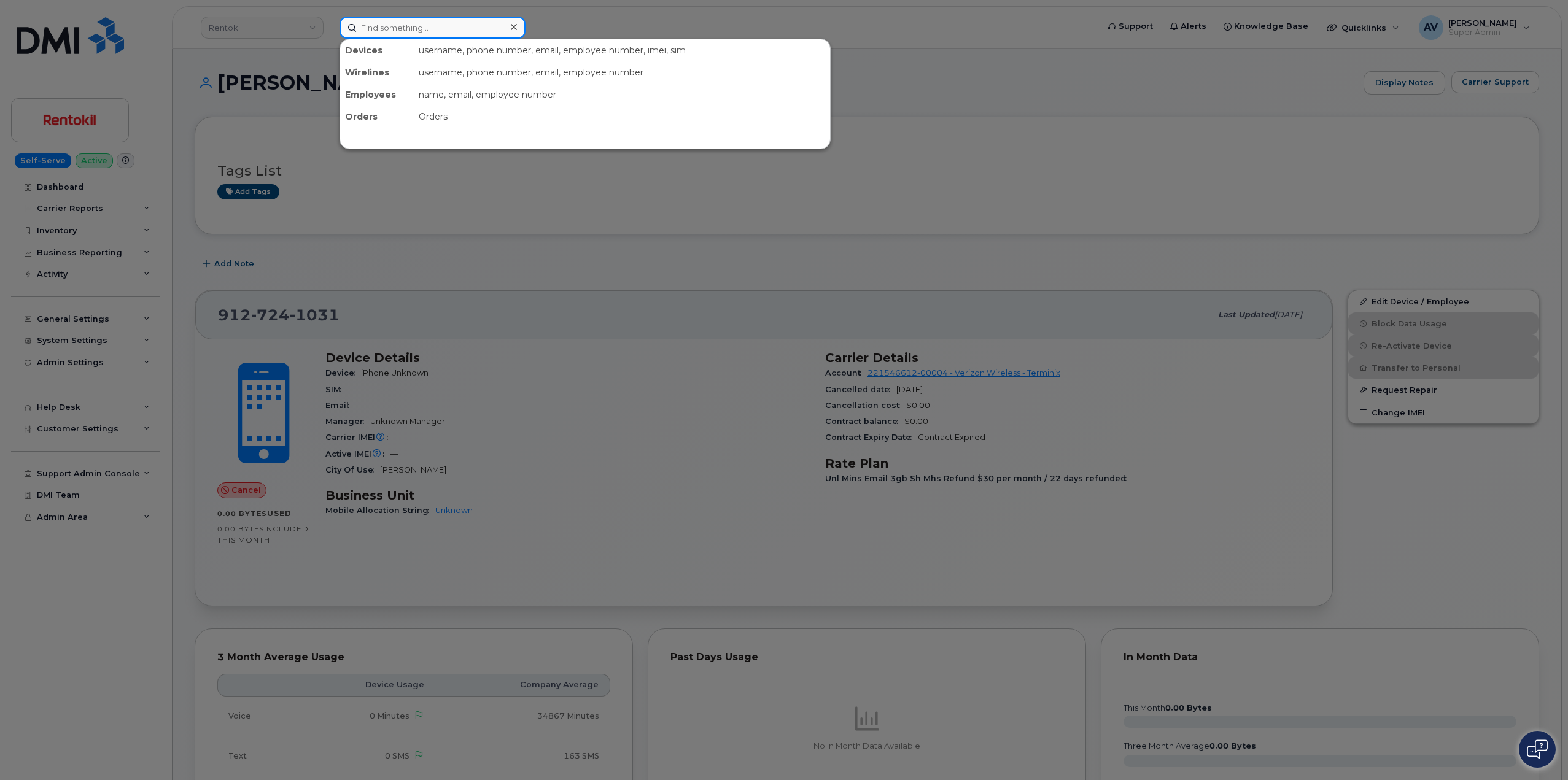
click at [427, 36] on input at bounding box center [432, 27] width 186 height 22
paste input "[PERSON_NAME]"
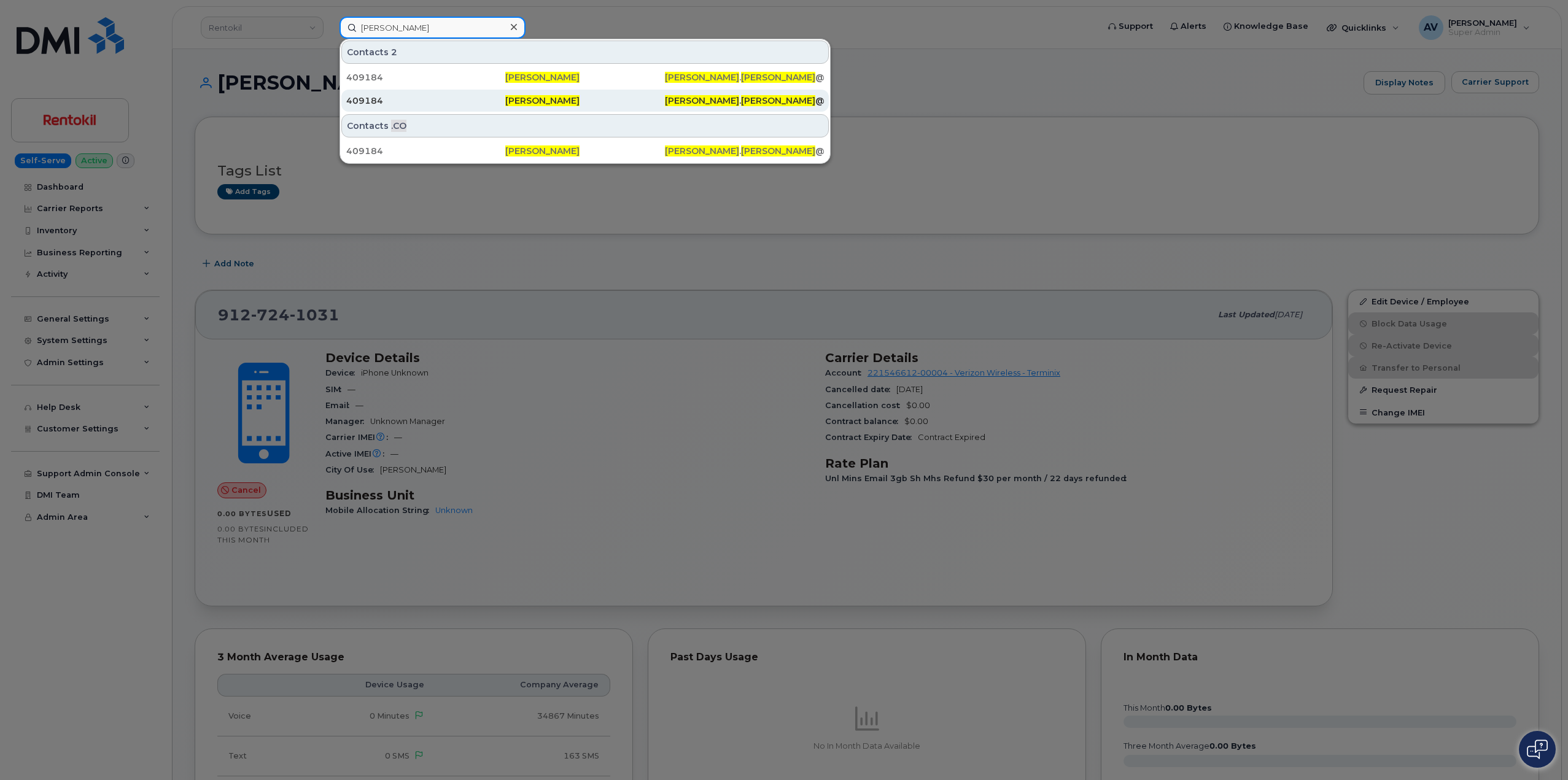
type input "[PERSON_NAME]"
click at [462, 105] on div "409184" at bounding box center [426, 101] width 159 height 13
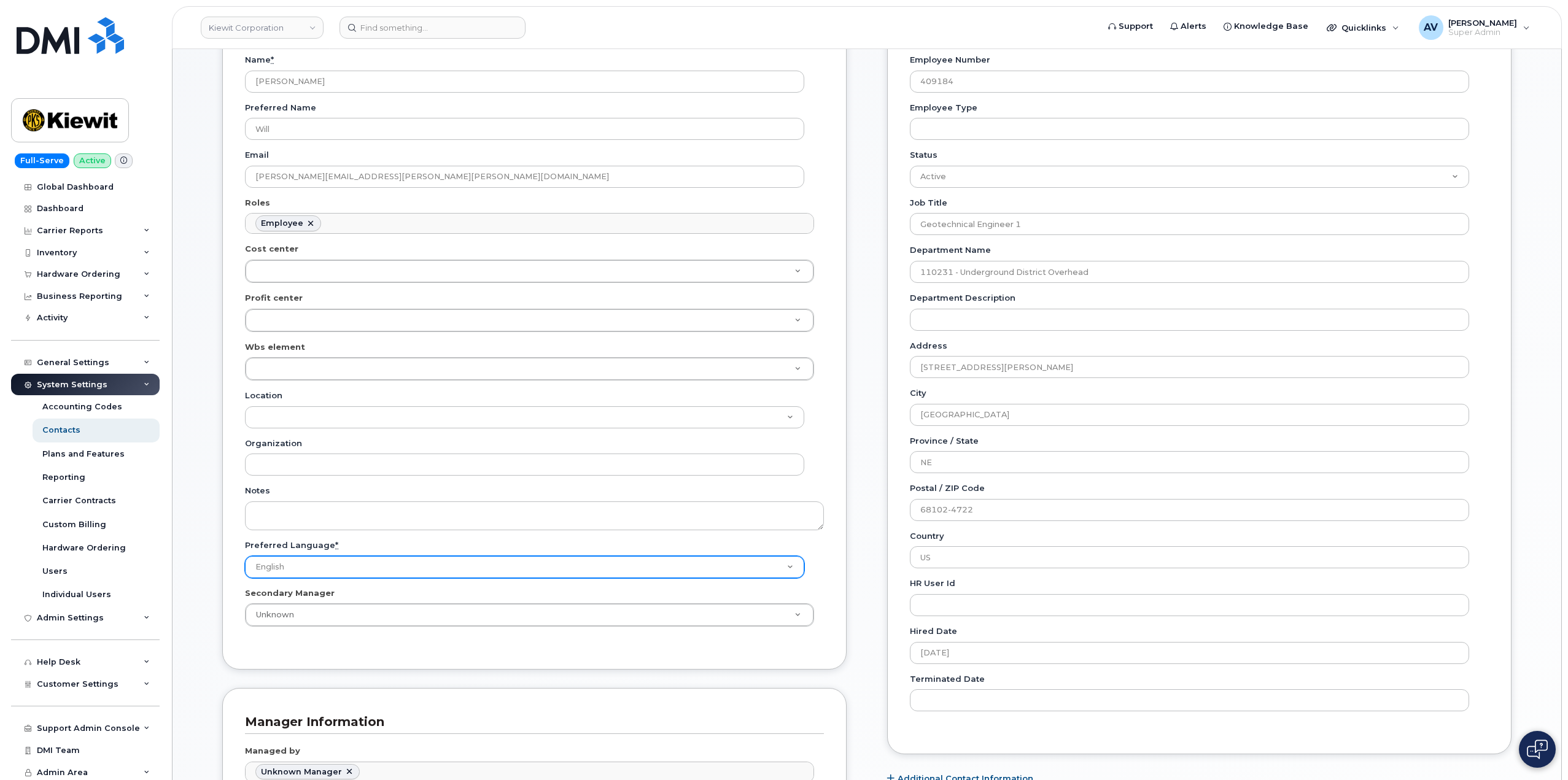
scroll to position [184, 0]
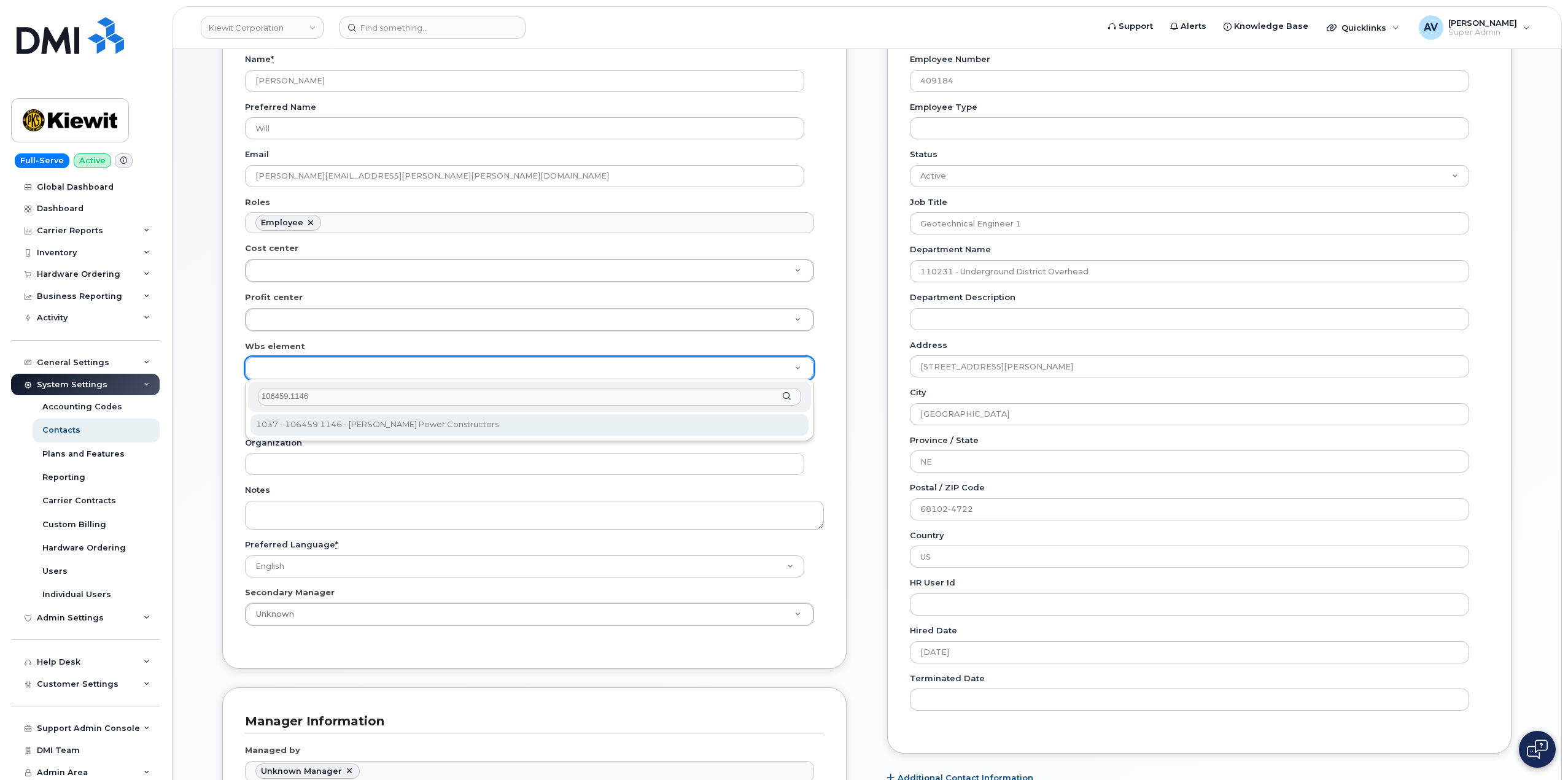
type input "106459.1146"
type input "35545309"
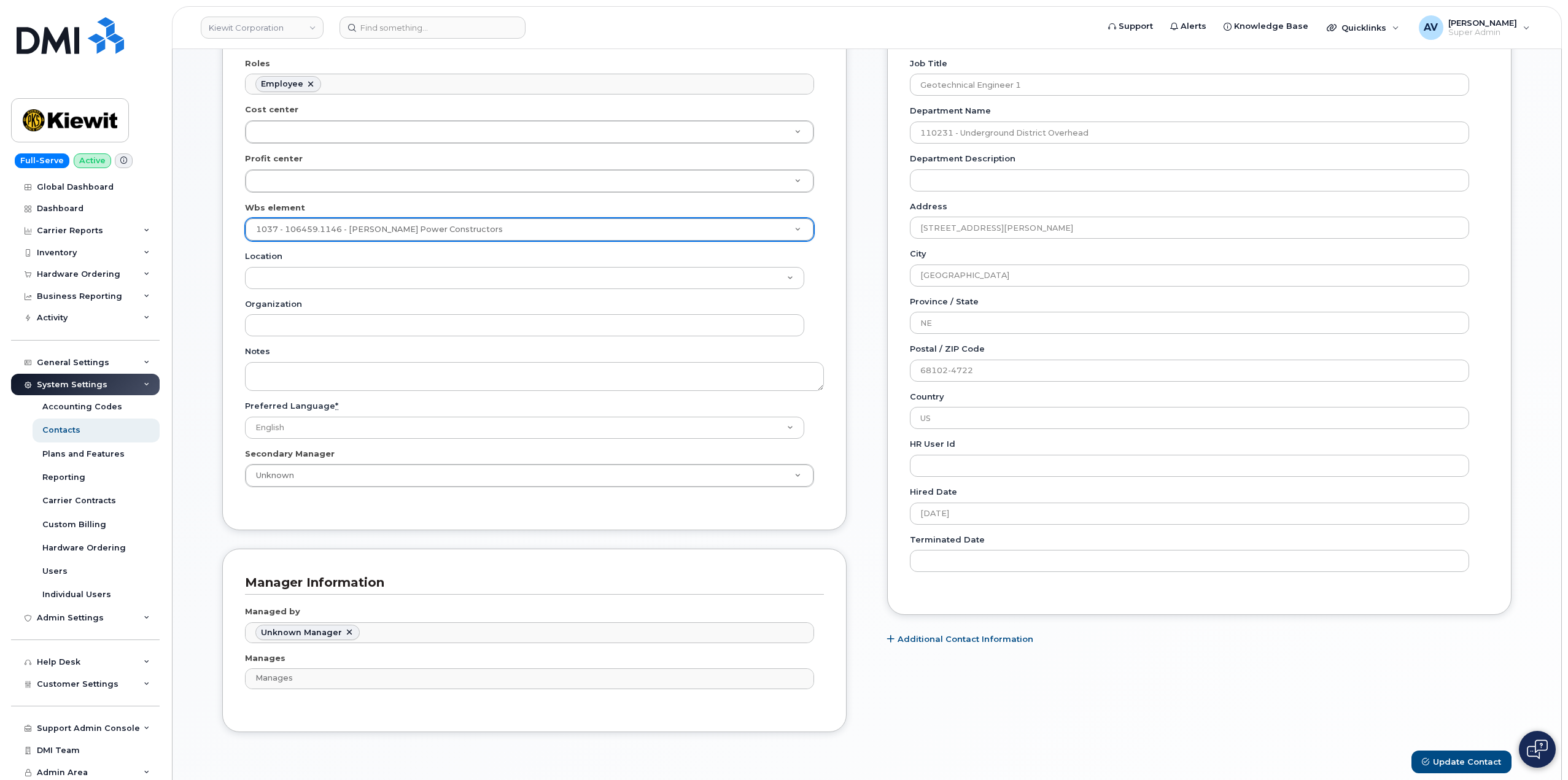
scroll to position [552, 0]
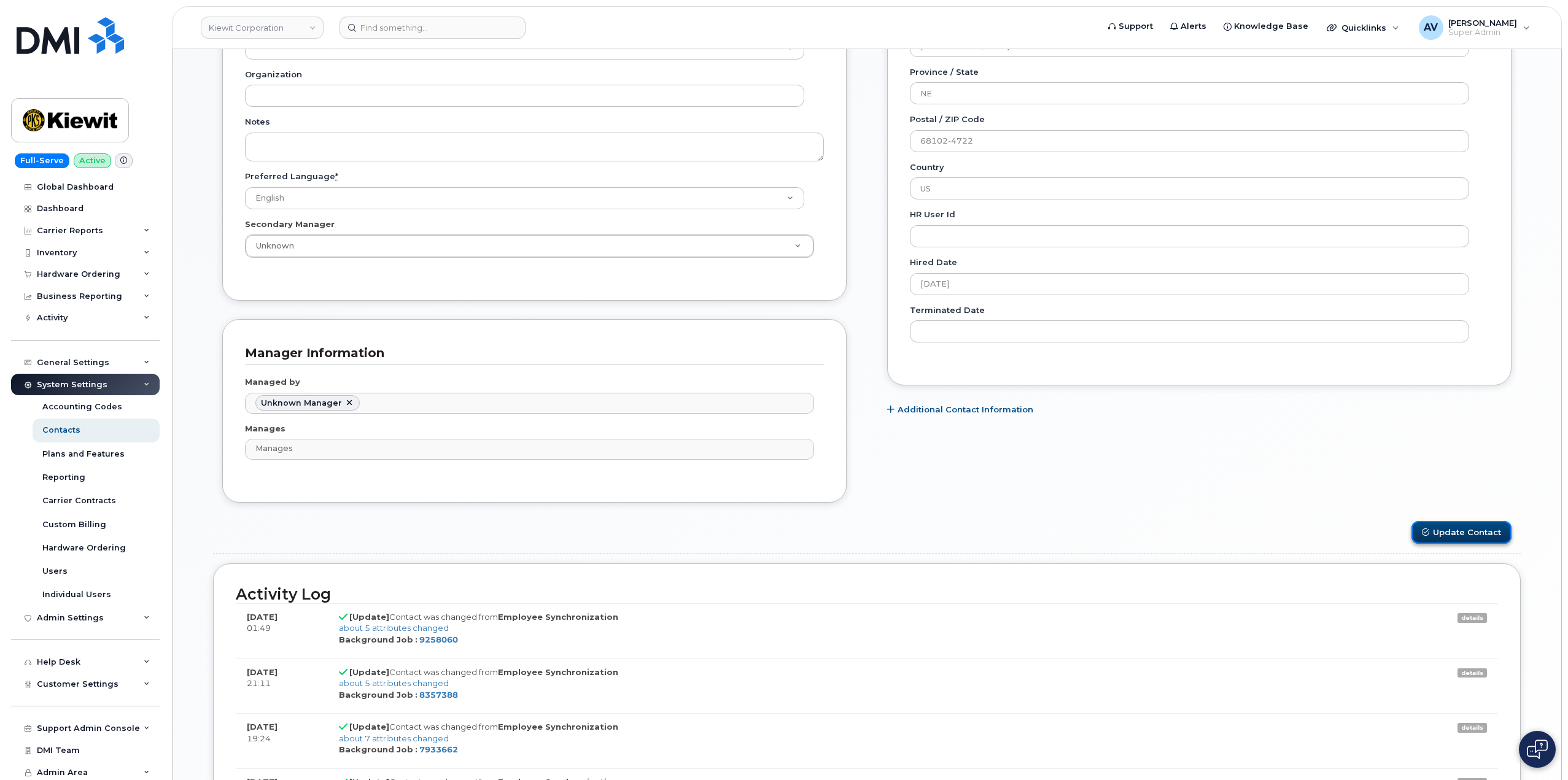
click at [1445, 530] on button "Update Contact" at bounding box center [1461, 532] width 100 height 23
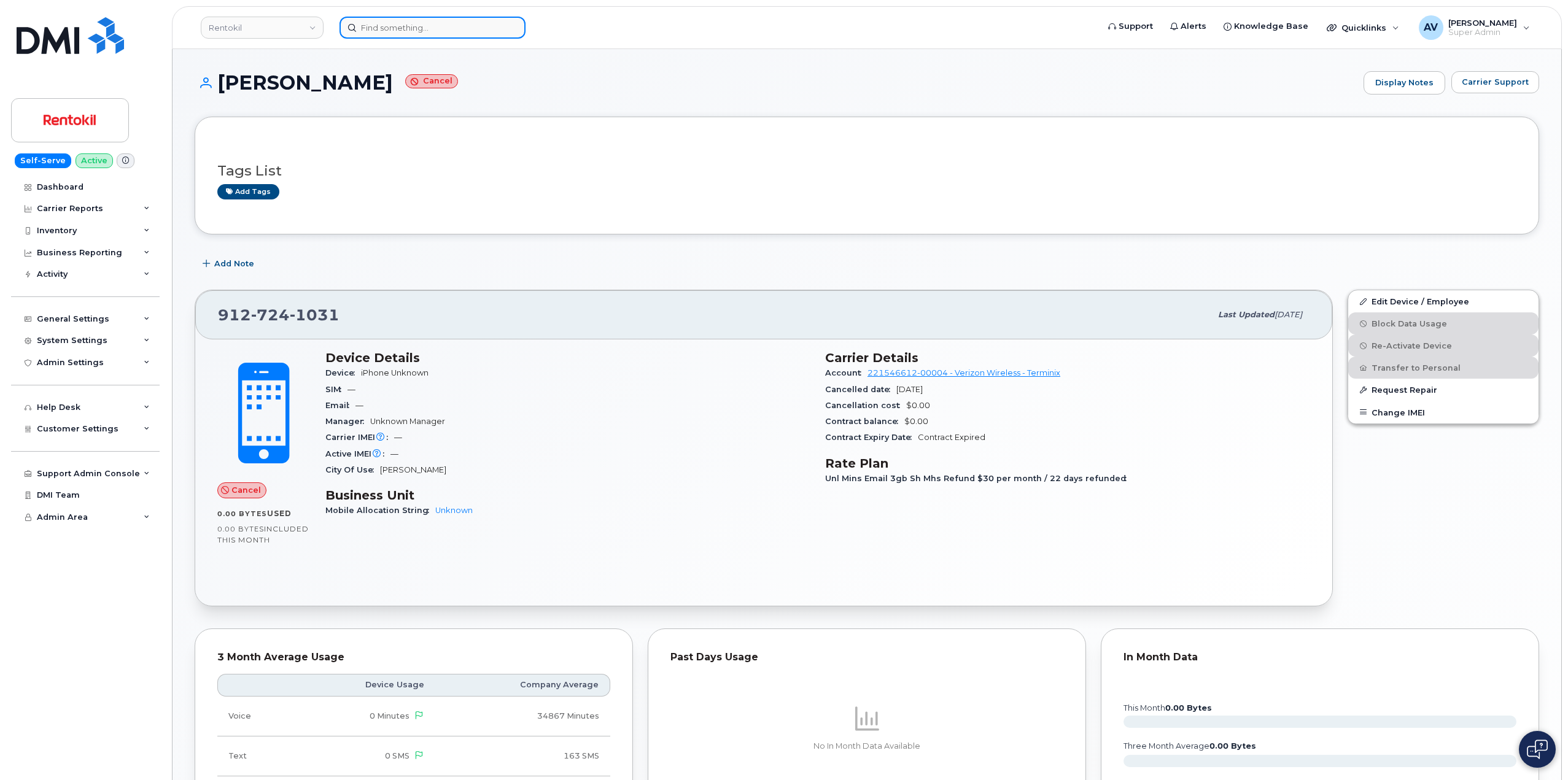
click at [380, 24] on input at bounding box center [432, 27] width 186 height 22
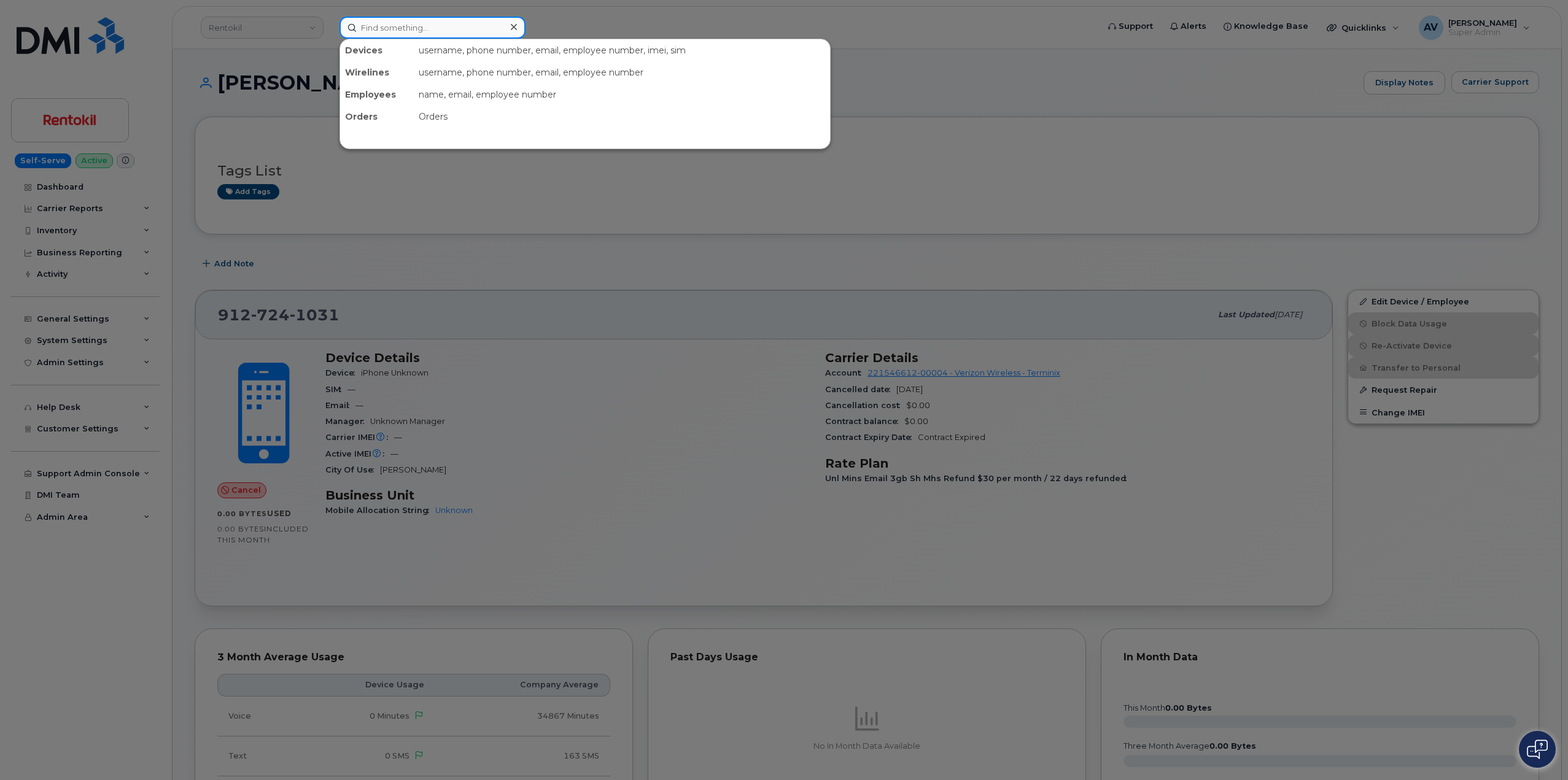
paste input "299127"
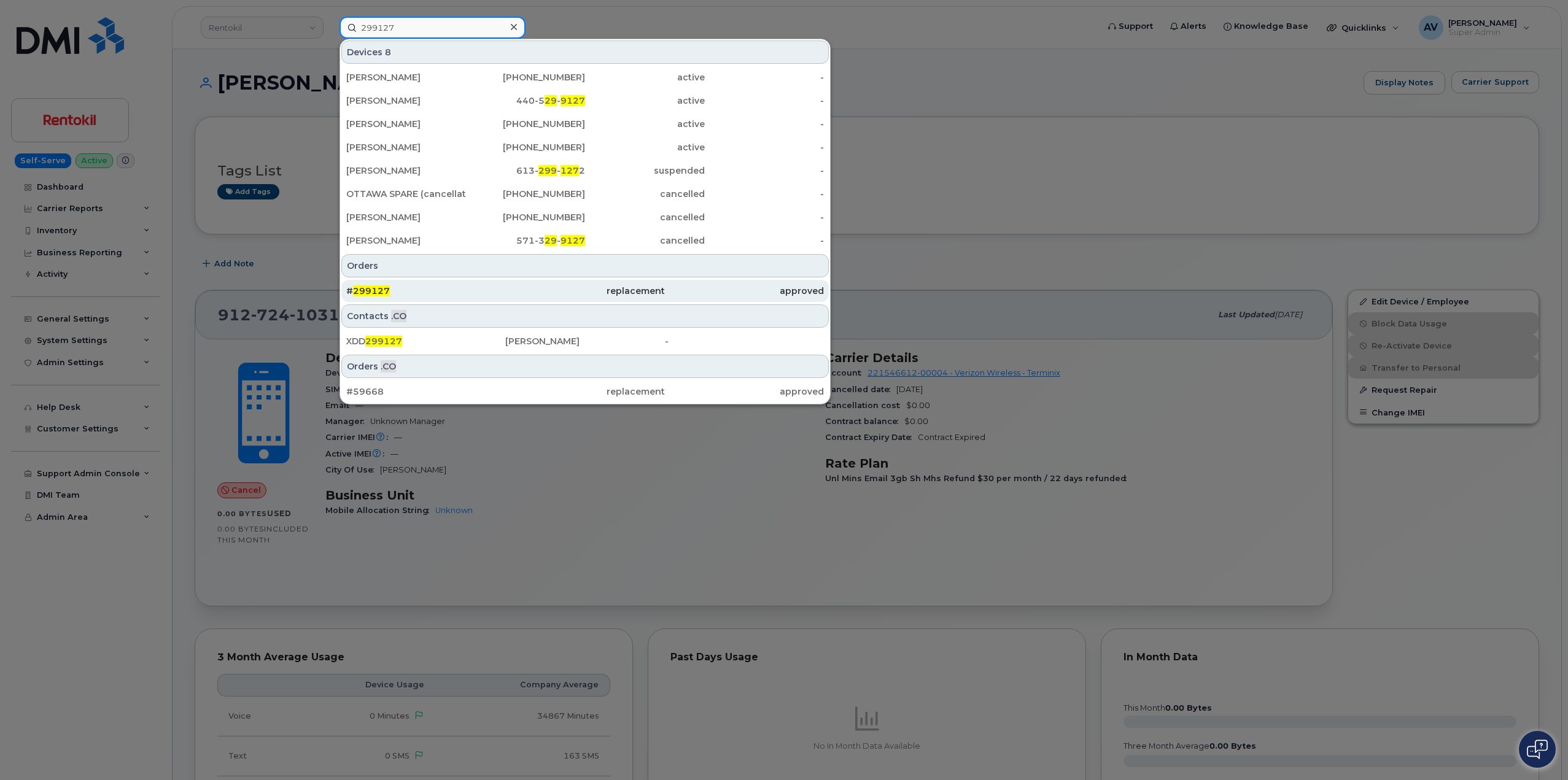
type input "299127"
click at [468, 287] on div "# 299127" at bounding box center [426, 291] width 159 height 13
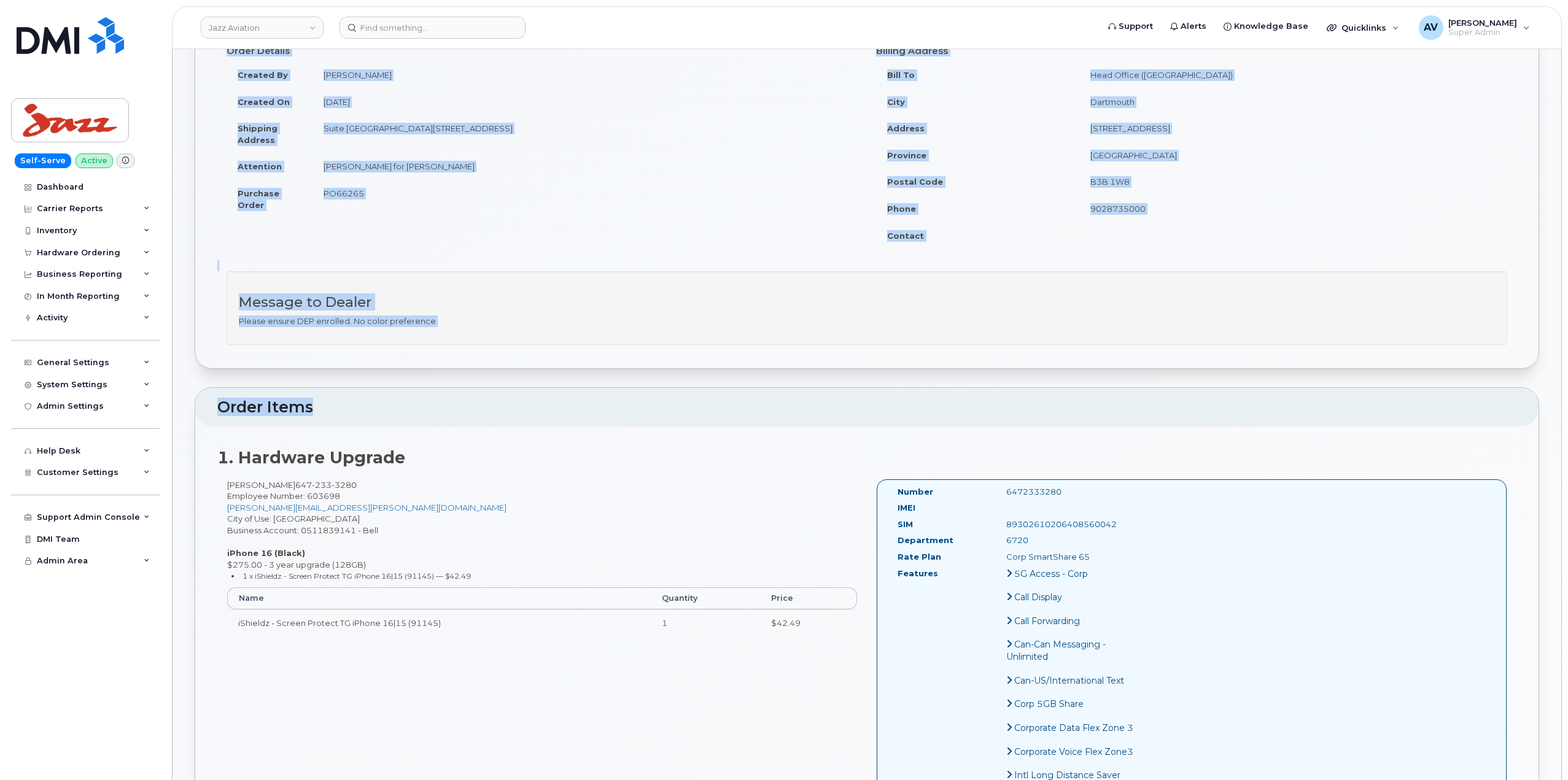
scroll to position [184, 0]
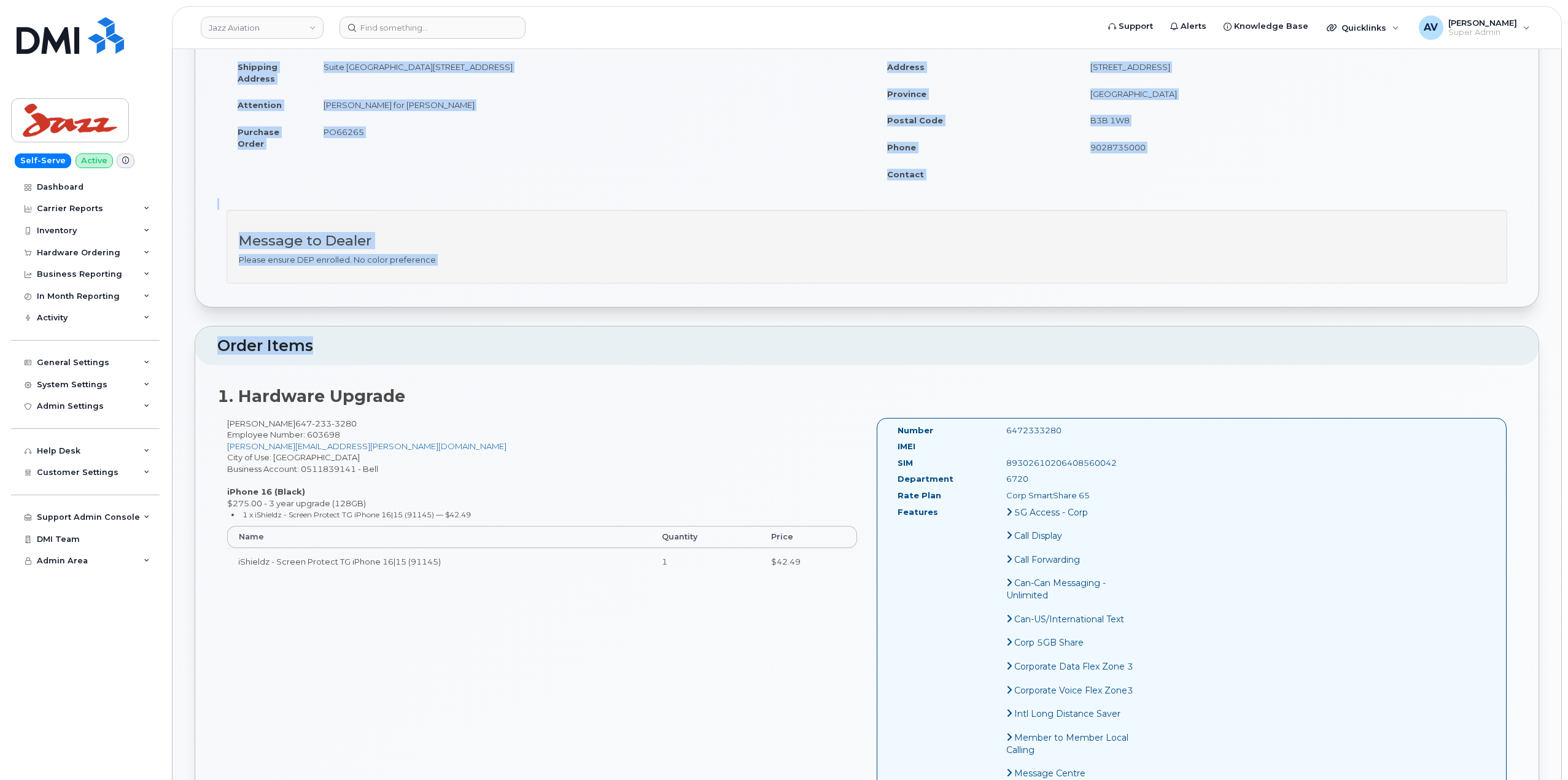
drag, startPoint x: 204, startPoint y: 129, endPoint x: 1216, endPoint y: 406, distance: 1049.2
copy div "Order Information Order Details Created By Angela Marr Created On August 25, 20…"
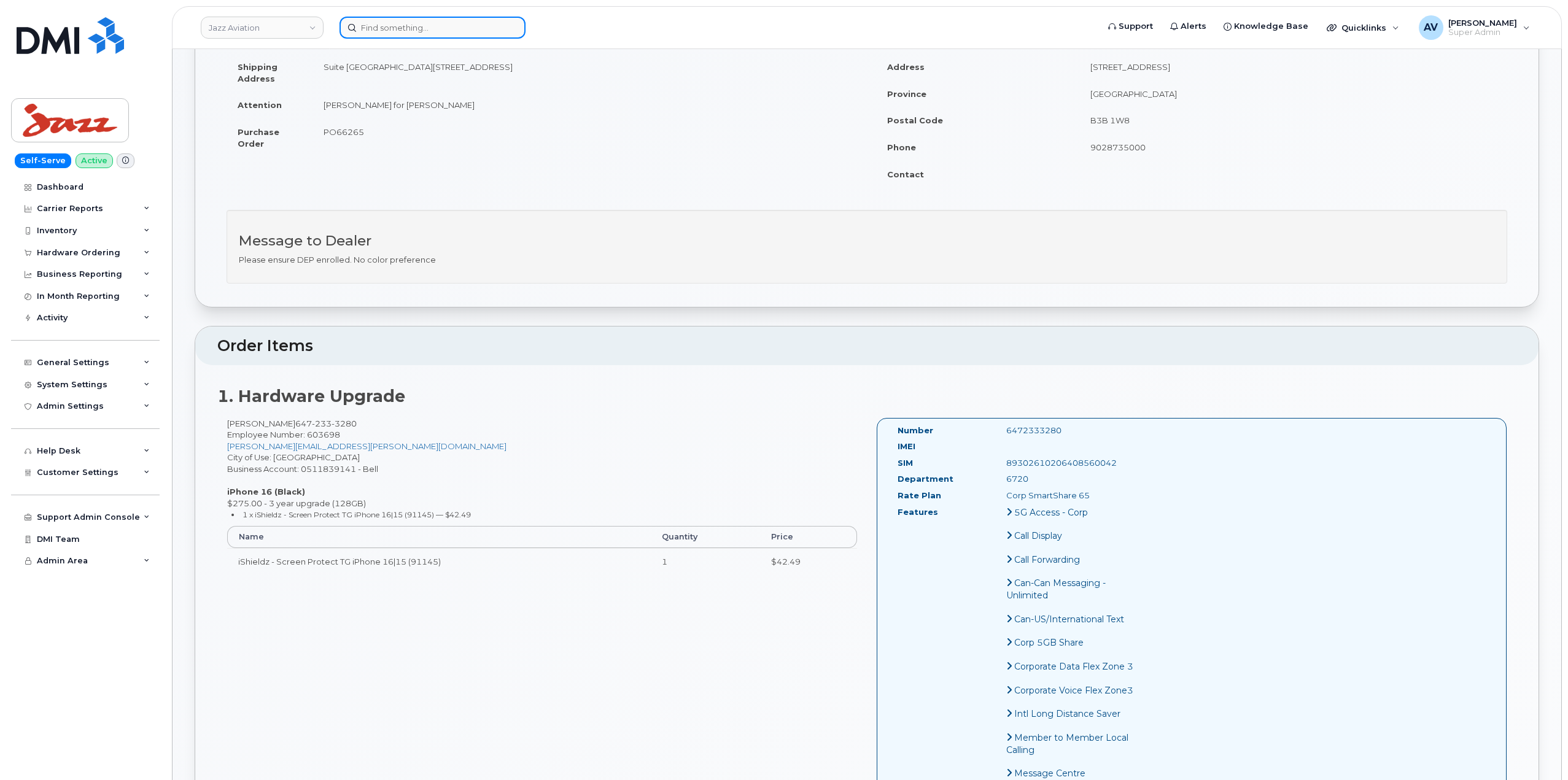
click at [406, 25] on input at bounding box center [432, 27] width 186 height 22
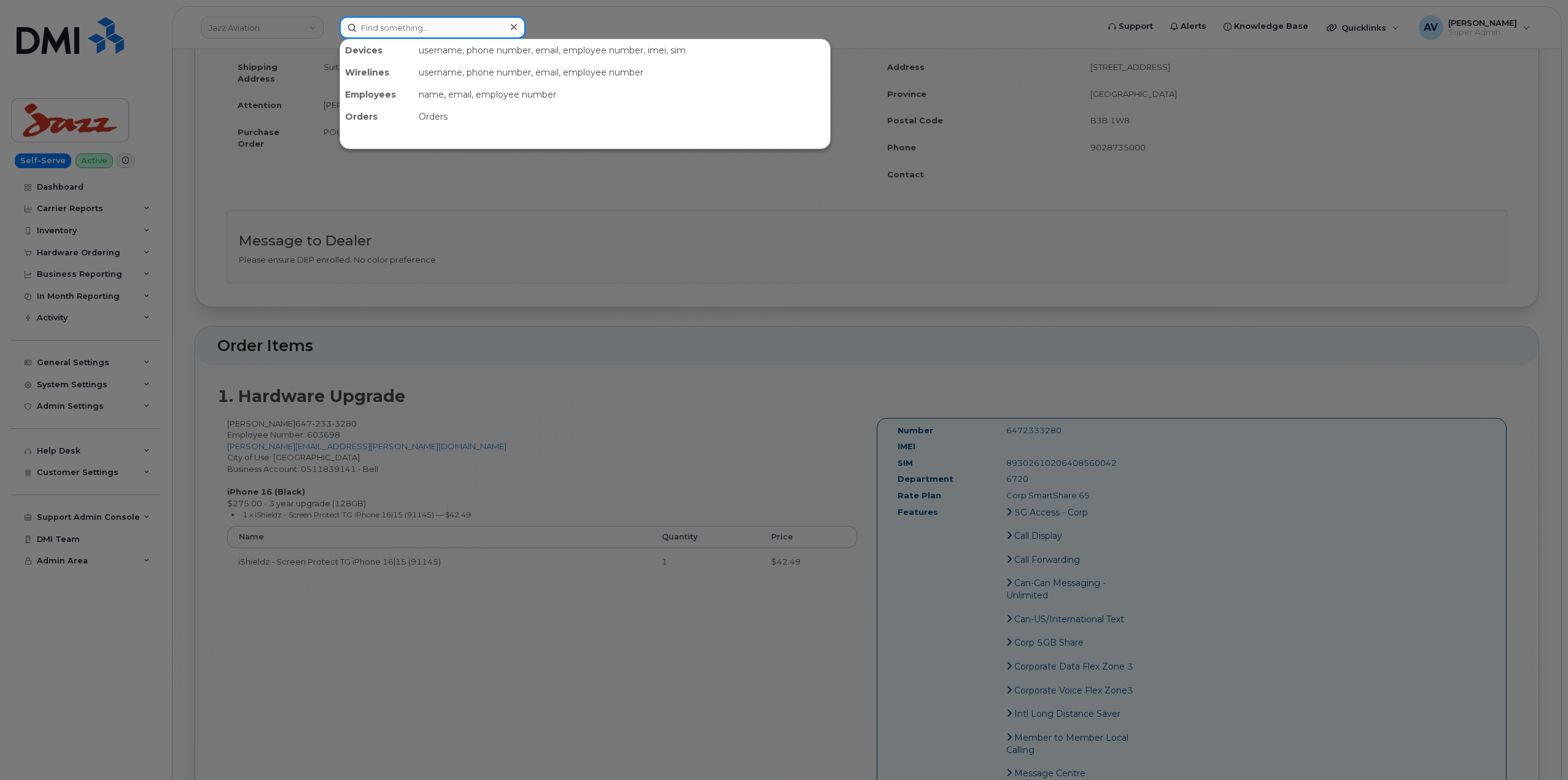
paste input "4402499465"
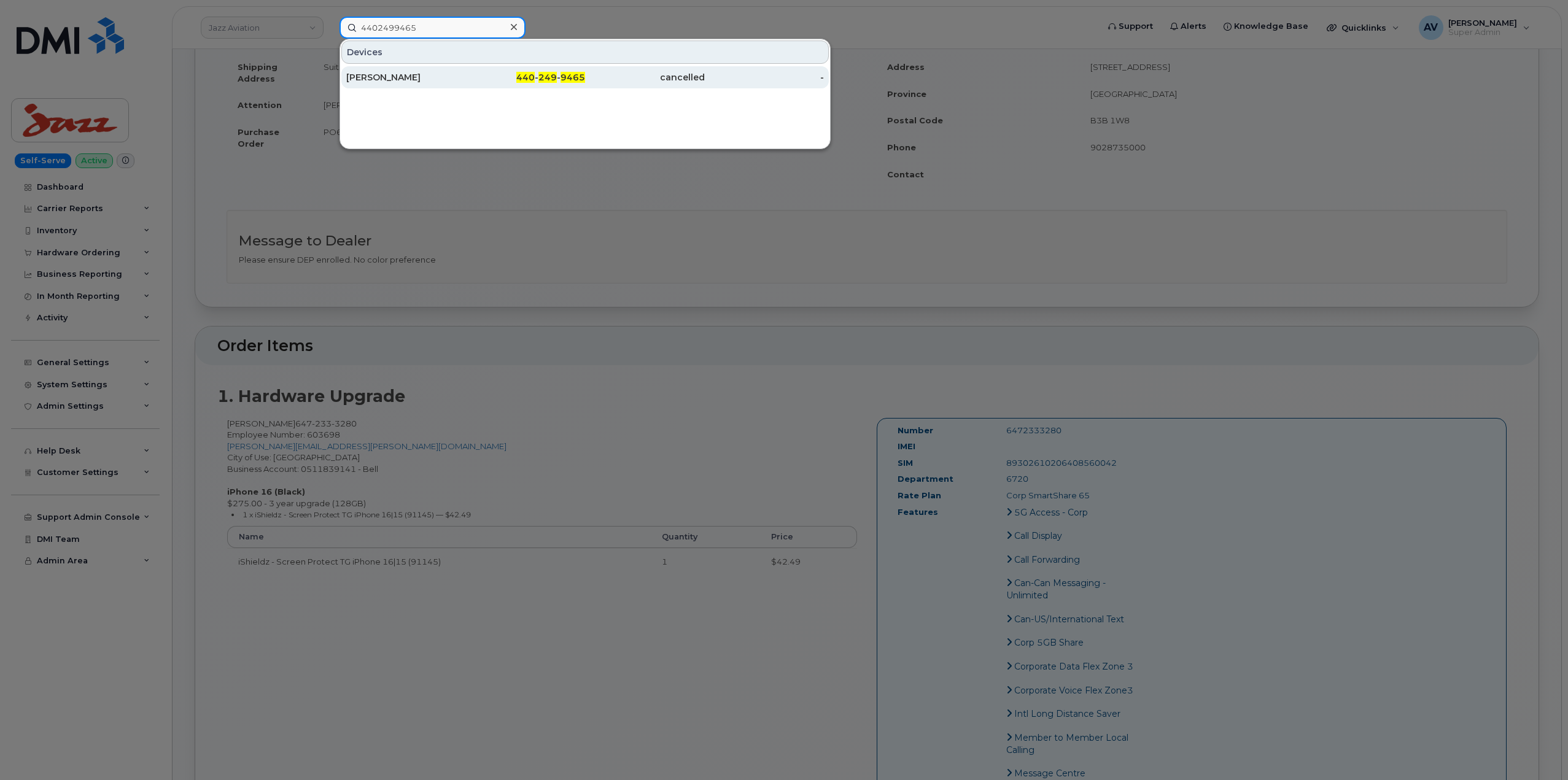
type input "4402499465"
click at [448, 78] on div "SHAWNA CUNNIN" at bounding box center [406, 77] width 120 height 13
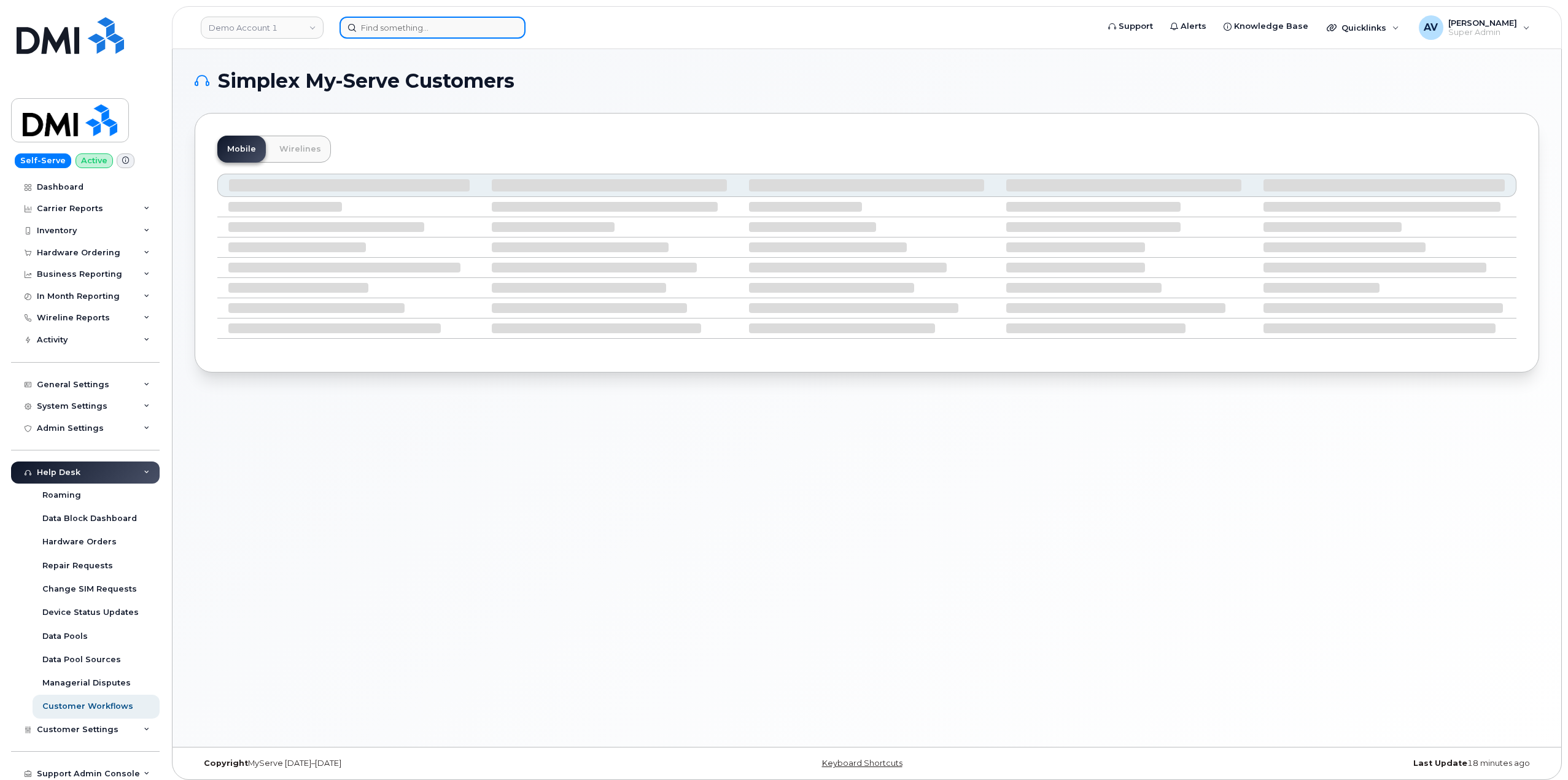
click at [477, 30] on input at bounding box center [432, 27] width 186 height 22
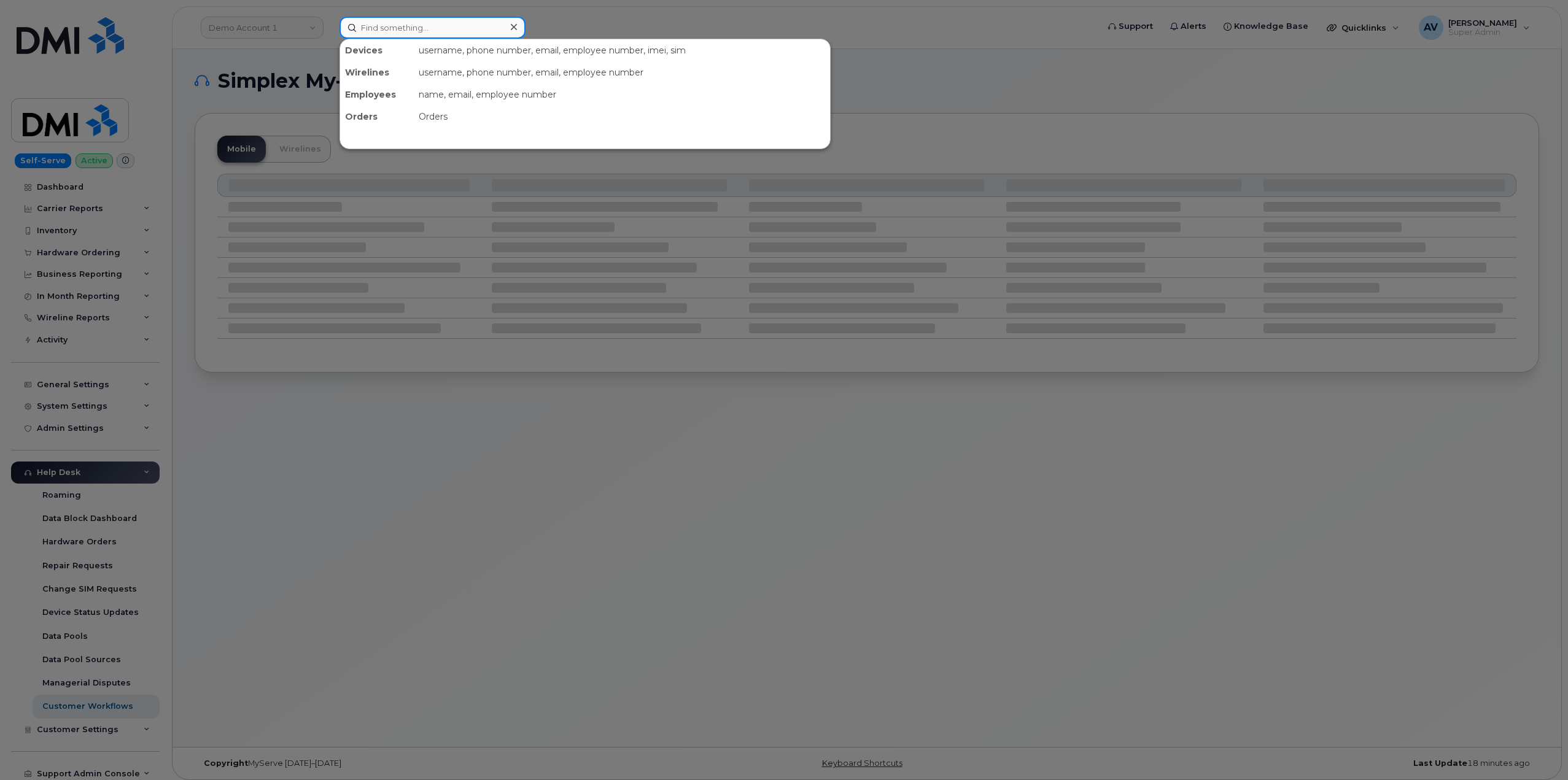
paste input "4402499465"
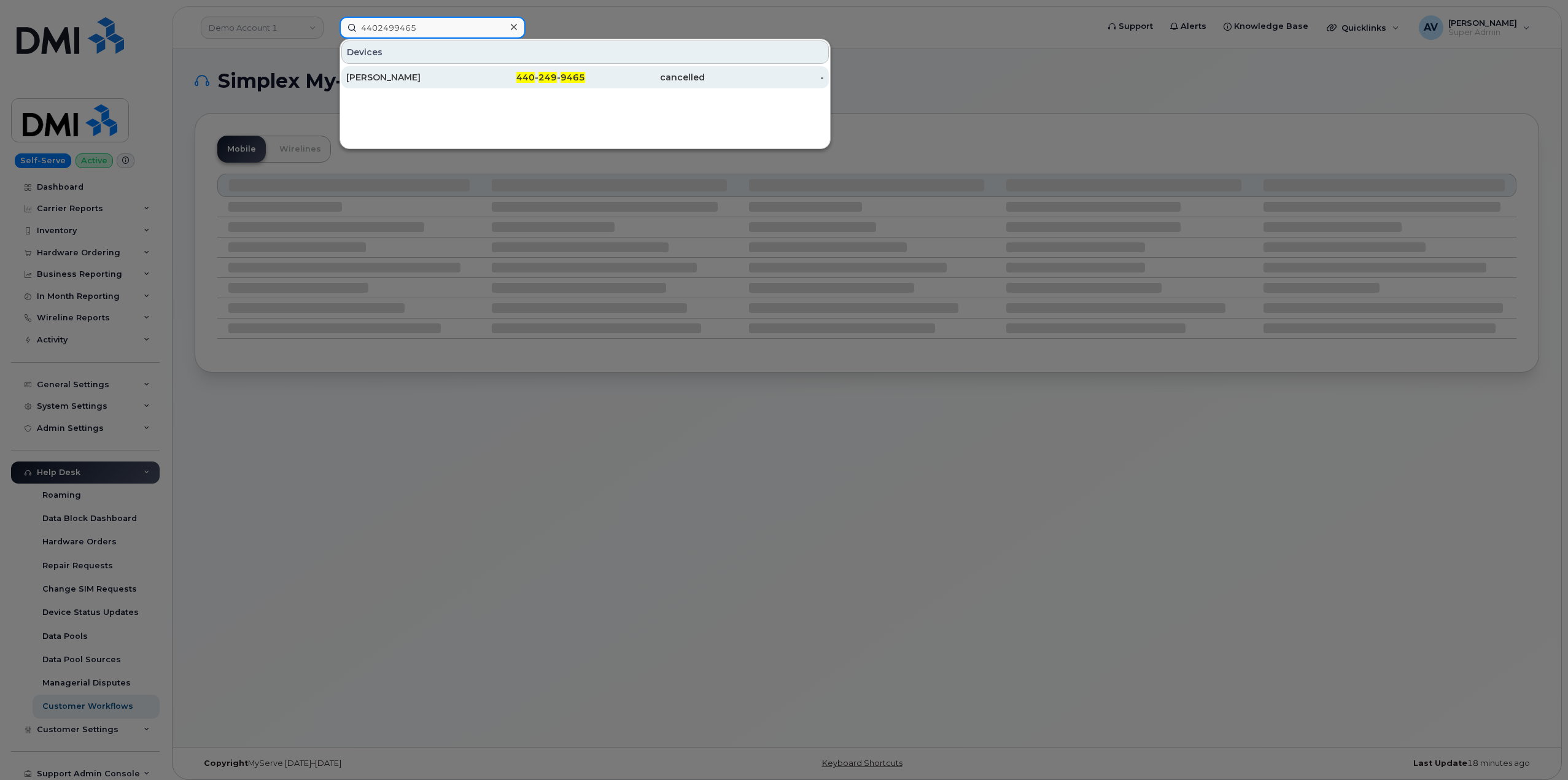
type input "4402499465"
click at [487, 73] on div "440 - 249 - 9465" at bounding box center [525, 77] width 120 height 13
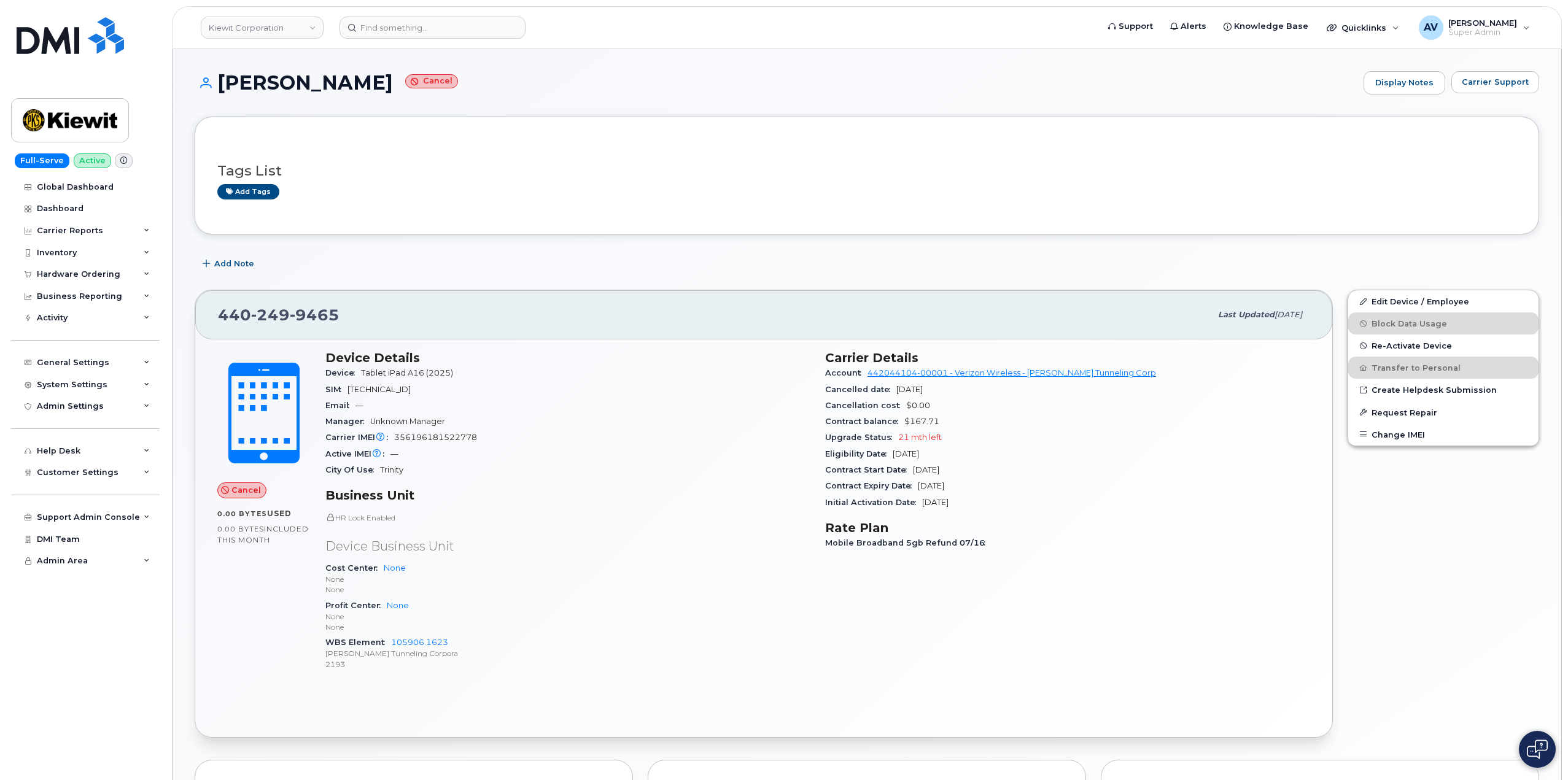
drag, startPoint x: 215, startPoint y: 77, endPoint x: 1176, endPoint y: 504, distance: 1051.6
click at [1176, 504] on div "[PERSON_NAME] Cancel Display Notes Carrier Support Tags List Add tags Add Note …" at bounding box center [866, 644] width 1388 height 1191
copy div "LOREMI DOLORS Ametco Adipisc Elits Doeiusm Tempori Utla Etdo Mag aliq Eni Admi …"
click at [431, 29] on input at bounding box center [432, 27] width 186 height 22
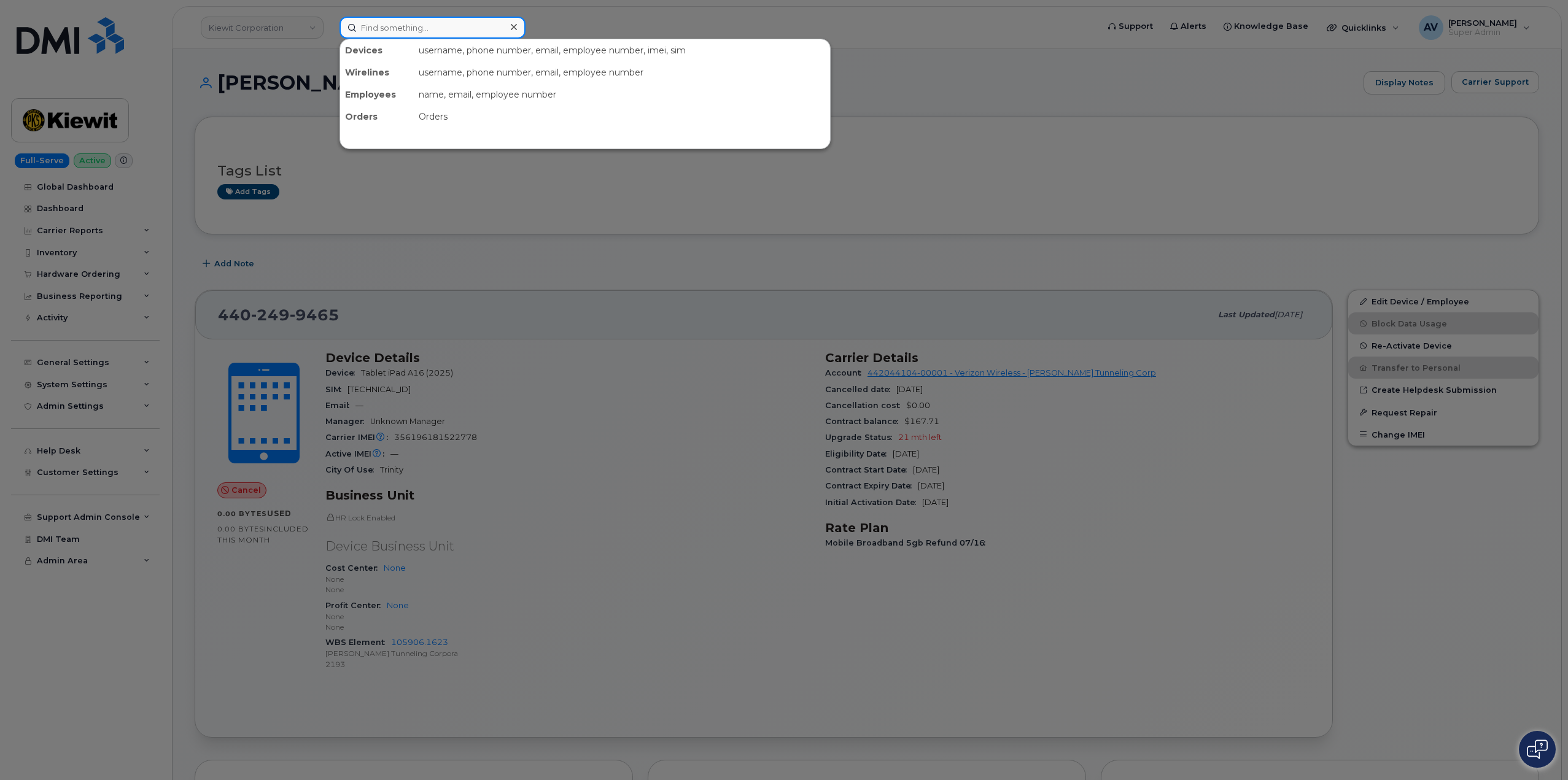
paste input "299111"
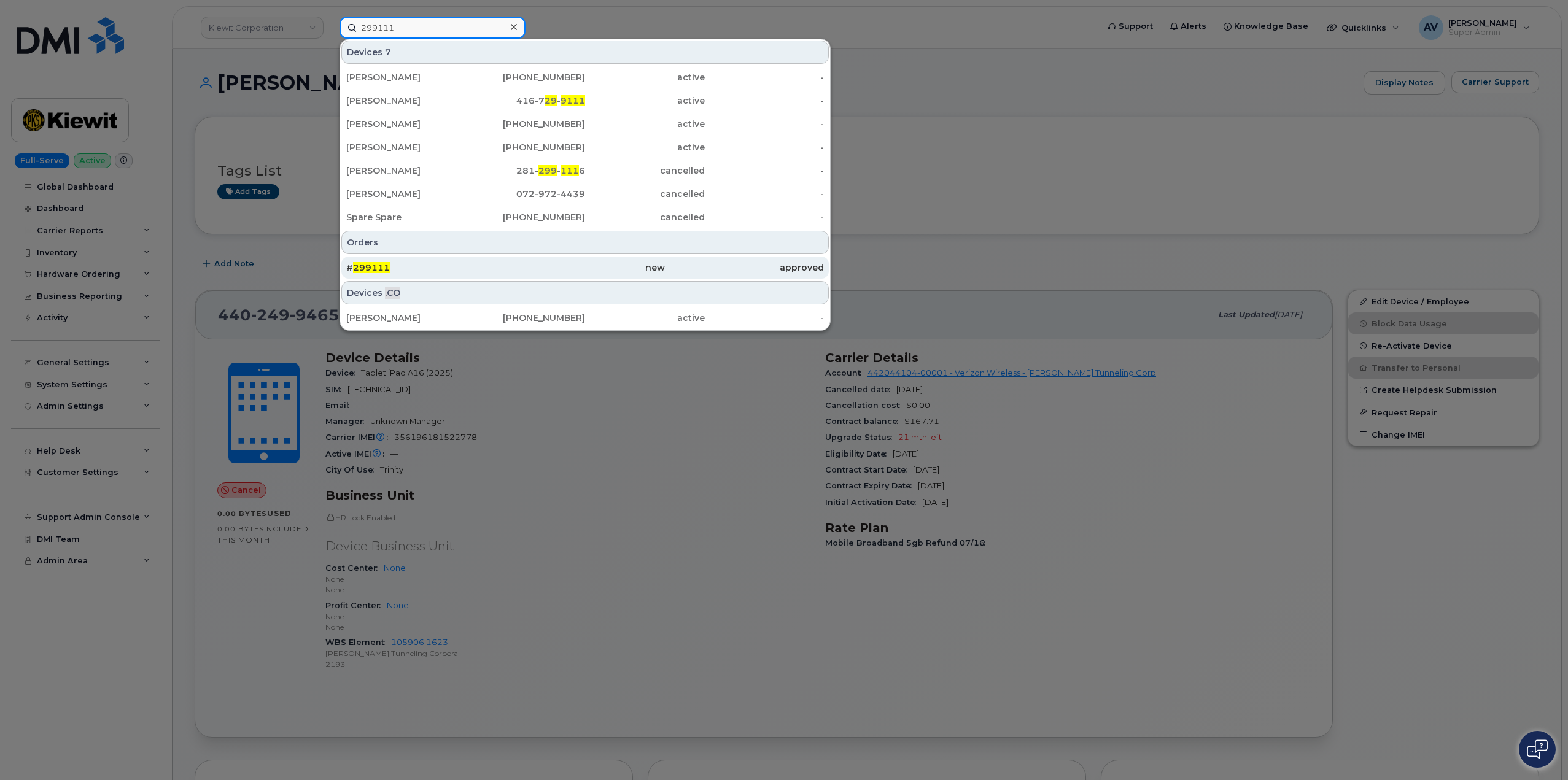
type input "299111"
click at [505, 262] on div "# 299111" at bounding box center [585, 267] width 159 height 22
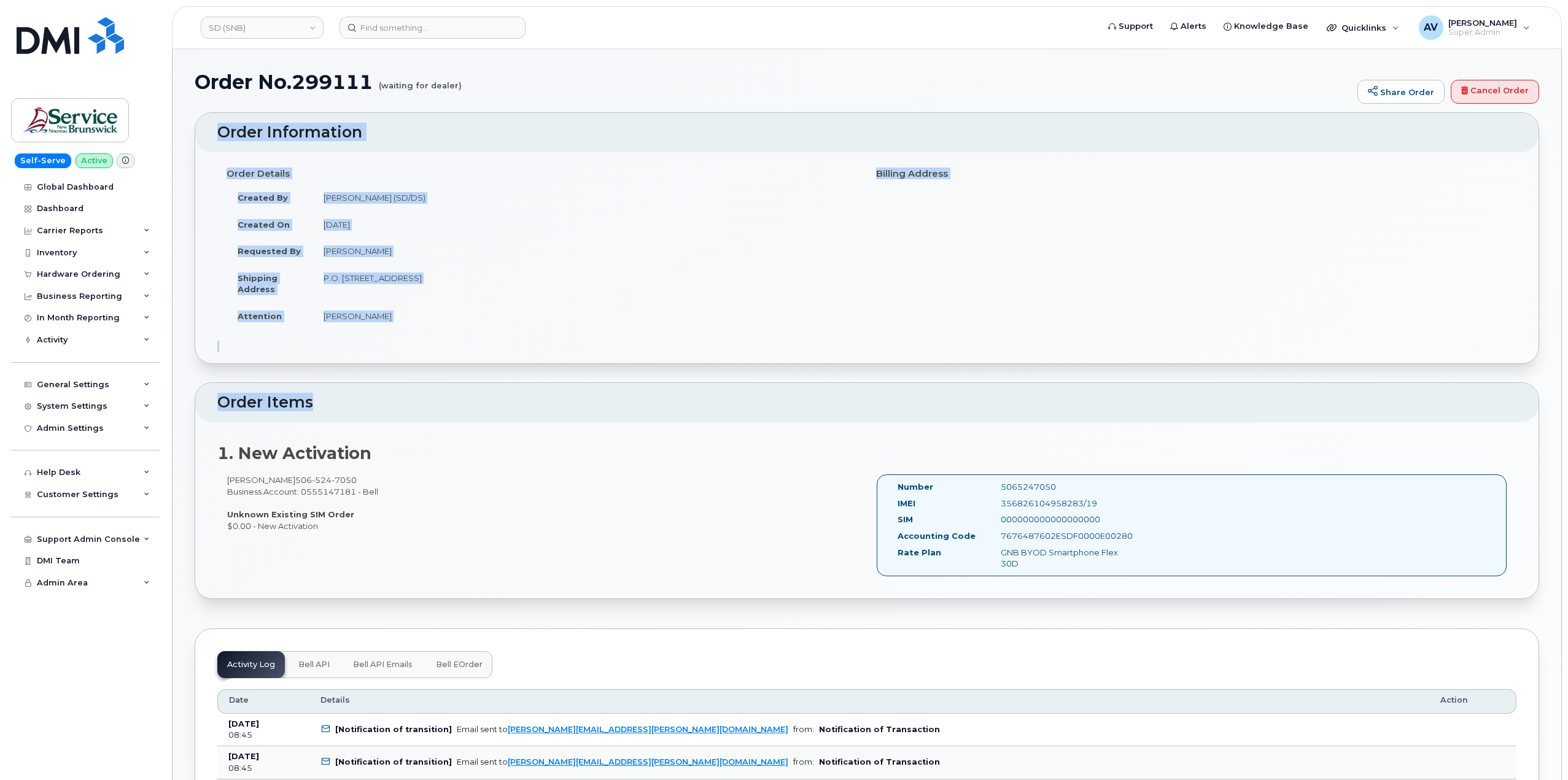
drag, startPoint x: 212, startPoint y: 126, endPoint x: 676, endPoint y: 366, distance: 522.4
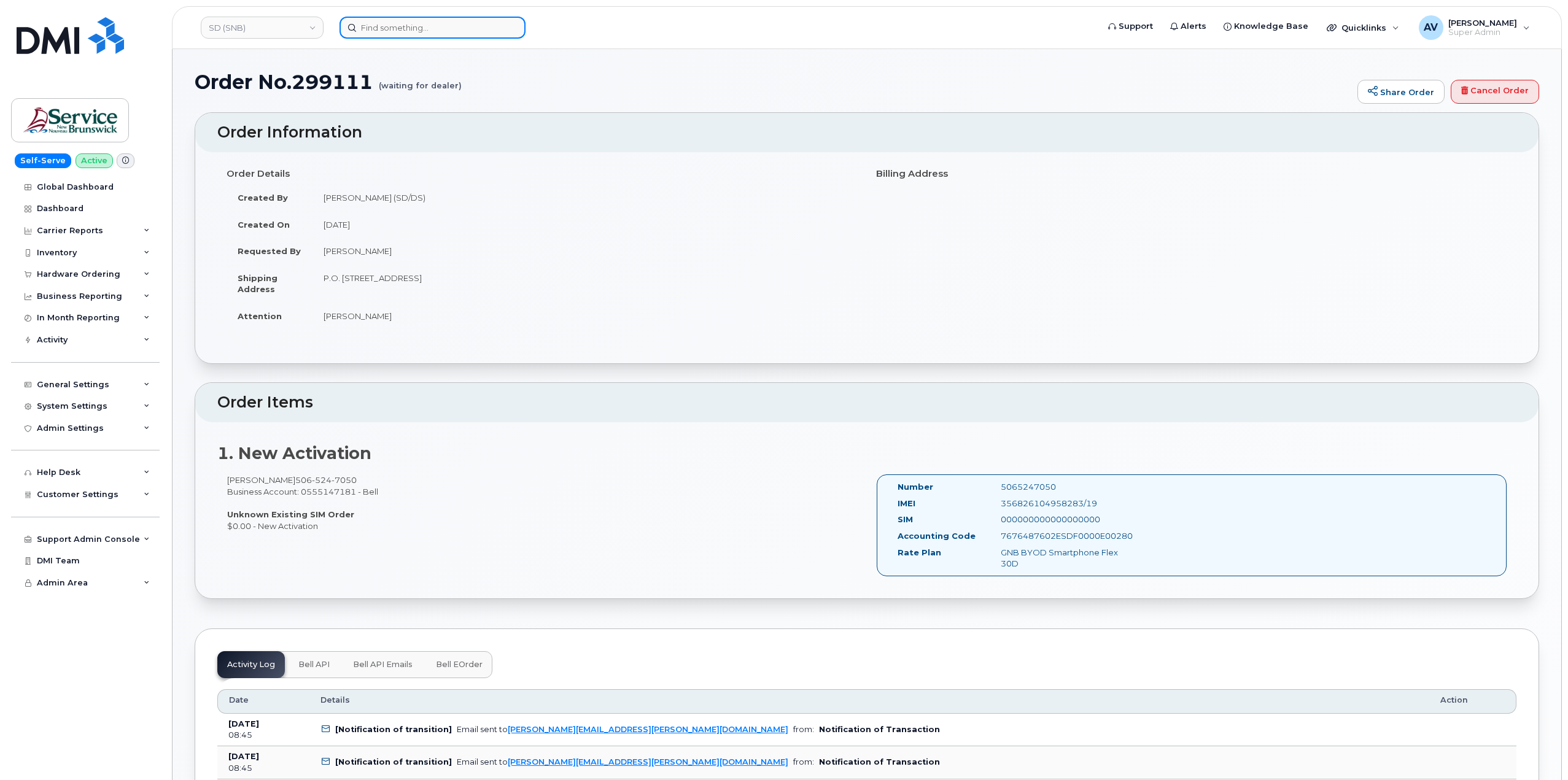
click at [425, 26] on input at bounding box center [432, 27] width 186 height 22
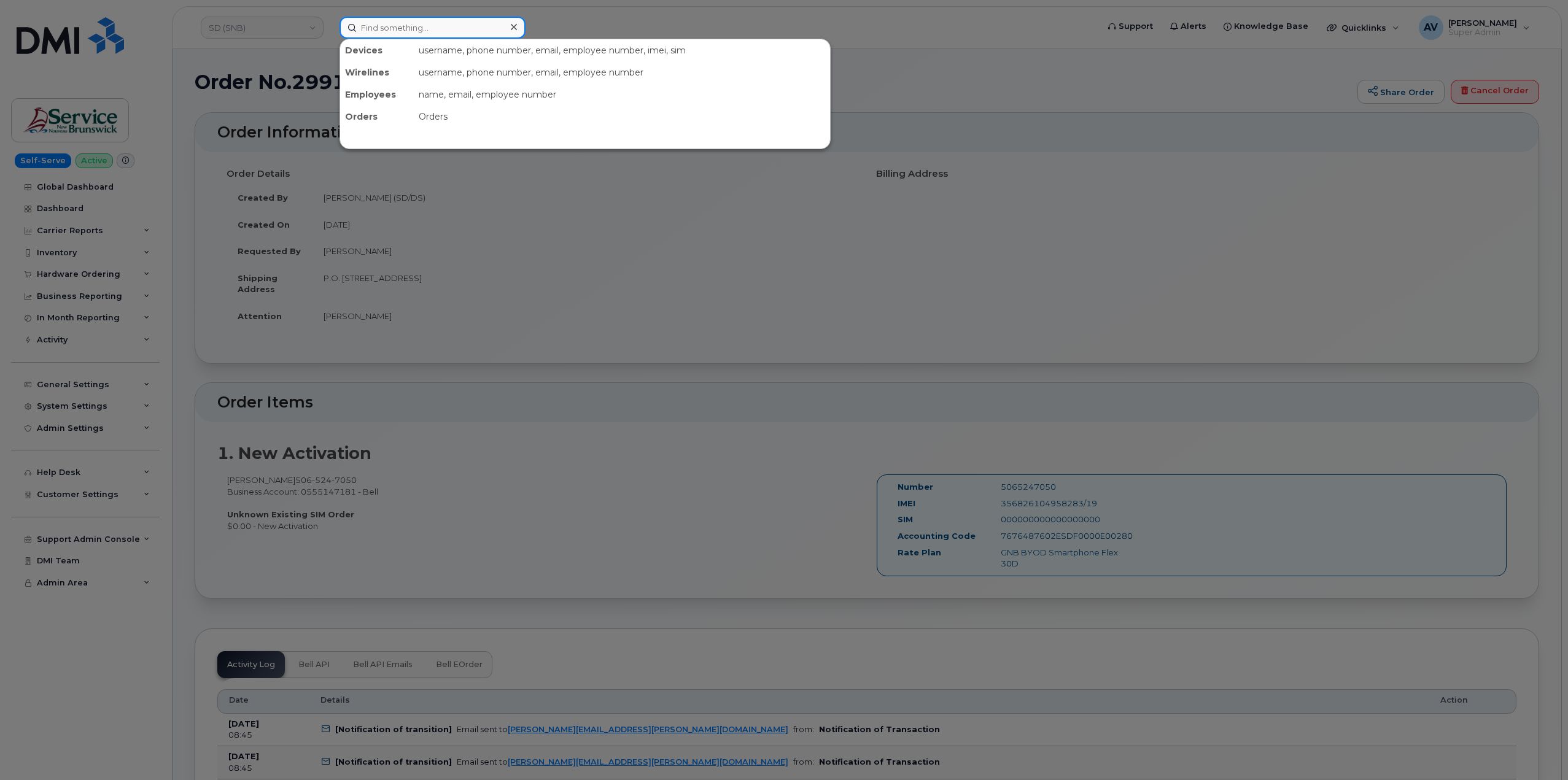
paste input "299124"
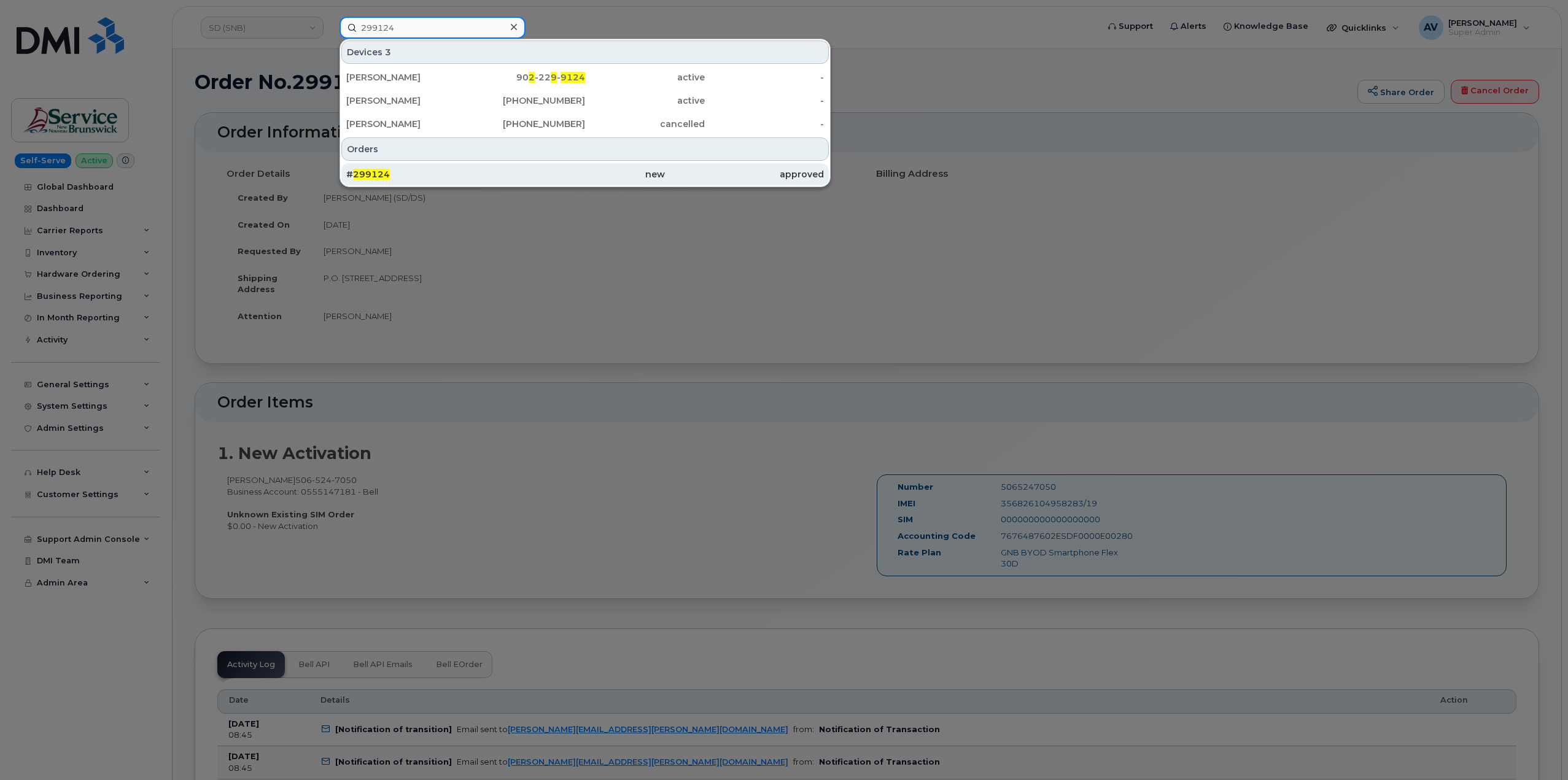
type input "299124"
click at [462, 173] on div "# 299124" at bounding box center [426, 174] width 159 height 13
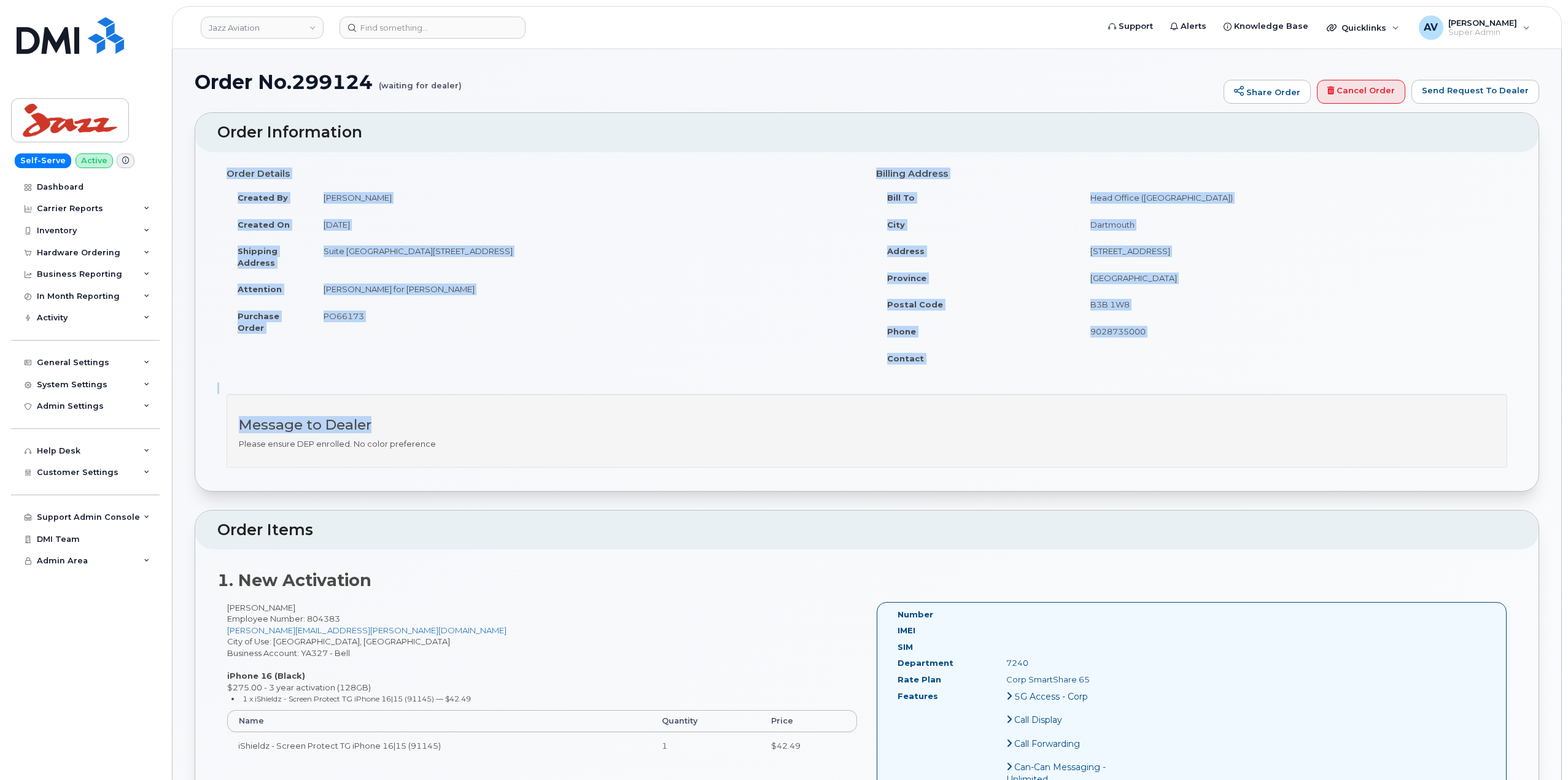
scroll to position [122, 0]
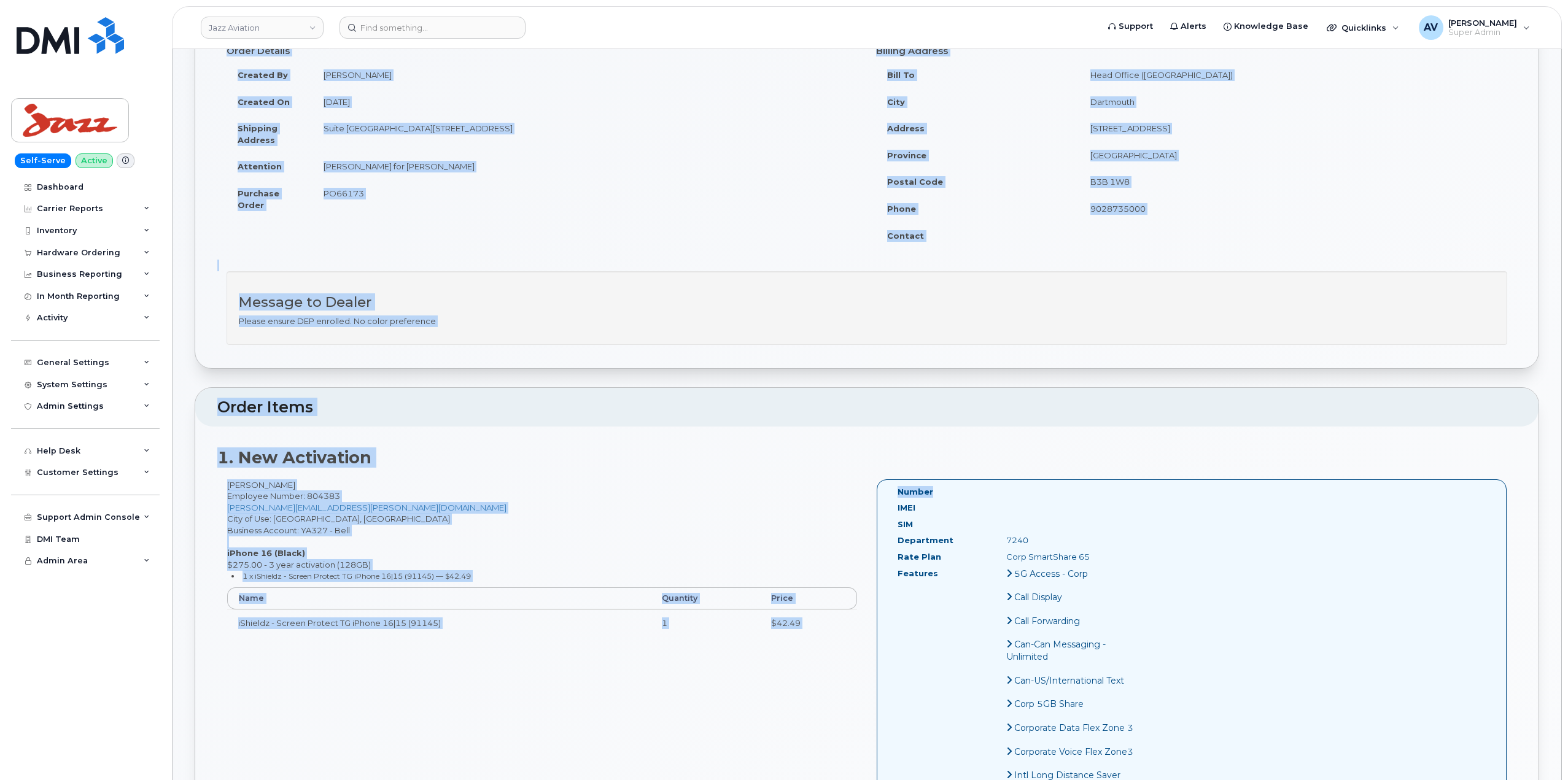
drag, startPoint x: 224, startPoint y: 173, endPoint x: 1228, endPoint y: 476, distance: 1048.7
copy div "Order Details Created By [PERSON_NAME] Created On [DATE] Shipping Address [STRE…"
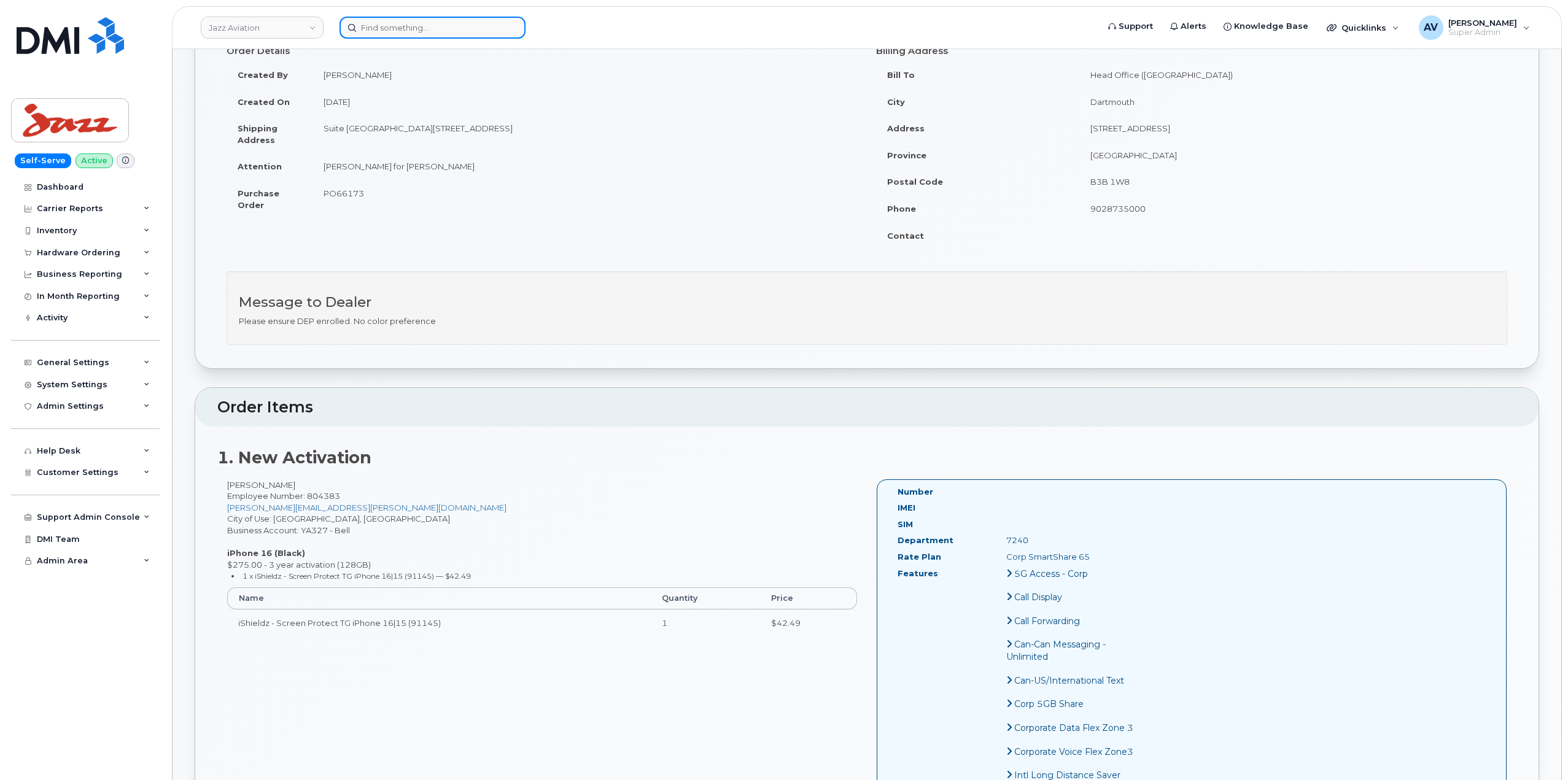
click at [419, 28] on input at bounding box center [432, 27] width 186 height 22
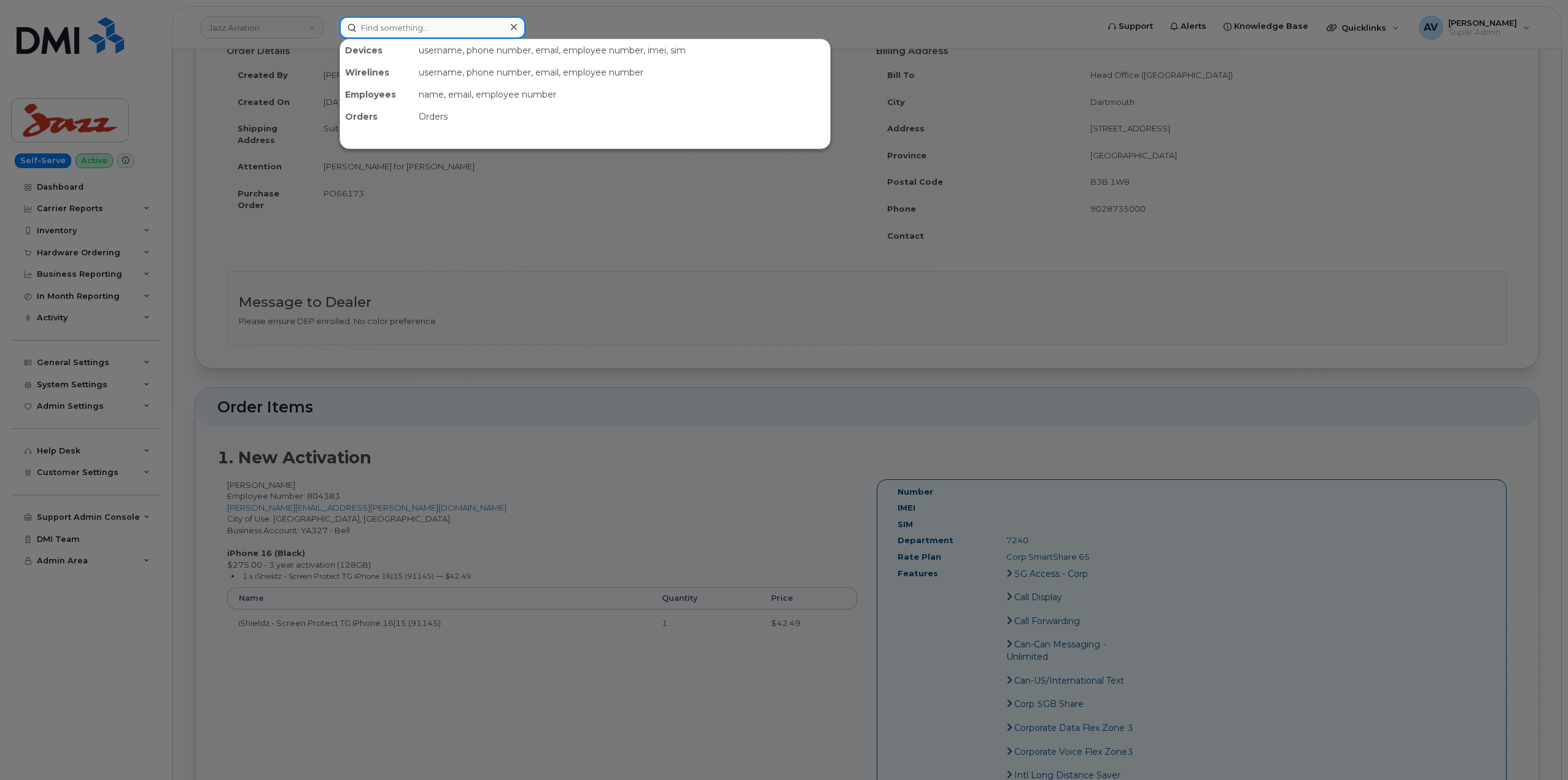
paste input "299123"
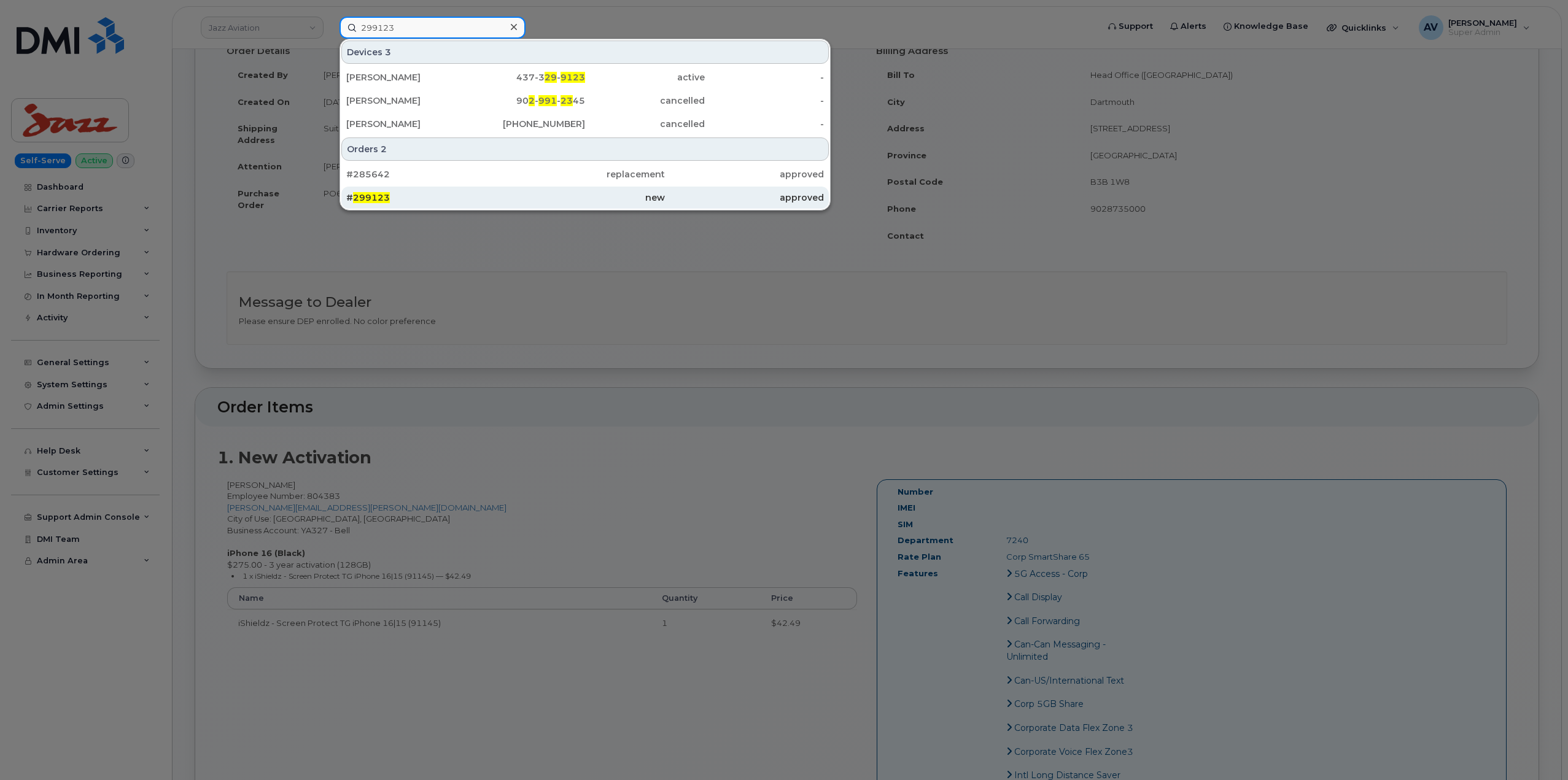
type input "299123"
click at [505, 189] on div "# 299123" at bounding box center [585, 197] width 159 height 22
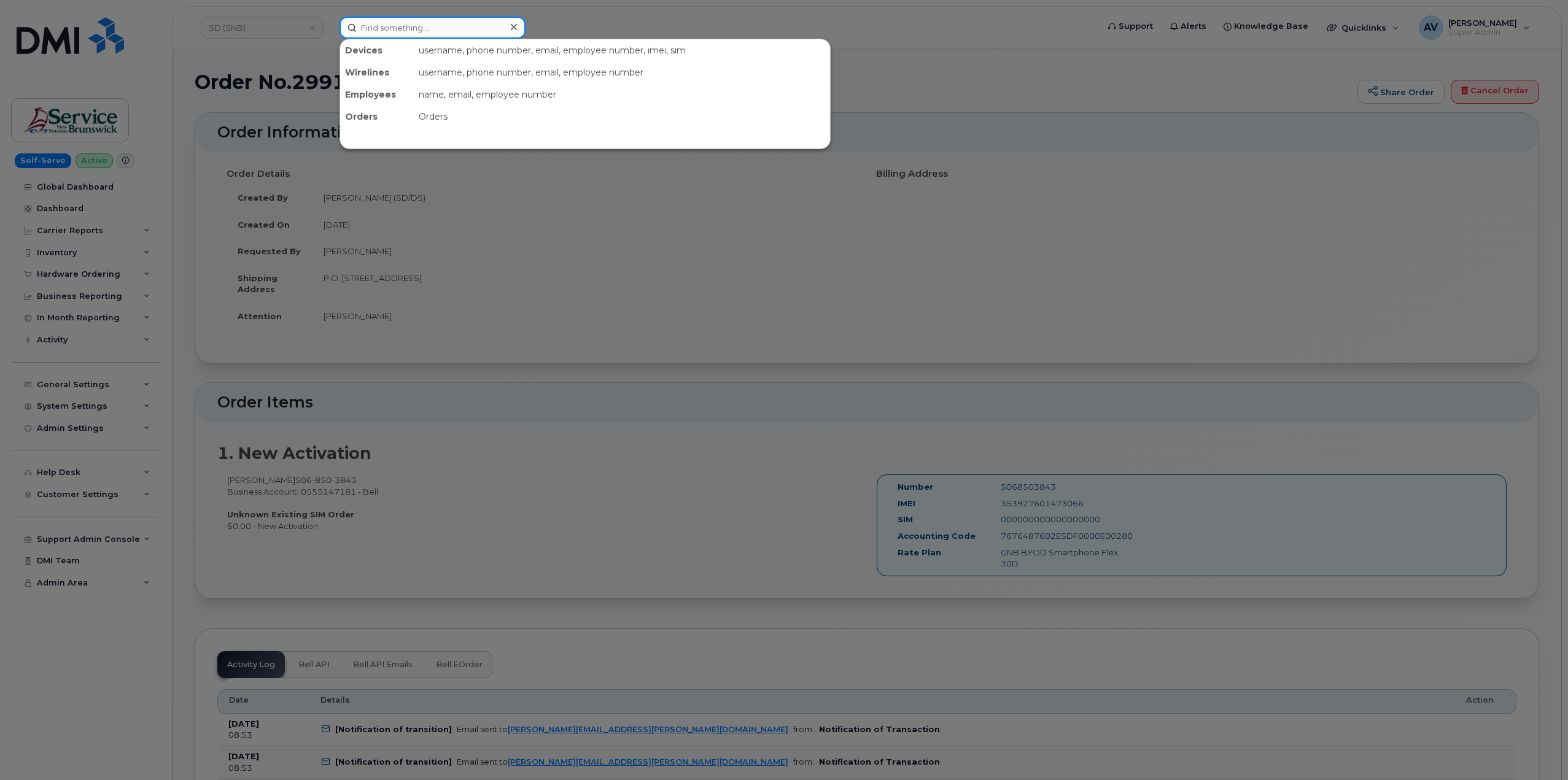
click at [406, 32] on input at bounding box center [432, 27] width 186 height 22
paste input "506-259-3194"
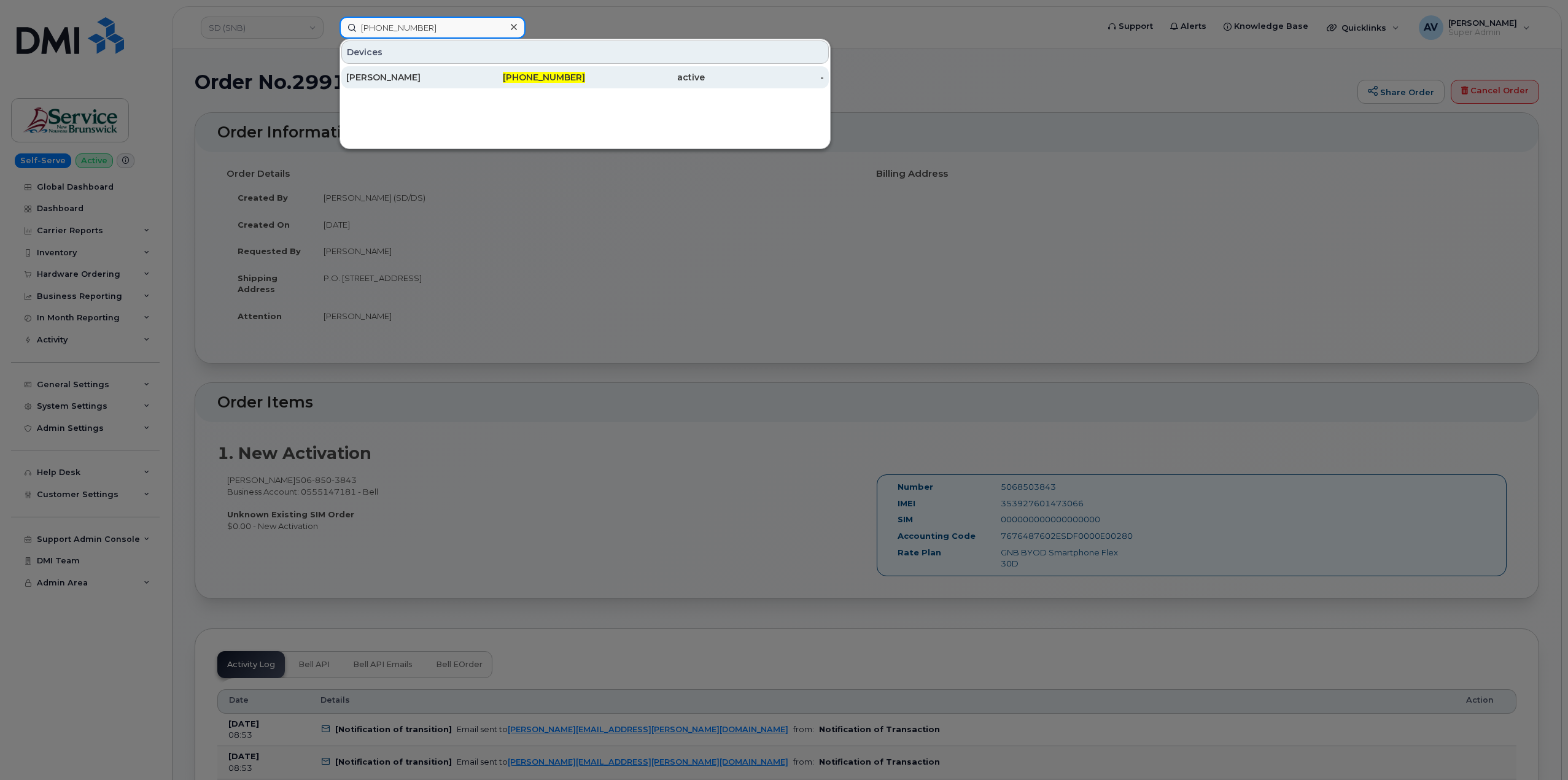
type input "506-259-3194"
click at [472, 79] on div "506-259-3194" at bounding box center [525, 77] width 120 height 13
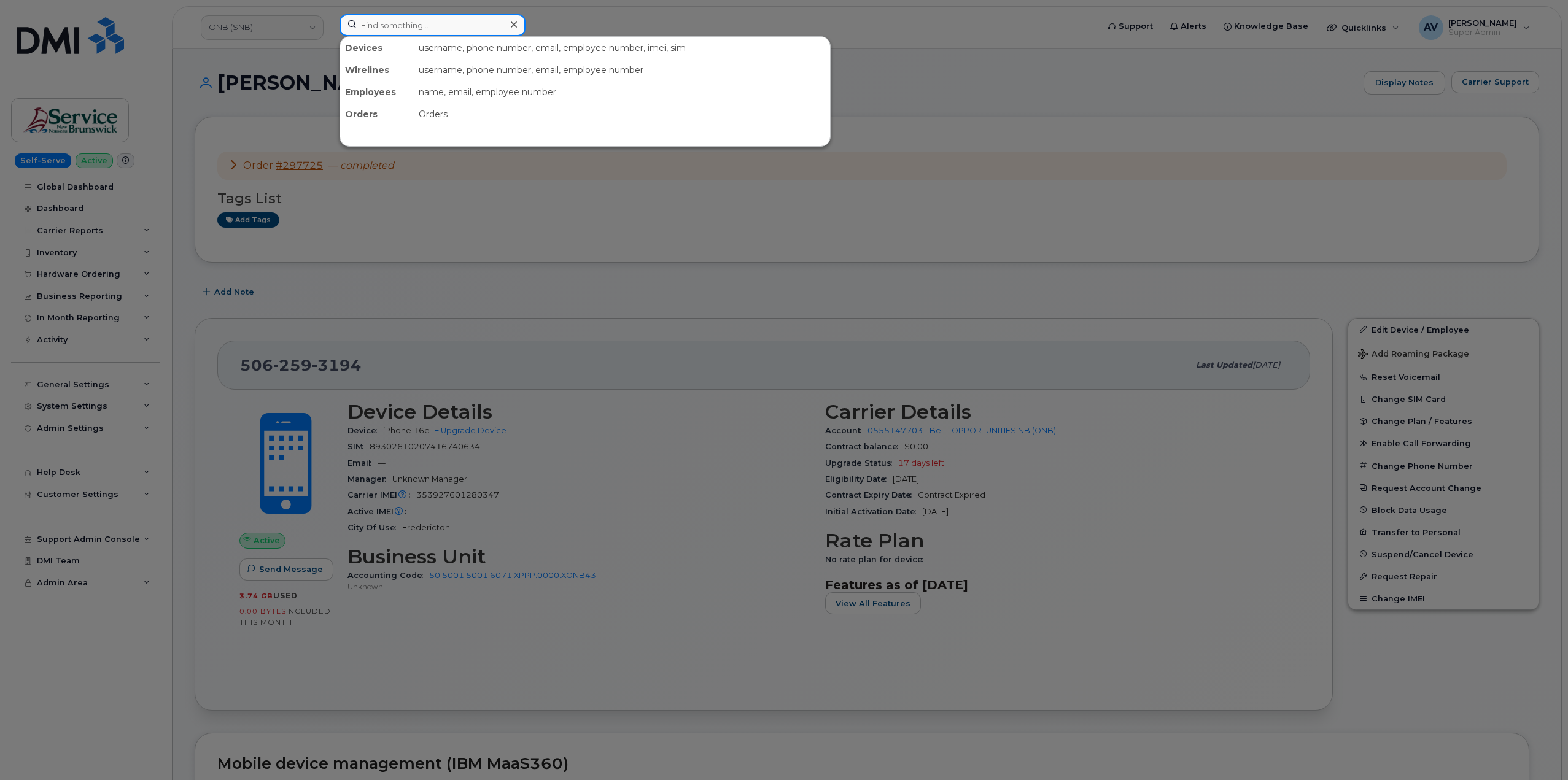
click at [414, 26] on input at bounding box center [432, 24] width 186 height 22
paste input "299123"
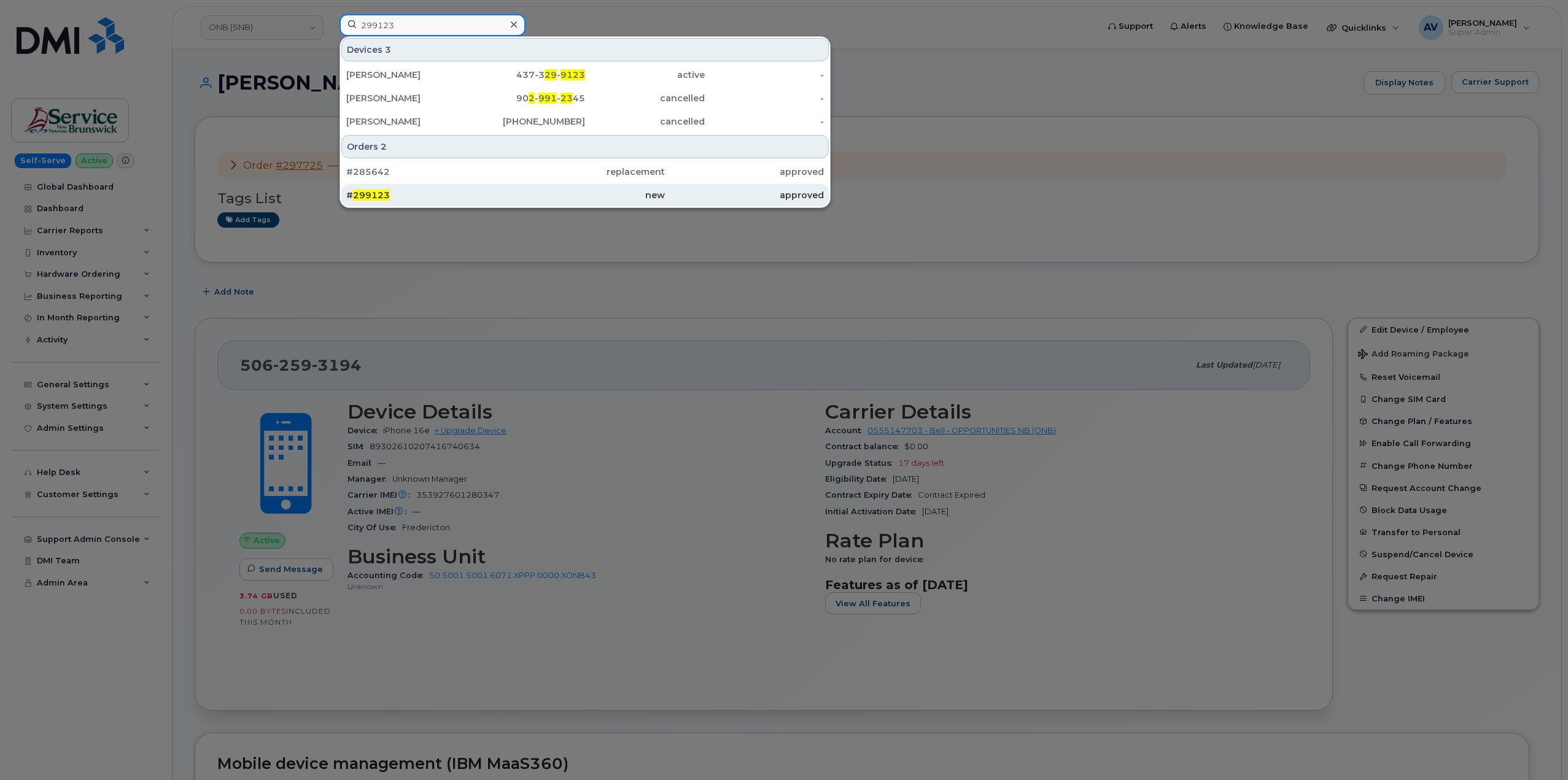
type input "299123"
click at [481, 197] on div "# 299123" at bounding box center [426, 195] width 159 height 13
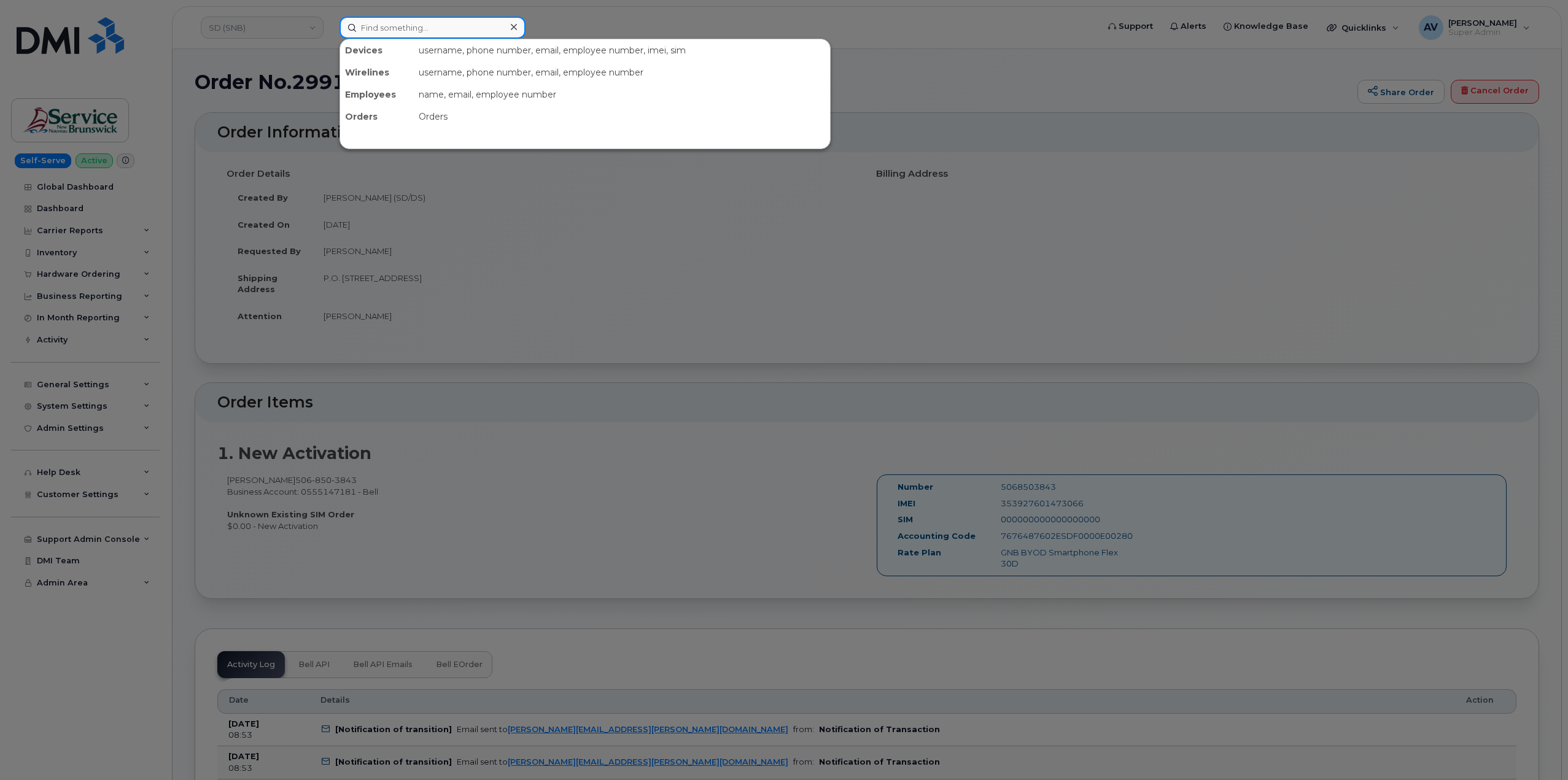
click at [407, 24] on input at bounding box center [432, 27] width 186 height 22
paste input "636-589-1565"
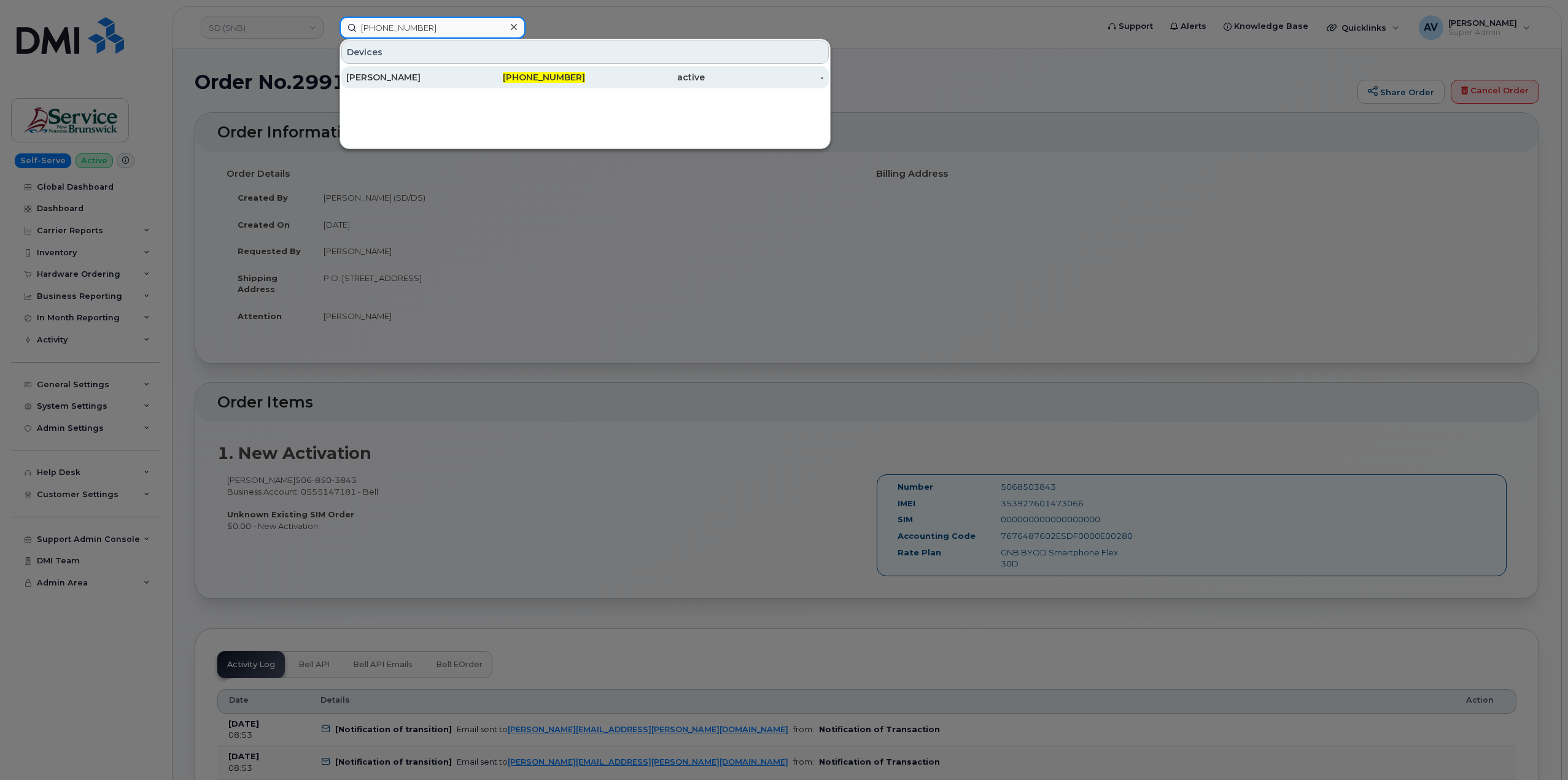
type input "636-589-1565"
click at [453, 81] on div "[PERSON_NAME]" at bounding box center [406, 77] width 120 height 13
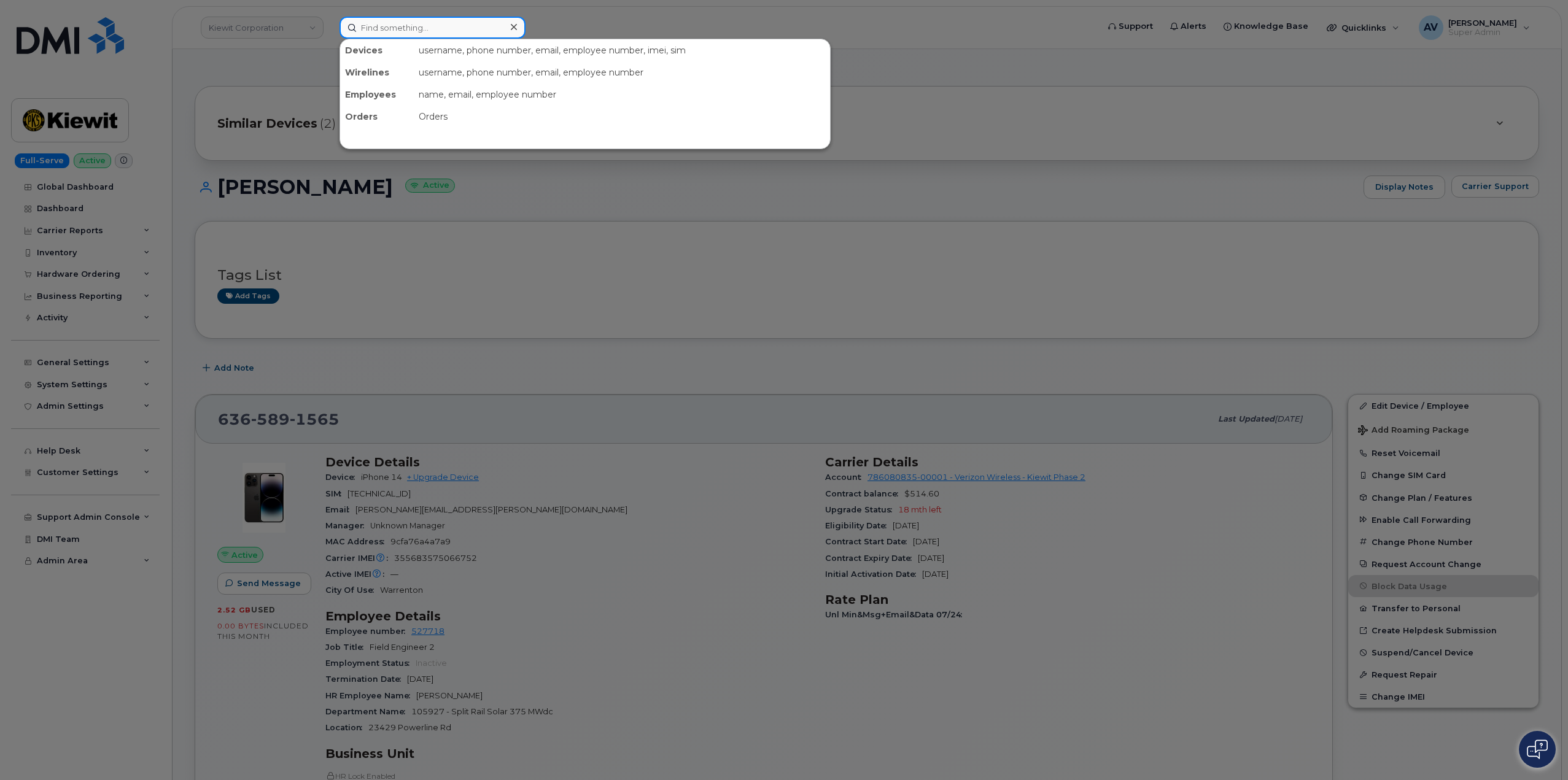
click at [431, 28] on input at bounding box center [432, 27] width 186 height 22
paste input "Olivia Ottavainen"
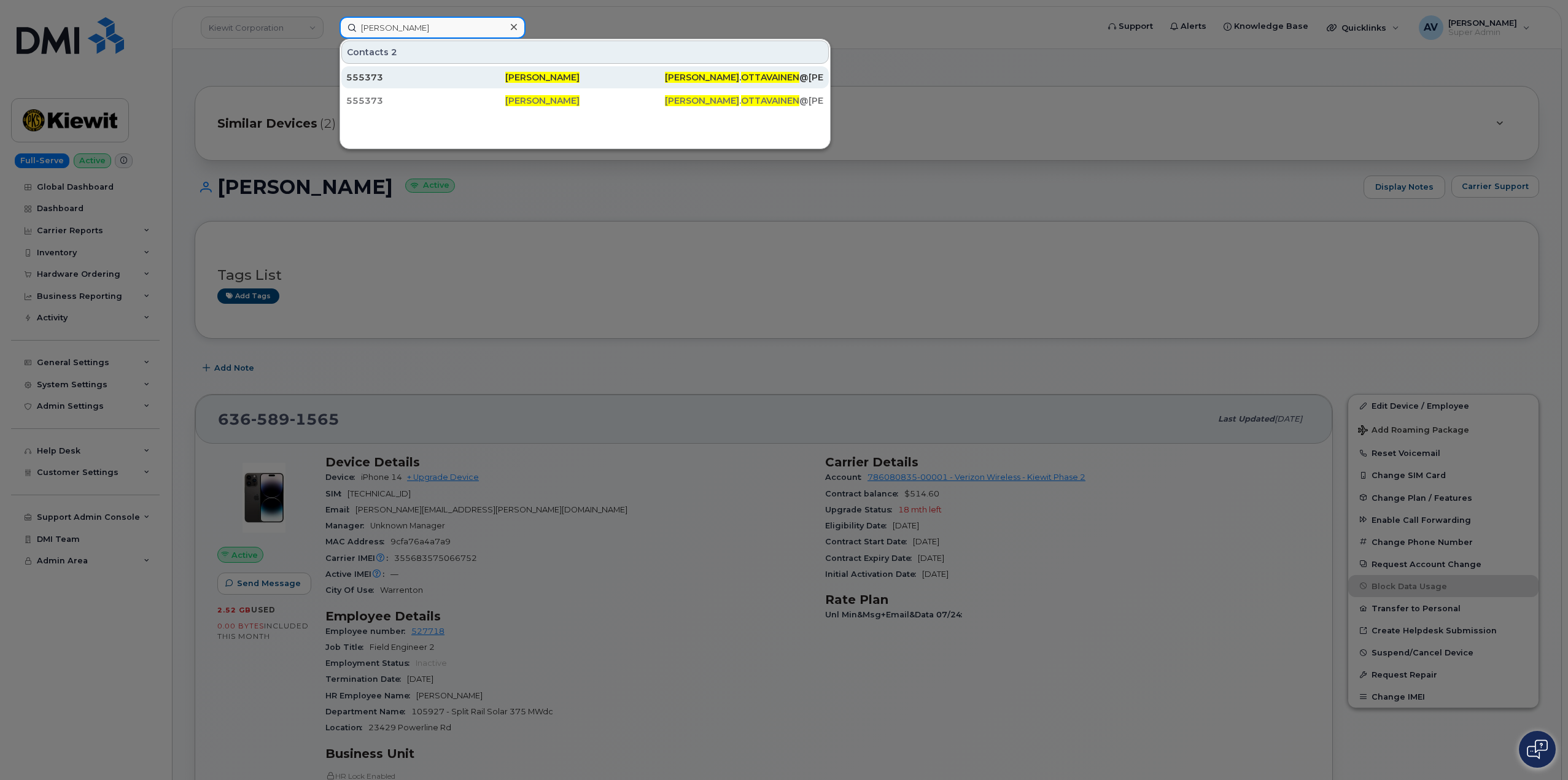
type input "[PERSON_NAME]"
drag, startPoint x: 503, startPoint y: 79, endPoint x: 509, endPoint y: 70, distance: 10.8
click at [503, 79] on div "555373" at bounding box center [426, 77] width 159 height 13
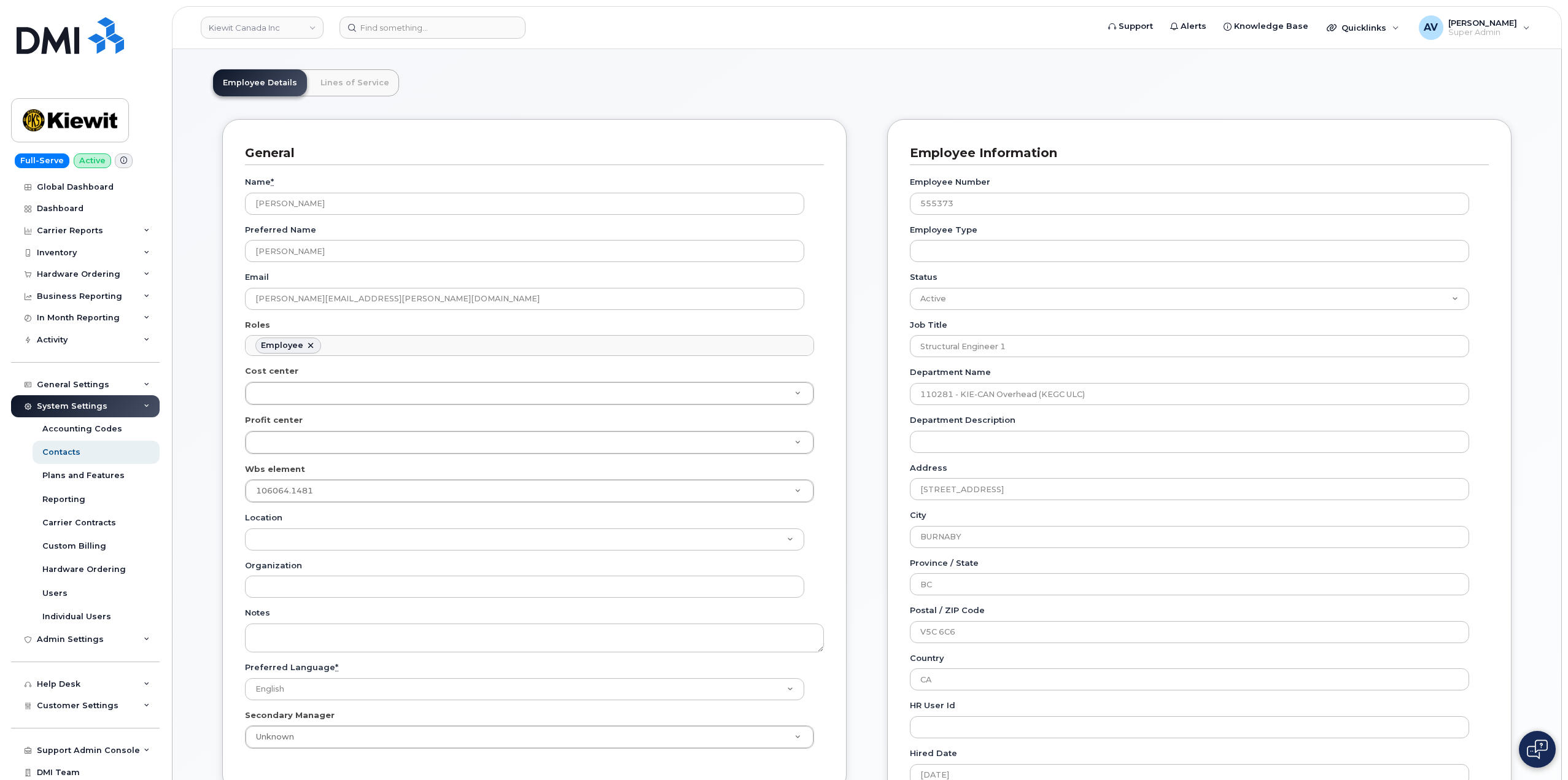
scroll to position [184, 0]
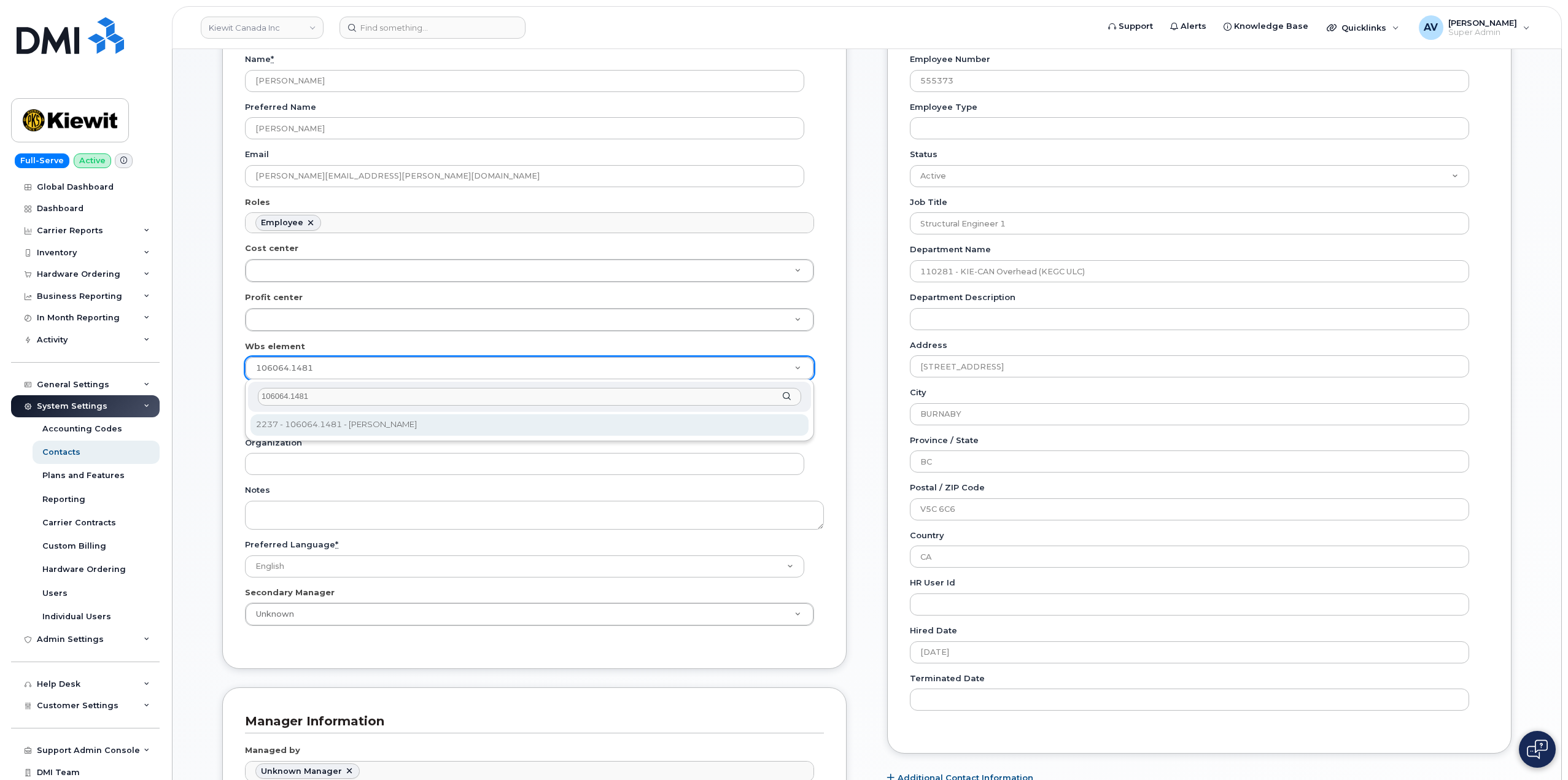
type input "106064.1481"
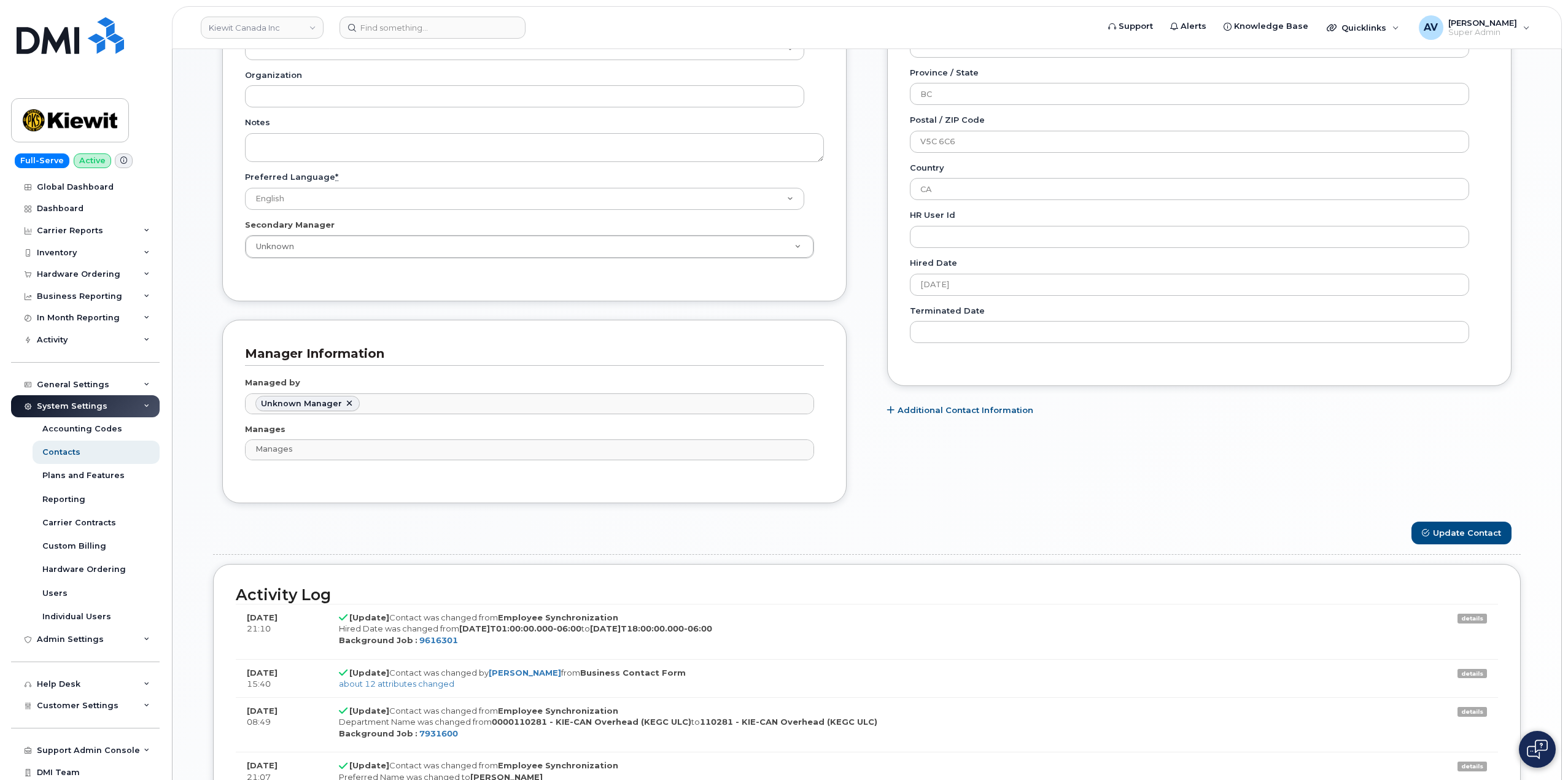
scroll to position [552, 0]
click at [1441, 524] on button "Update Contact" at bounding box center [1461, 532] width 100 height 23
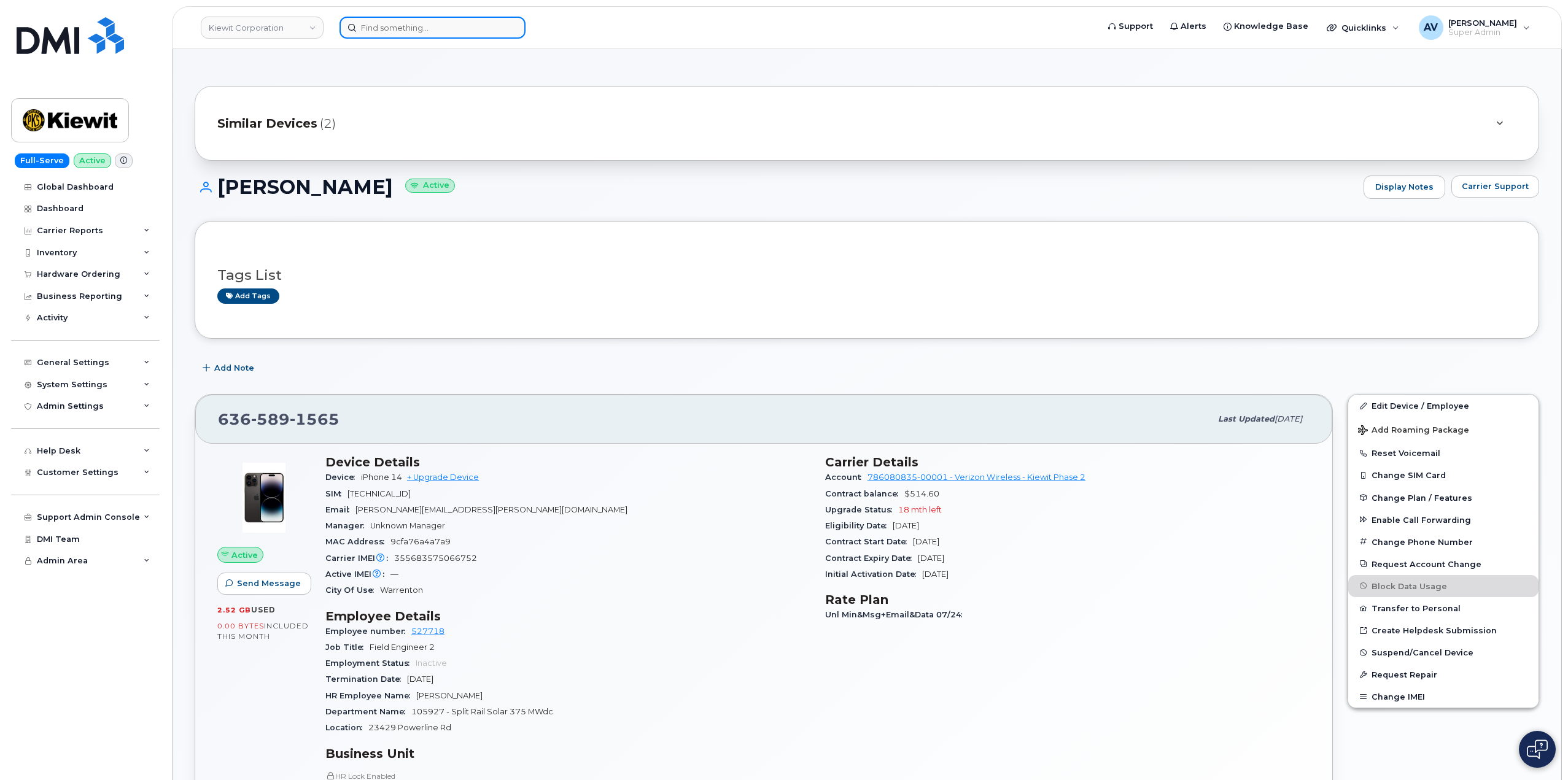
click at [393, 23] on input at bounding box center [432, 27] width 186 height 22
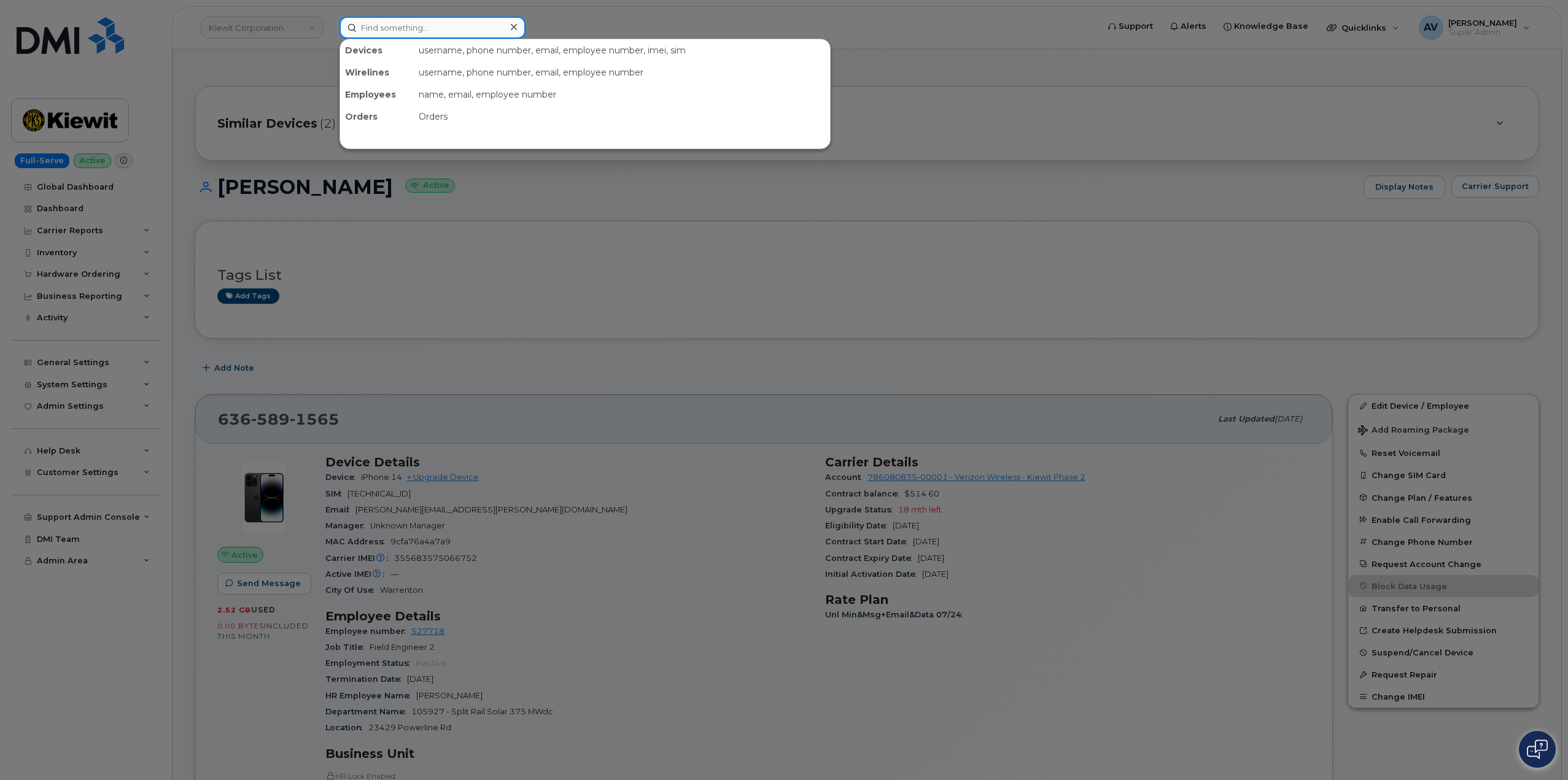
paste input "[PERSON_NAME]'"
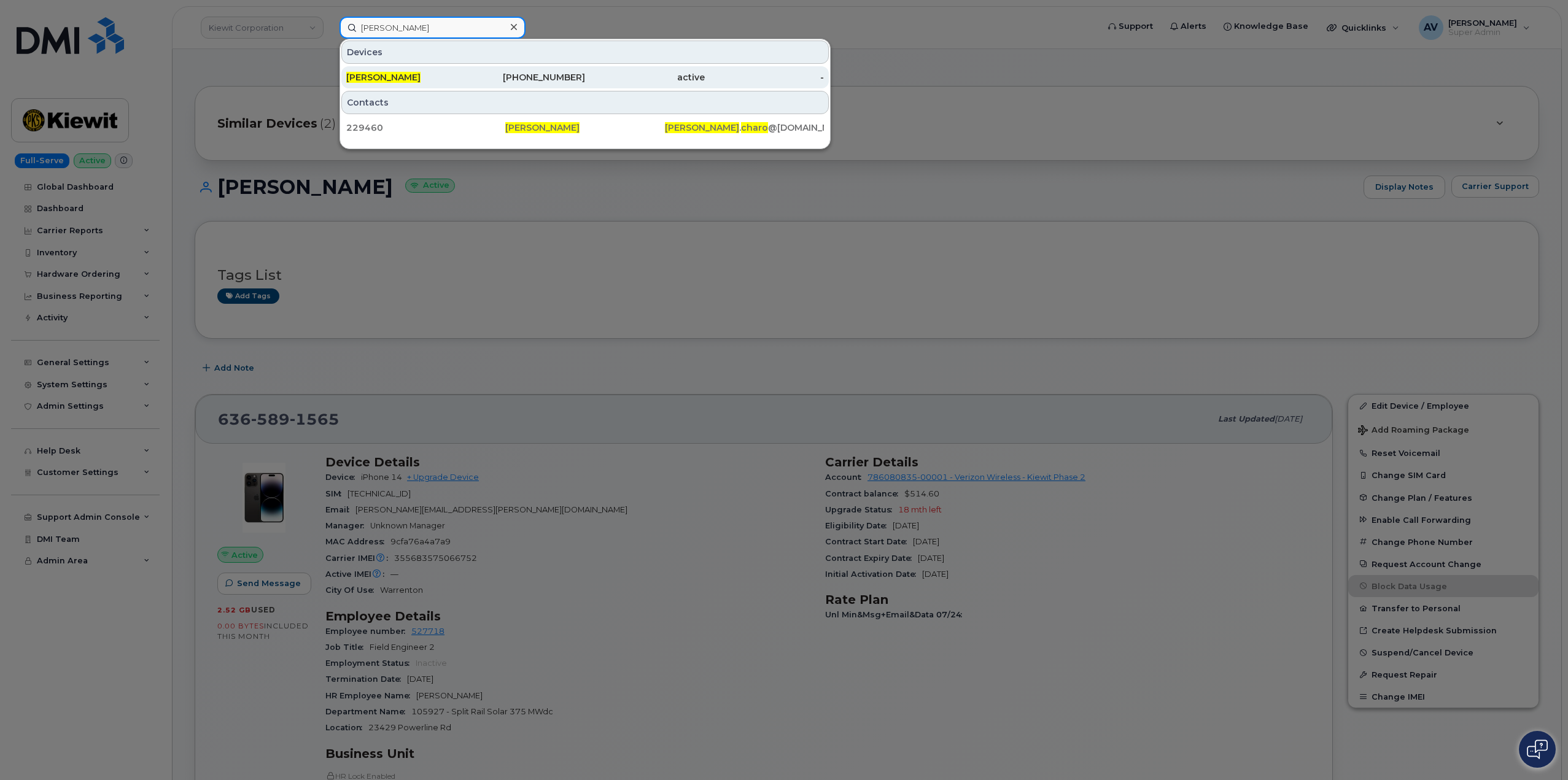
type input "[PERSON_NAME]"
click at [524, 72] on div "[PHONE_NUMBER]" at bounding box center [525, 77] width 120 height 13
